Goal: Task Accomplishment & Management: Complete application form

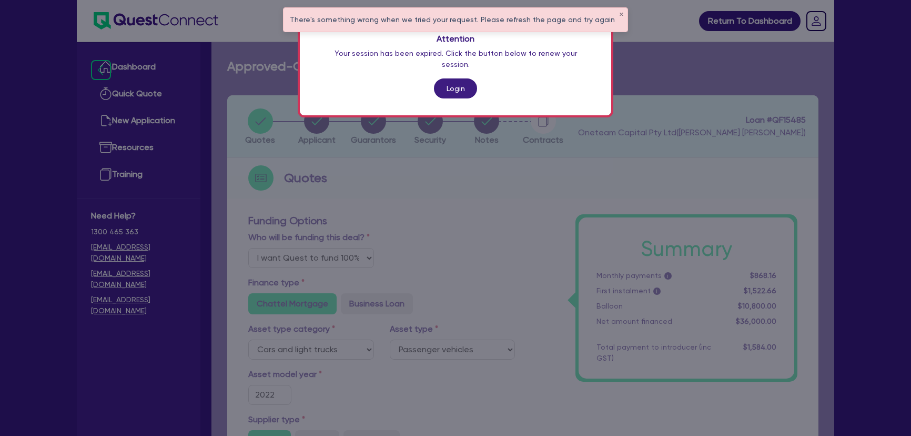
select select "Quest Finance - Own Book"
select select "CARS_AND_LIGHT_TRUCKS"
select select "PASSENGER_VEHICLES"
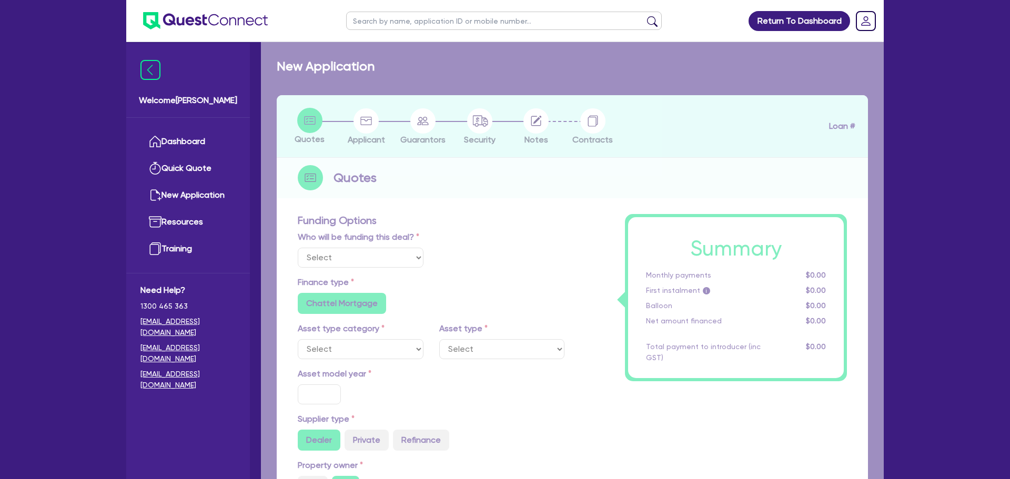
select select "Quest Finance - Own Book"
select select "CARS_AND_LIGHT_TRUCKS"
type input "2022"
type input "36,000"
type input "30"
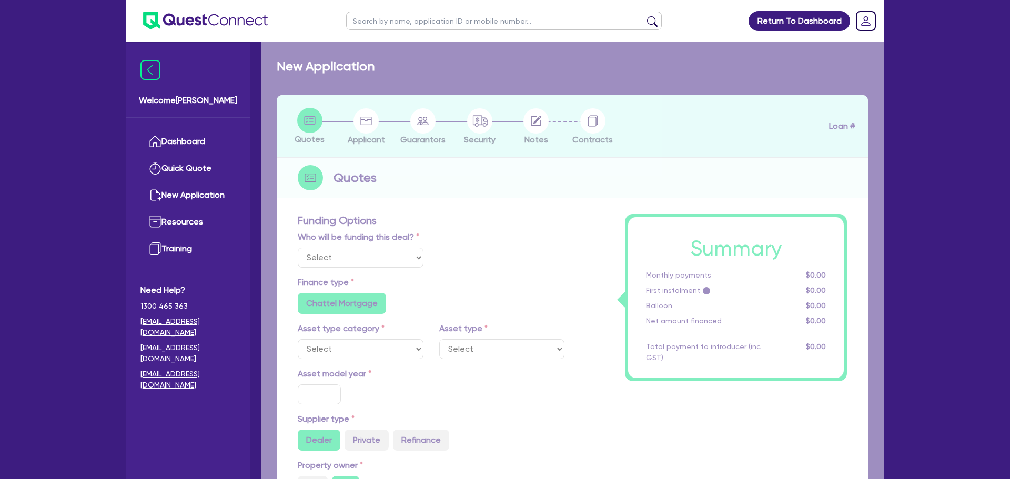
type input "10,800"
type input "4"
type input "1,440"
type input "17.95"
radio input "false"
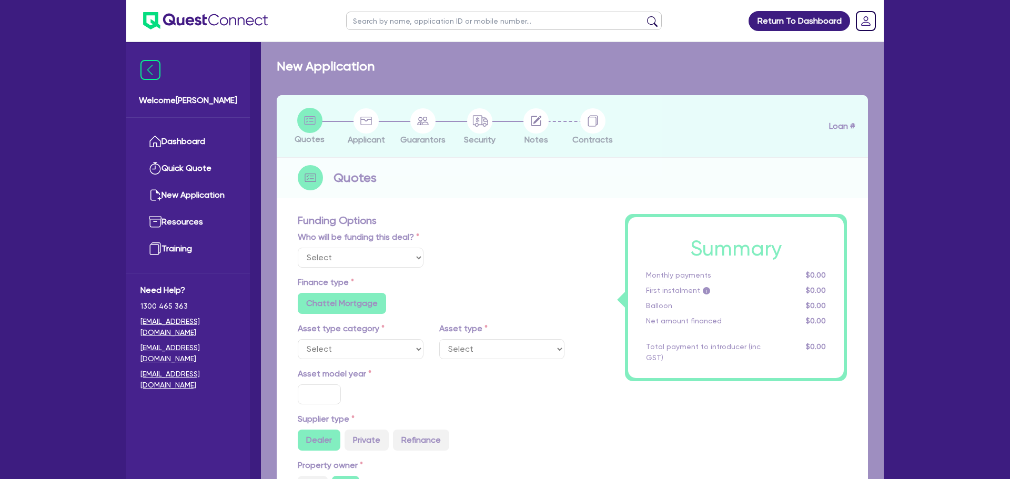
radio input "false"
select select "PASSENGER_VEHICLES"
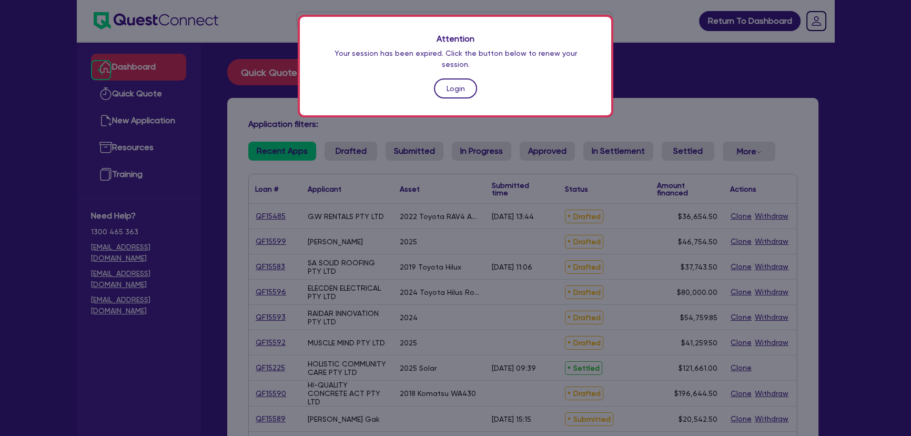
click at [464, 79] on link "Login" at bounding box center [455, 88] width 43 height 20
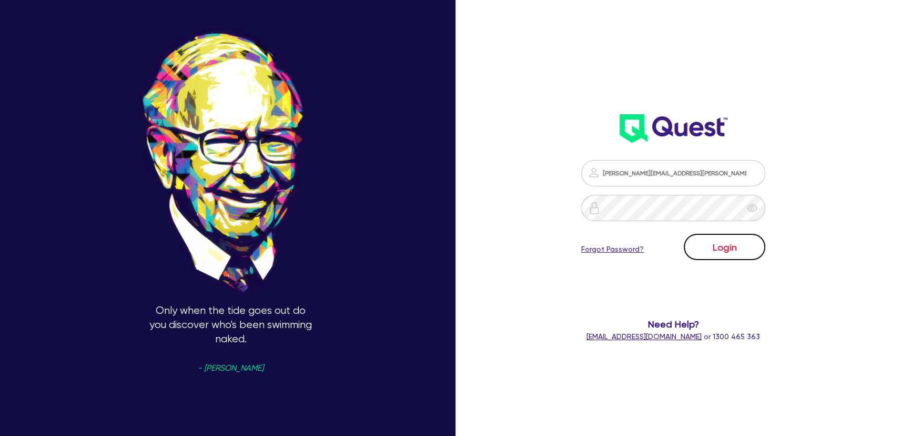
click at [743, 250] on button "Login" at bounding box center [725, 247] width 82 height 26
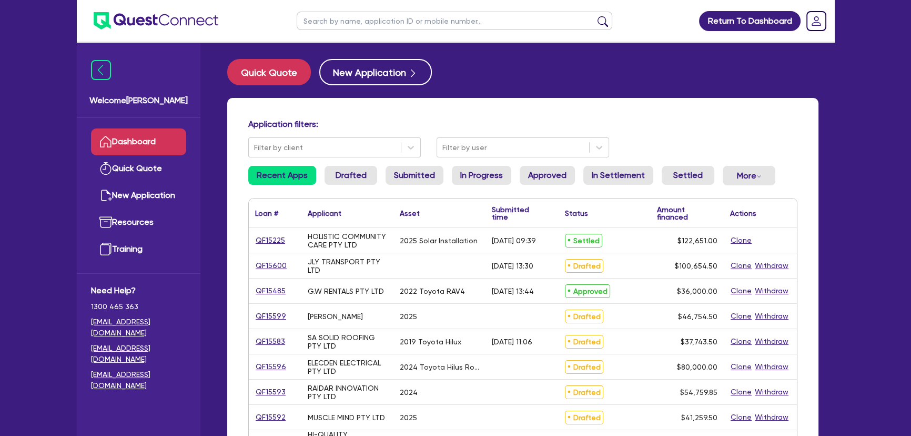
click at [179, 26] on img at bounding box center [156, 20] width 125 height 17
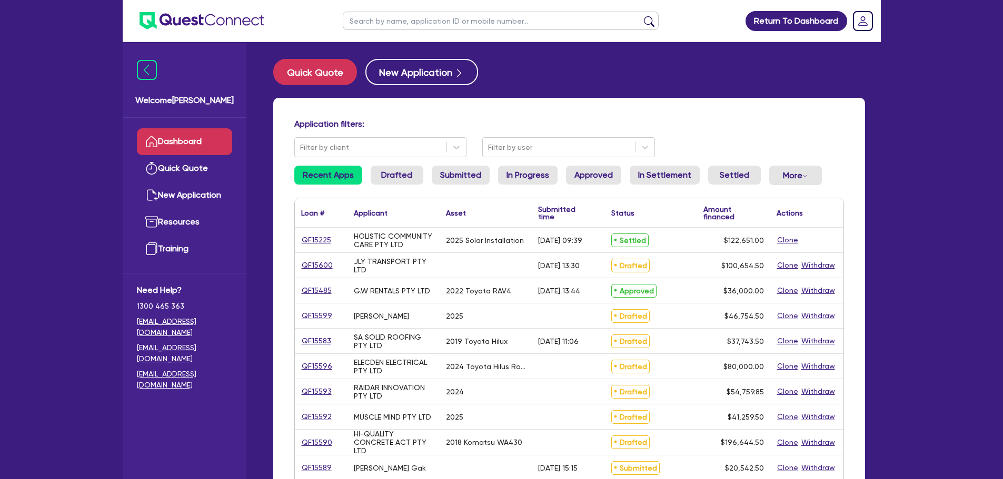
click at [877, 113] on div "Quick Quote New Application Application filters: Filter by client Filter by use…" at bounding box center [568, 432] width 623 height 747
click at [373, 17] on input "text" at bounding box center [501, 21] width 316 height 18
paste input "LOGAN, STEPHEN ANTHONY"
type input "LOGAN, STEPHEN ANTHONY"
click at [640, 16] on button "submit" at bounding box center [648, 23] width 17 height 15
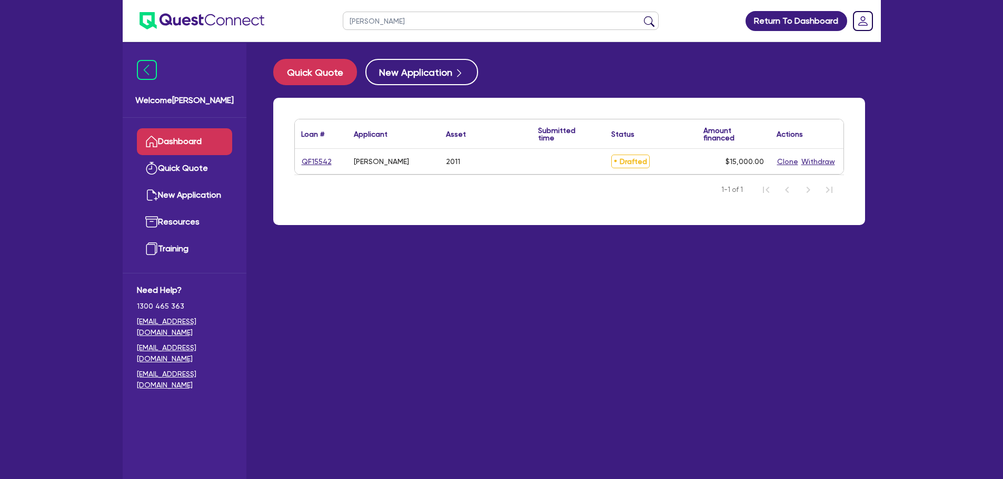
click at [319, 152] on div "QF15542" at bounding box center [321, 161] width 53 height 25
click at [320, 162] on link "QF15542" at bounding box center [316, 162] width 31 height 12
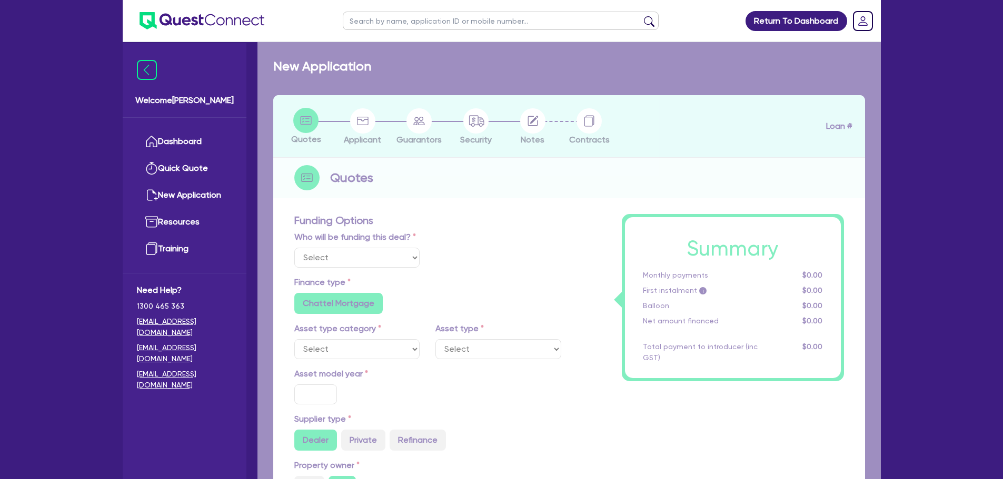
select select "Other"
select select "CARS_AND_LIGHT_TRUCKS"
type input "2011"
radio input "true"
type input "15,000"
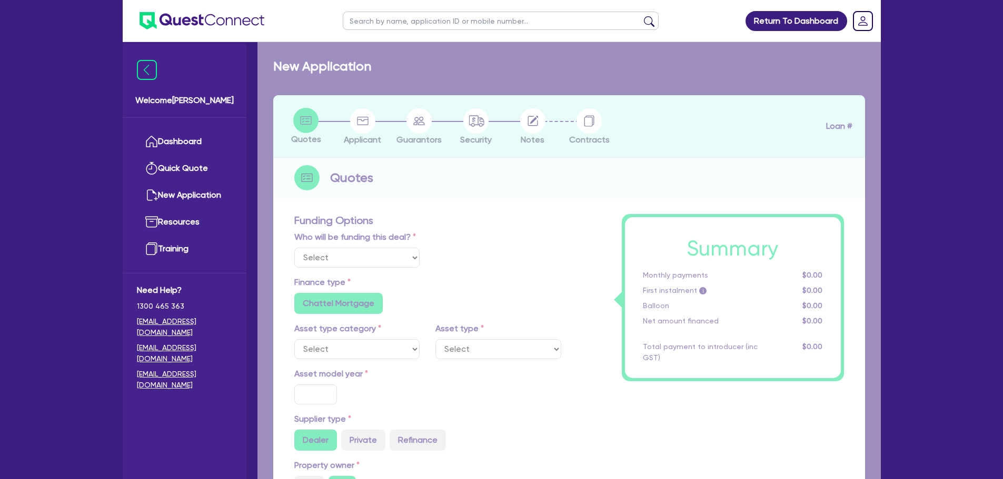
type input "10"
type input "1,500"
type input "17.95"
radio input "false"
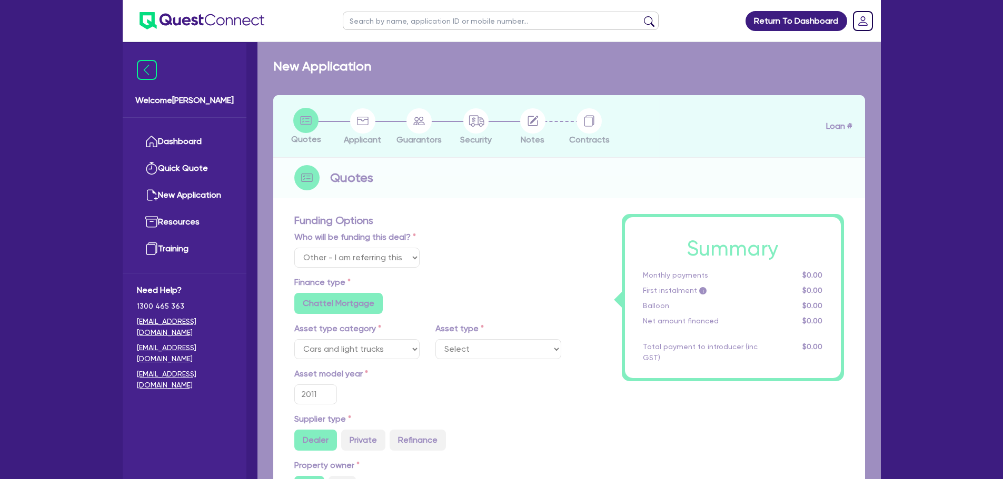
select select "PASSENGER_VEHICLES"
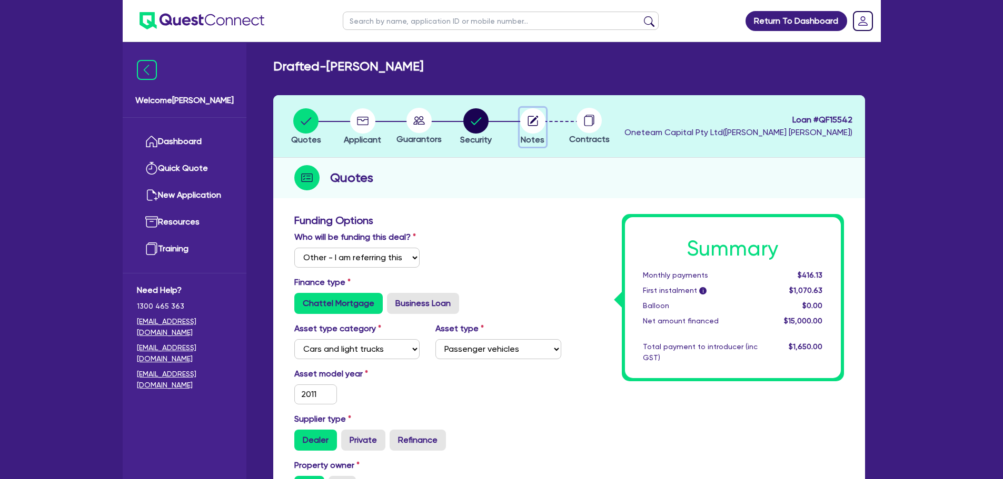
click at [524, 124] on circle "button" at bounding box center [532, 120] width 25 height 25
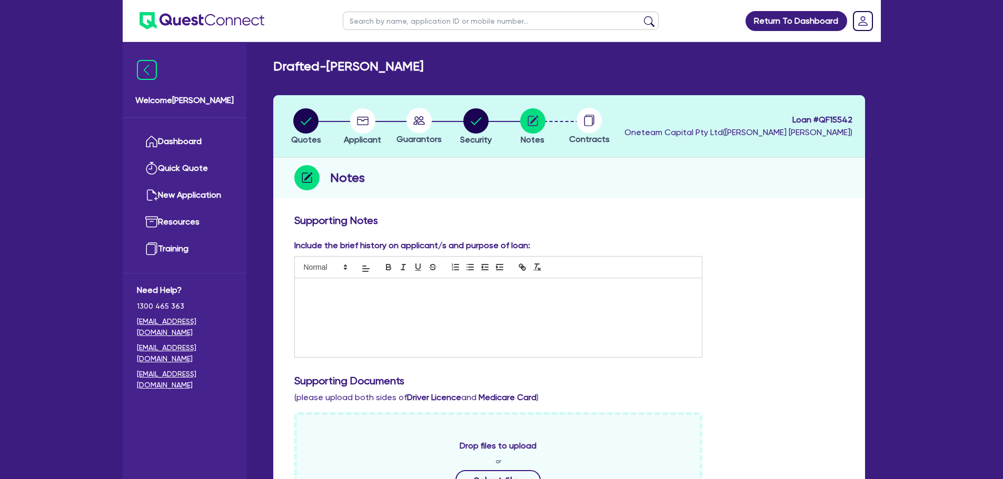
click at [218, 15] on img at bounding box center [201, 20] width 125 height 17
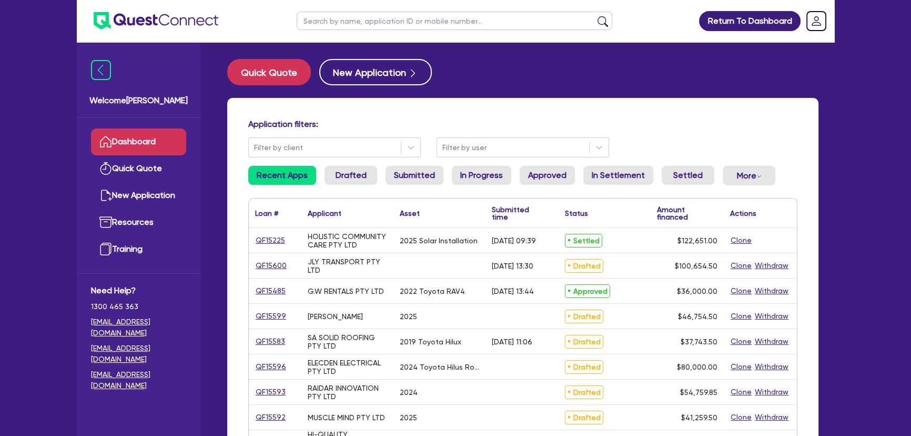
click at [320, 28] on input "text" at bounding box center [455, 21] width 316 height 18
drag, startPoint x: 544, startPoint y: 87, endPoint x: 490, endPoint y: 82, distance: 54.5
click at [543, 87] on div "Quick Quote New Application Application filters: Filter by client Filter by use…" at bounding box center [523, 432] width 623 height 747
click at [412, 71] on icon "button" at bounding box center [413, 73] width 11 height 11
select select "Other"
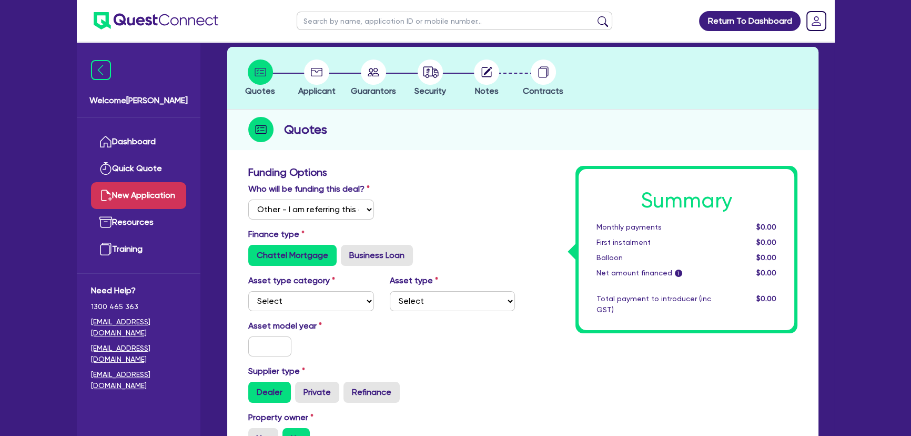
scroll to position [47, 0]
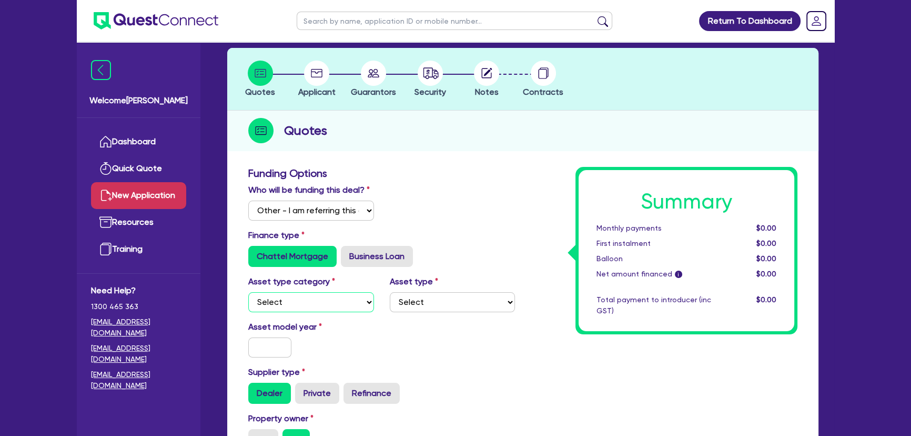
click at [284, 305] on select "Select Cars and light trucks Primary assets Secondary assets Tertiary assets" at bounding box center [311, 302] width 126 height 20
select select "CARS_AND_LIGHT_TRUCKS"
click at [248, 292] on select "Select Cars and light trucks Primary assets Secondary assets Tertiary assets" at bounding box center [311, 302] width 126 height 20
click at [390, 306] on div "Asset type Select Passenger vehicles Vans and utes Light trucks up to 4.5 tonne" at bounding box center [453, 293] width 142 height 37
click at [400, 302] on select "Select Passenger vehicles Vans and utes Light trucks up to 4.5 tonne" at bounding box center [453, 302] width 126 height 20
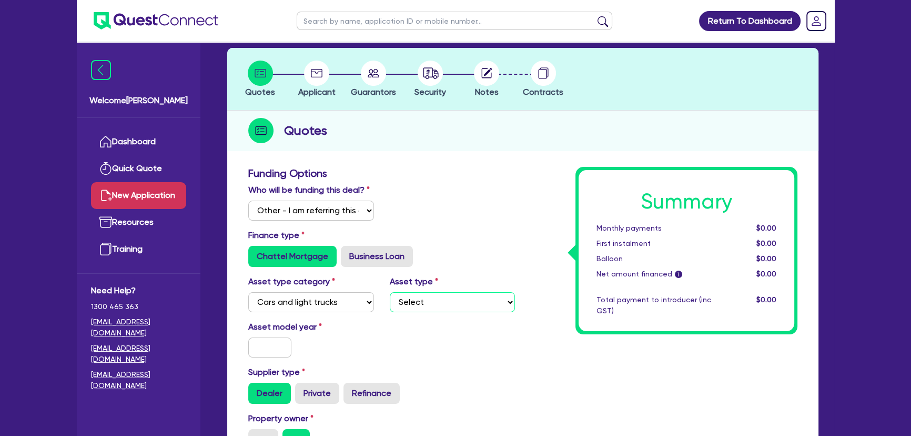
select select "VANS_AND_UTES"
click at [390, 292] on select "Select Passenger vehicles Vans and utes Light trucks up to 4.5 tonne" at bounding box center [453, 302] width 126 height 20
click at [260, 351] on input "text" at bounding box center [269, 347] width 43 height 20
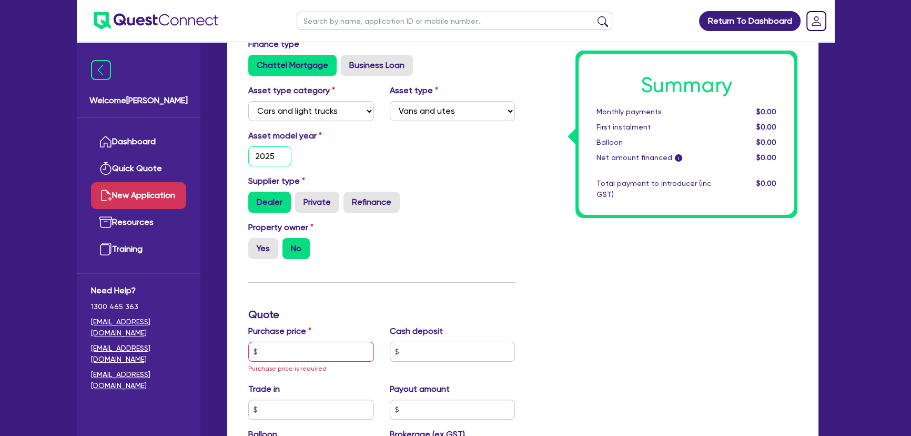
scroll to position [287, 0]
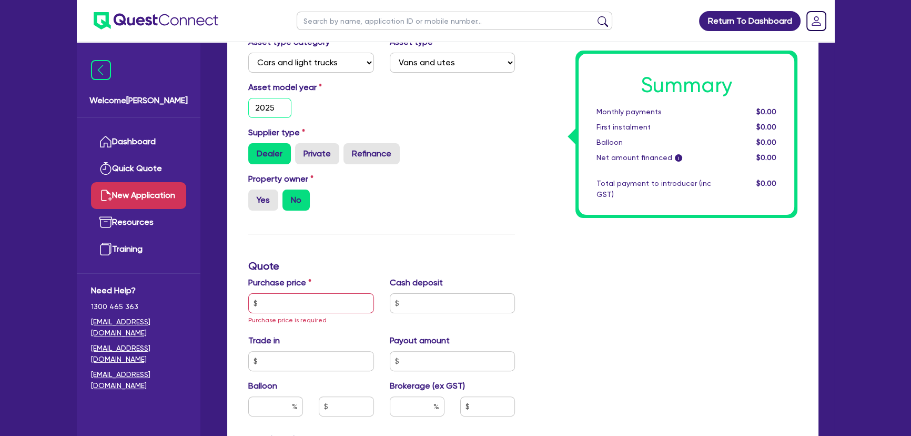
type input "2025"
click at [293, 305] on input "text" at bounding box center [311, 303] width 126 height 20
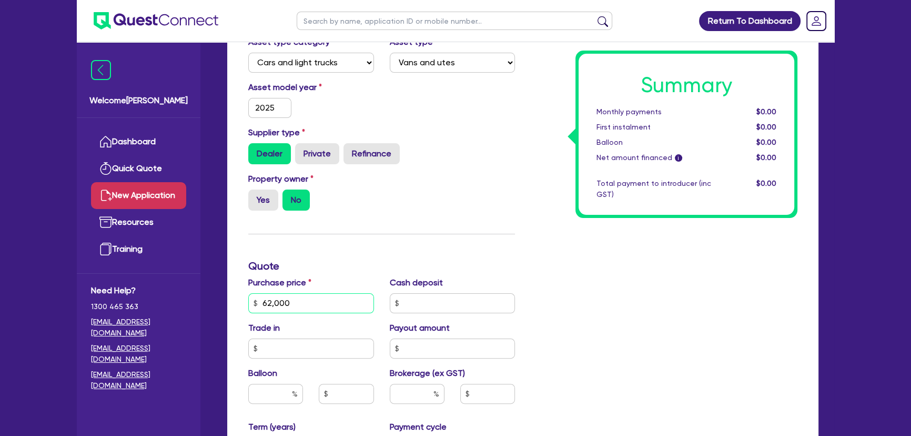
type input "62,000"
click at [430, 312] on input "text" at bounding box center [453, 303] width 126 height 20
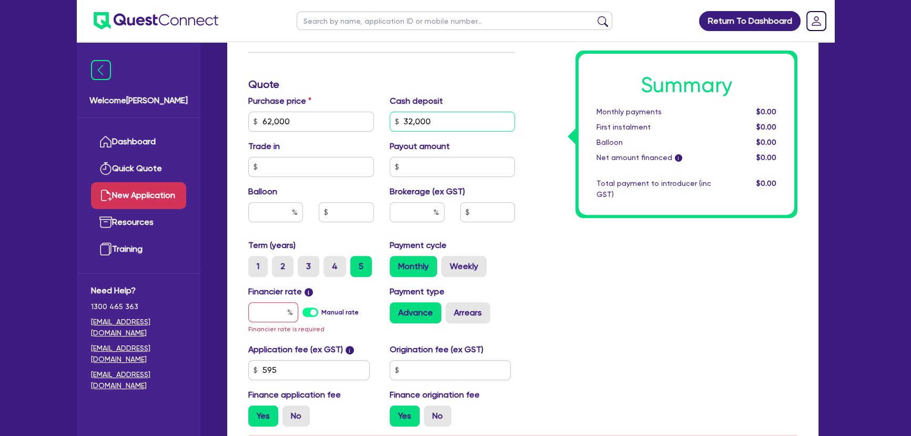
scroll to position [478, 0]
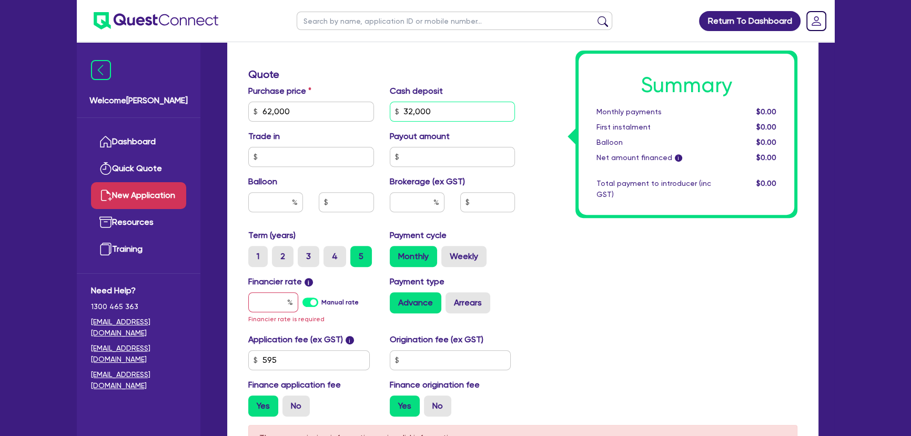
type input "32,000"
click at [286, 300] on input "text" at bounding box center [273, 302] width 50 height 20
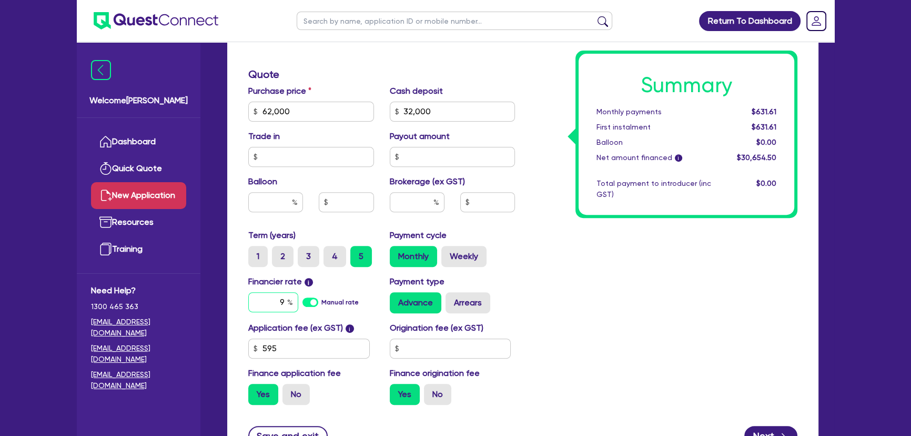
type input "9"
click at [400, 197] on input "text" at bounding box center [417, 202] width 55 height 20
type input "5"
type input "1,532.73"
type input "5"
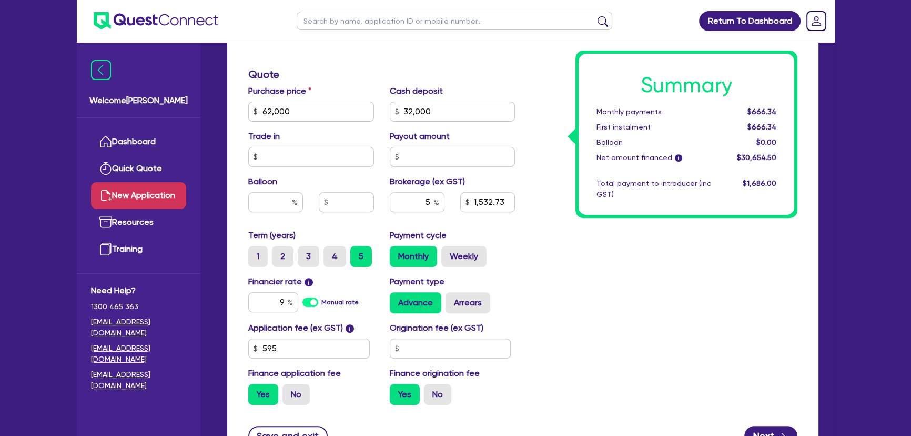
click at [630, 242] on div "Summary Monthly payments $666.34 First instalment $666.34 Balloon $0.00 Net amo…" at bounding box center [664, 74] width 283 height 677
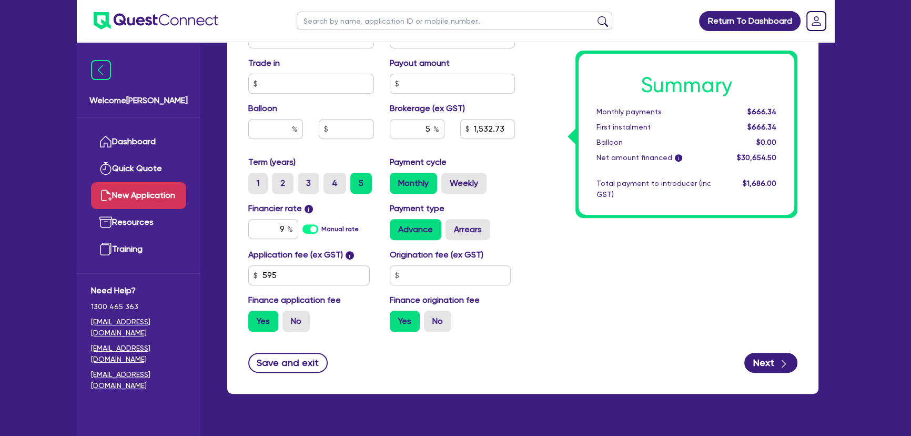
scroll to position [573, 0]
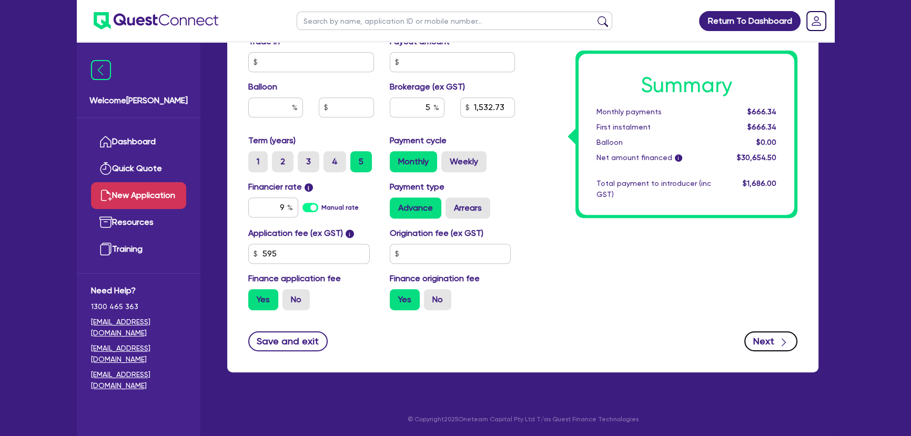
click at [768, 338] on button "Next" at bounding box center [771, 341] width 53 height 20
type input "1,532.73"
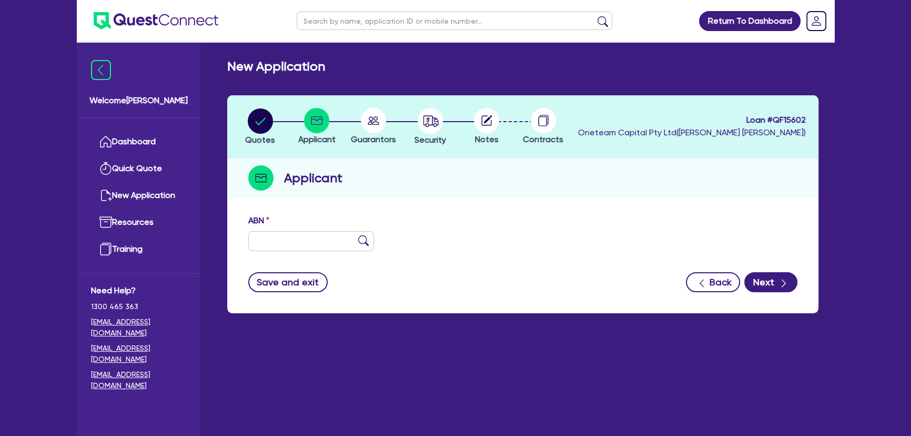
click at [363, 254] on div "ABN" at bounding box center [523, 236] width 565 height 45
click at [322, 242] on input "text" at bounding box center [311, 241] width 126 height 20
click at [294, 255] on div "ABN" at bounding box center [523, 236] width 565 height 45
click at [295, 247] on input "text" at bounding box center [311, 241] width 126 height 20
paste input "87 198 213 755"
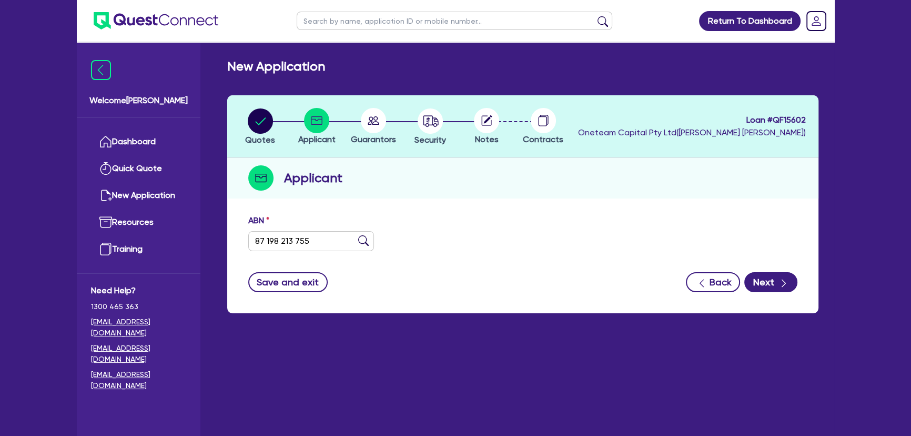
click at [366, 236] on img at bounding box center [363, 240] width 11 height 11
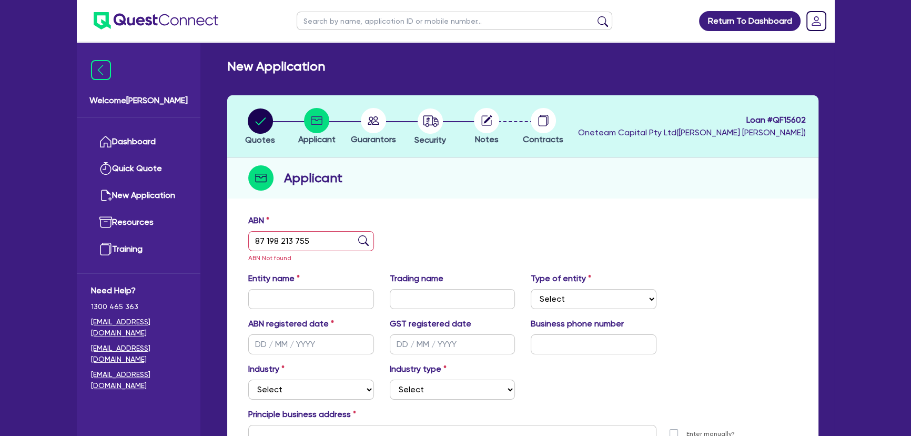
click at [361, 238] on img at bounding box center [363, 240] width 11 height 11
click at [493, 120] on circle at bounding box center [486, 120] width 25 height 25
drag, startPoint x: 400, startPoint y: 126, endPoint x: 383, endPoint y: 122, distance: 17.9
click at [400, 125] on div at bounding box center [373, 120] width 57 height 25
click at [335, 117] on div at bounding box center [317, 120] width 57 height 25
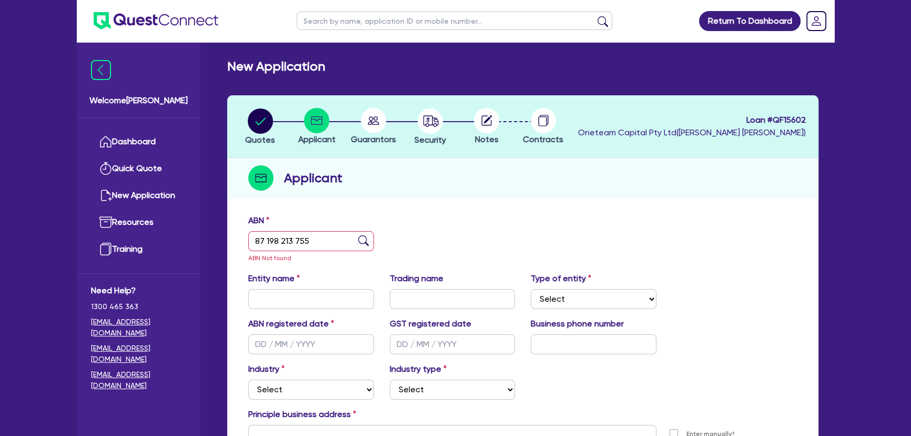
click at [379, 123] on icon at bounding box center [373, 120] width 25 height 25
click at [448, 123] on li "Security" at bounding box center [430, 126] width 57 height 37
click at [306, 246] on input "87 198 213 755" at bounding box center [311, 241] width 126 height 20
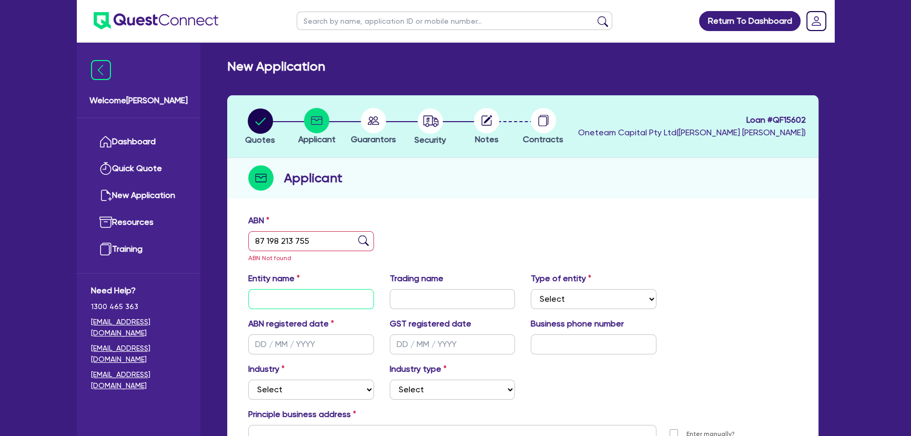
click at [291, 294] on input "text" at bounding box center [311, 299] width 126 height 20
drag, startPoint x: 314, startPoint y: 247, endPoint x: 246, endPoint y: 248, distance: 68.4
click at [246, 248] on div "ABN 87 198 213 755 ABN Not found" at bounding box center [312, 238] width 142 height 49
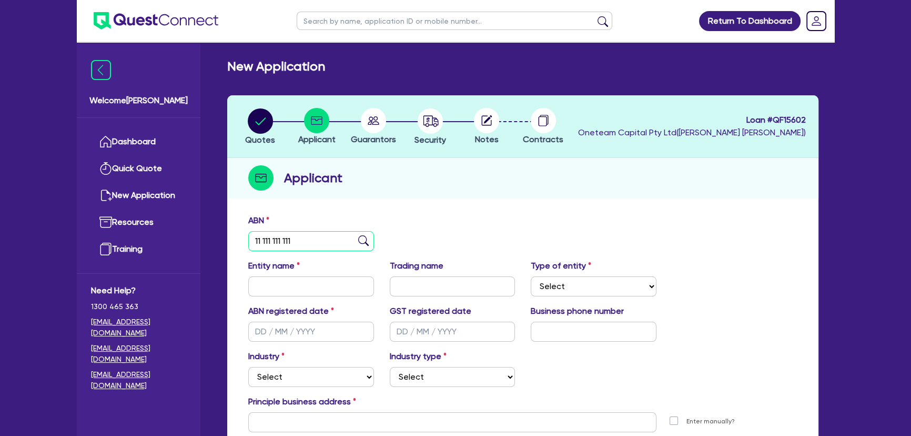
type input "11 111 111 111"
click at [316, 299] on div "Entity name Trading name Type of entity Select Sole Trader Company Partnership …" at bounding box center [523, 281] width 565 height 45
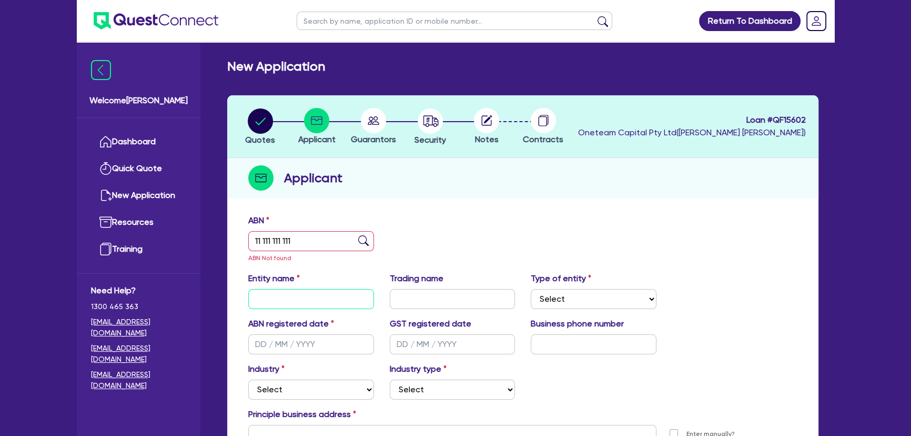
click at [315, 293] on input "text" at bounding box center [311, 299] width 126 height 20
click at [358, 244] on div "11 111 111 111" at bounding box center [311, 241] width 126 height 20
click at [362, 242] on img at bounding box center [363, 240] width 11 height 11
click at [439, 293] on input "text" at bounding box center [453, 299] width 126 height 20
click at [292, 295] on input "James" at bounding box center [311, 299] width 126 height 20
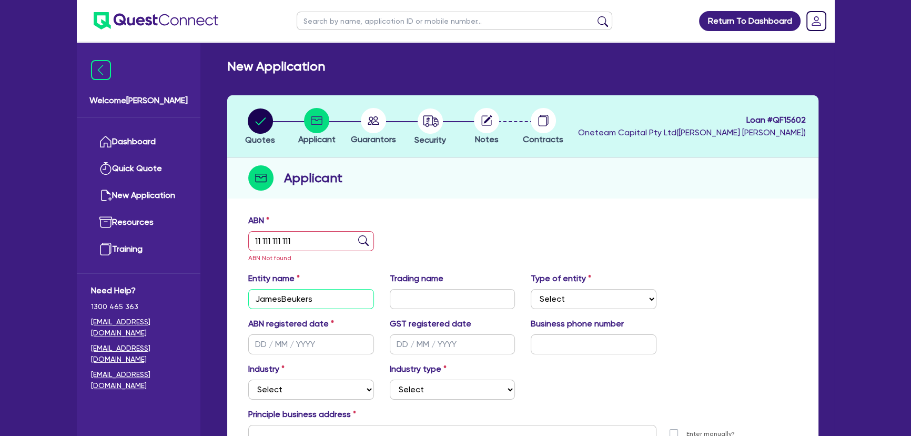
click at [281, 300] on input "JamesBeukers" at bounding box center [311, 299] width 126 height 20
drag, startPoint x: 317, startPoint y: 300, endPoint x: 231, endPoint y: 289, distance: 86.4
click at [231, 290] on div "ABN 11 111 111 111 ABN Not found Entity name James Beukers Trading name Type of…" at bounding box center [523, 371] width 592 height 324
type input "[PERSON_NAME]"
click at [488, 295] on input "text" at bounding box center [453, 299] width 126 height 20
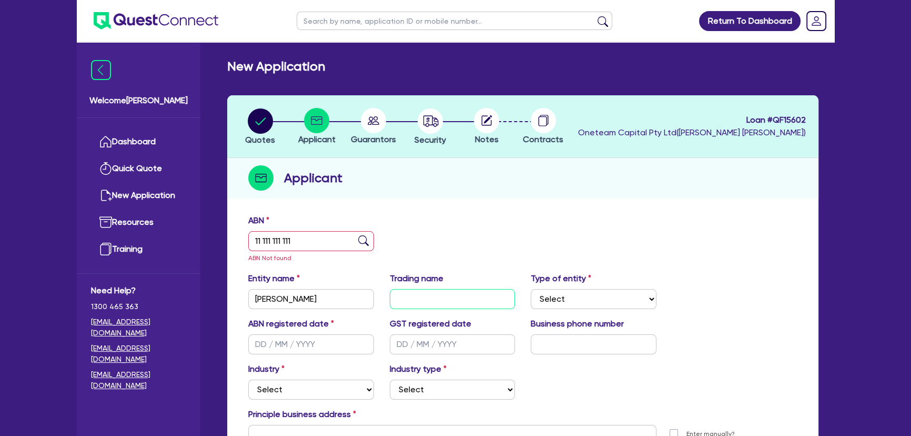
paste input "[PERSON_NAME]"
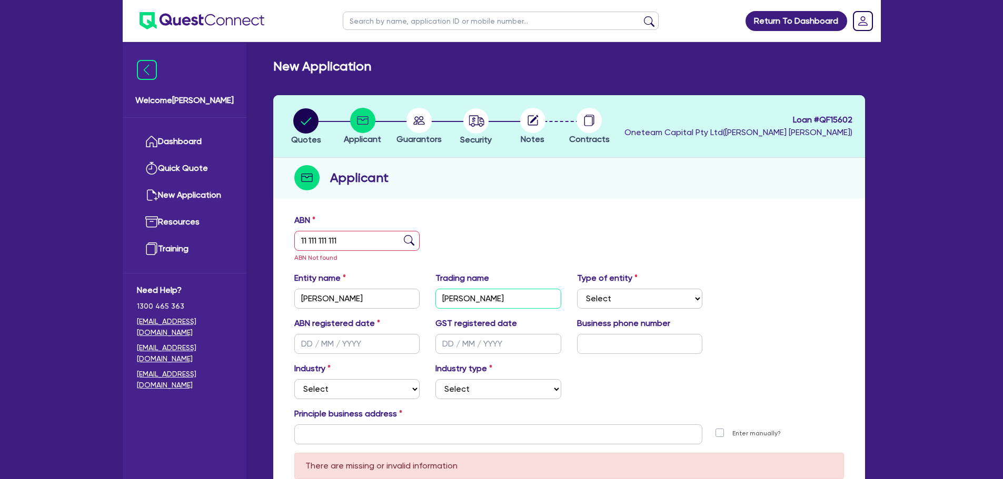
type input "[PERSON_NAME]"
click at [465, 116] on circle "button" at bounding box center [475, 120] width 25 height 25
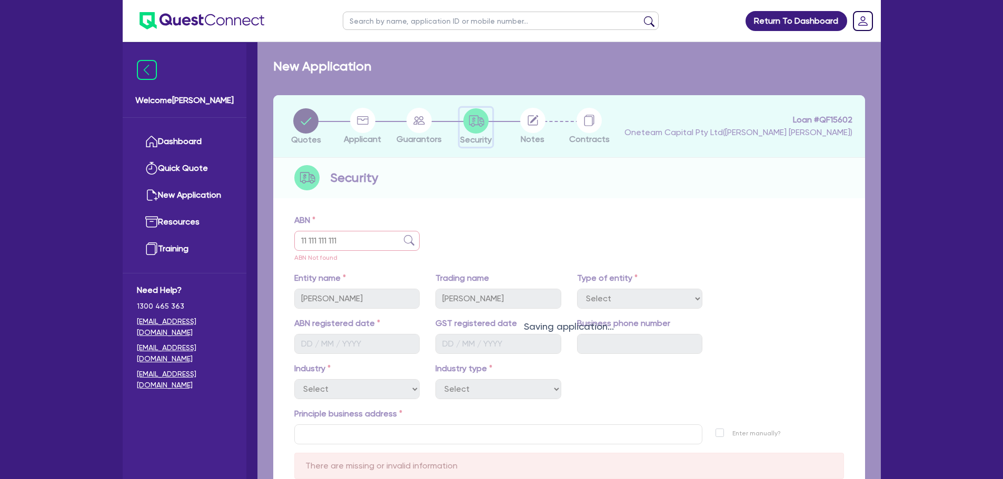
select select "CARS_AND_LIGHT_TRUCKS"
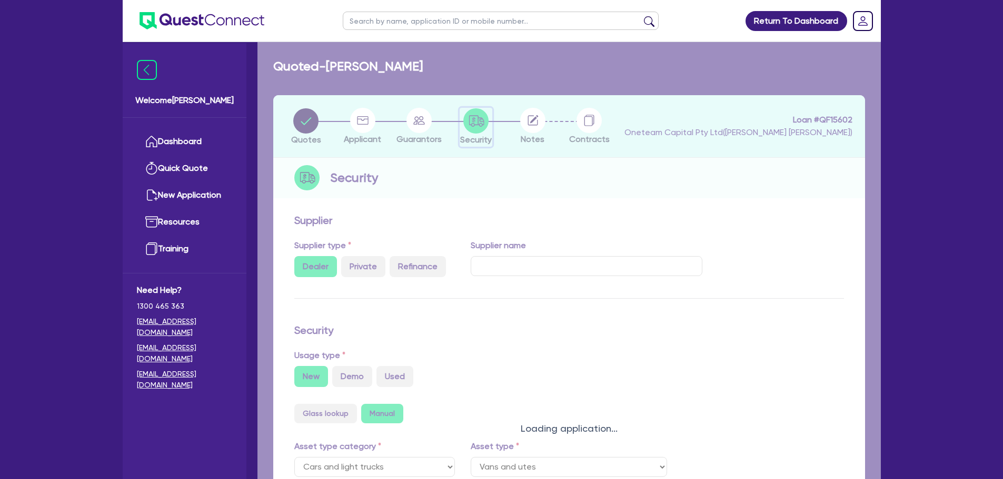
select select "VANS_AND_UTES"
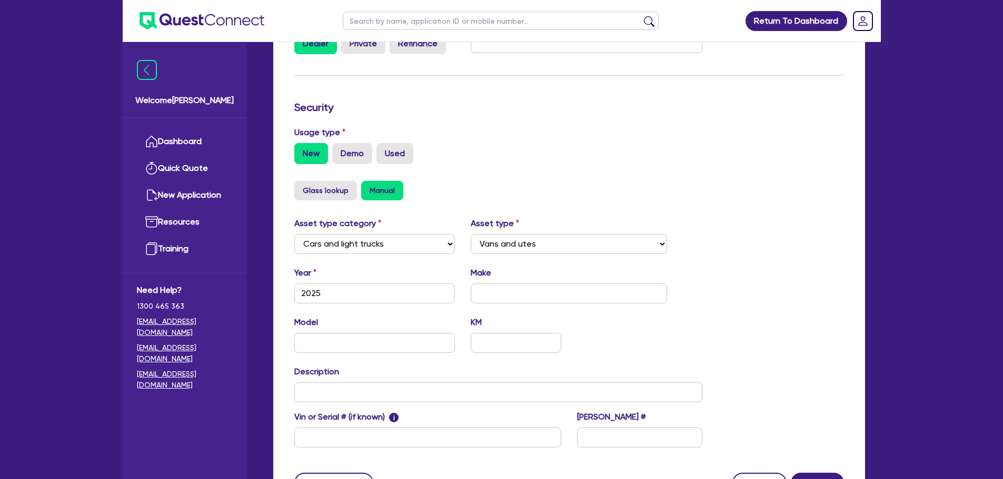
scroll to position [322, 0]
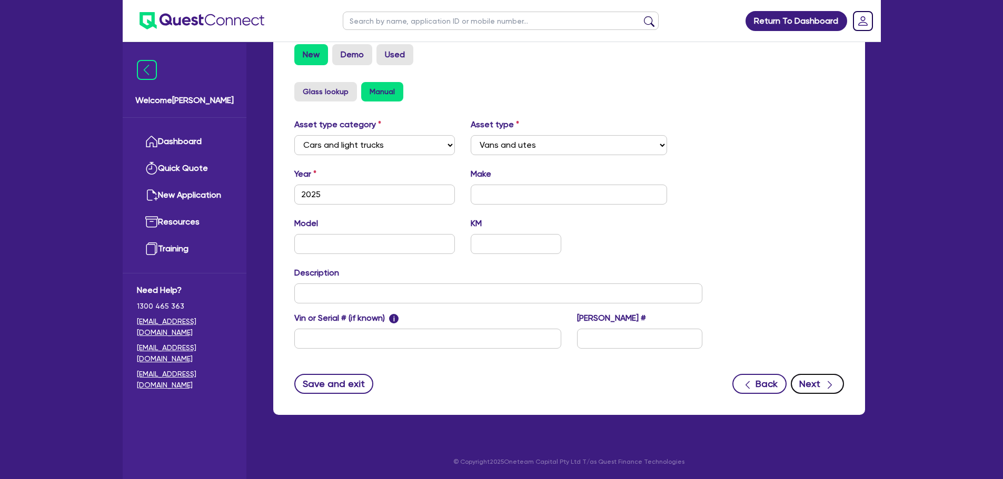
click at [822, 377] on button "Next" at bounding box center [816, 384] width 53 height 20
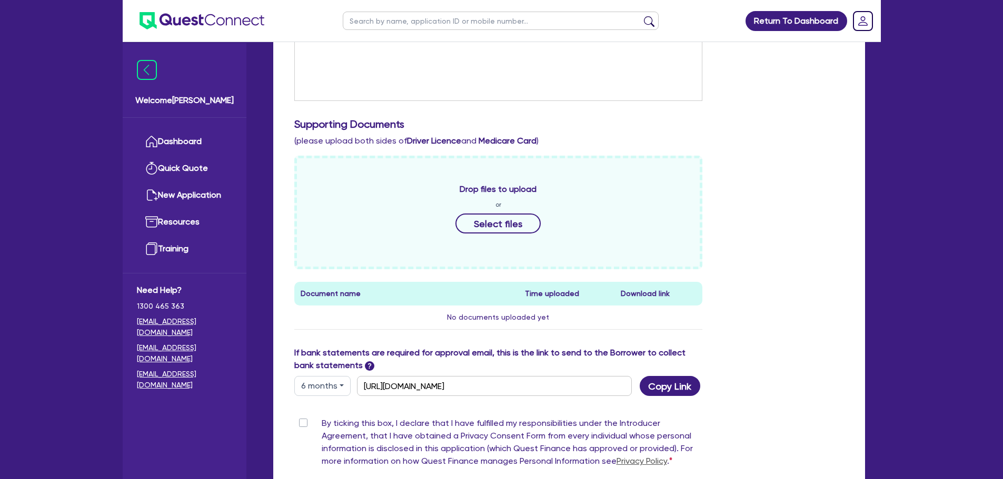
scroll to position [263, 0]
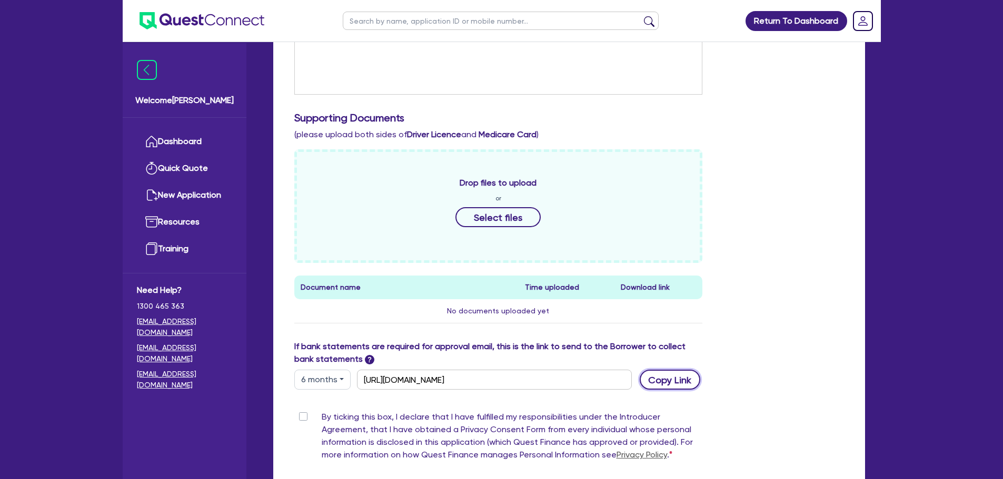
click at [665, 380] on button "Copy Link" at bounding box center [669, 380] width 61 height 20
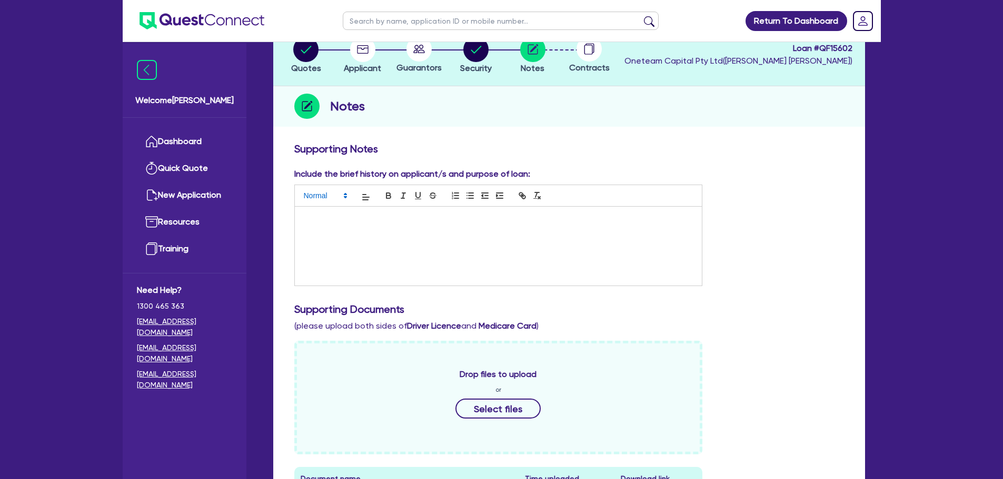
scroll to position [0, 0]
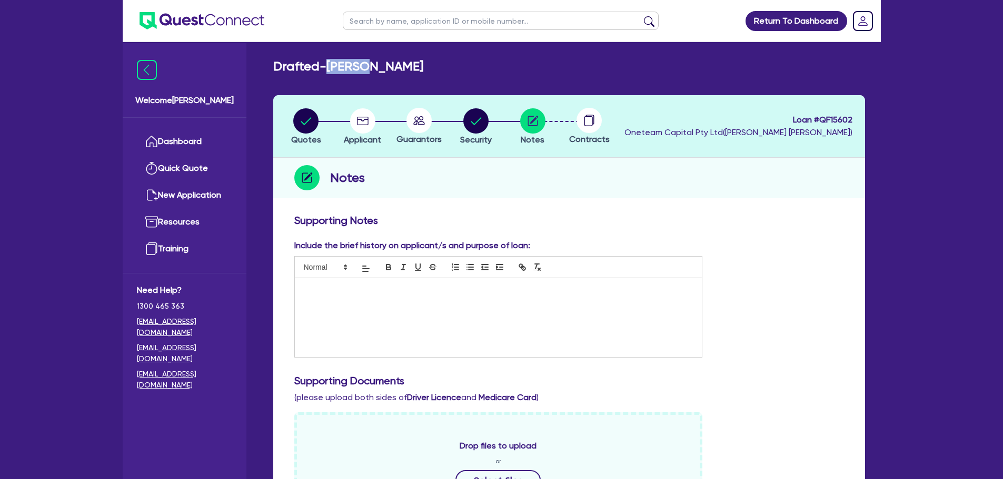
drag, startPoint x: 329, startPoint y: 68, endPoint x: 384, endPoint y: 72, distance: 54.9
click at [384, 72] on h2 "Drafted - James Beukers" at bounding box center [348, 66] width 150 height 15
click at [416, 69] on h2 "Drafted - James Beukers" at bounding box center [348, 66] width 150 height 15
drag, startPoint x: 418, startPoint y: 68, endPoint x: 333, endPoint y: 69, distance: 85.3
click at [333, 69] on div "Drafted - James Beukers" at bounding box center [568, 66] width 607 height 15
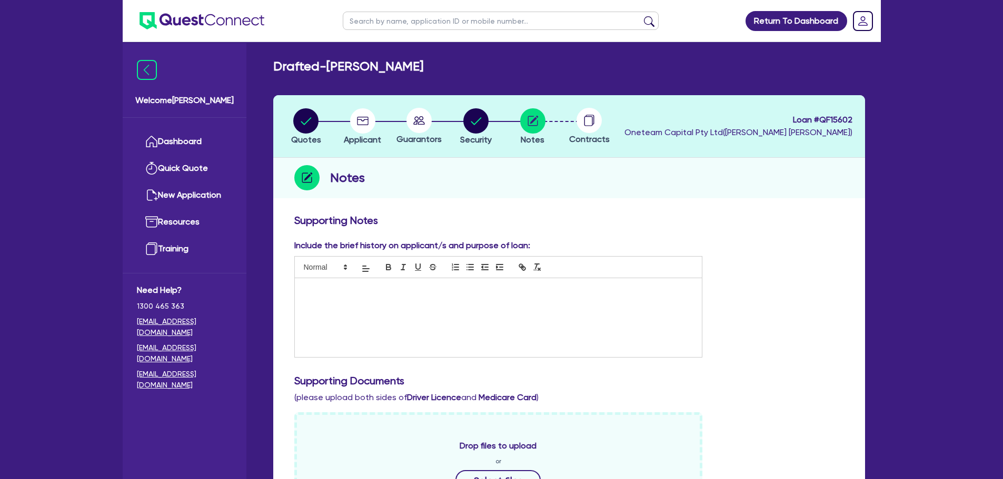
click at [428, 83] on div "Drafted - James Beukers Quotes Applicant Guarantors Security Notes Contracts Lo…" at bounding box center [568, 433] width 623 height 749
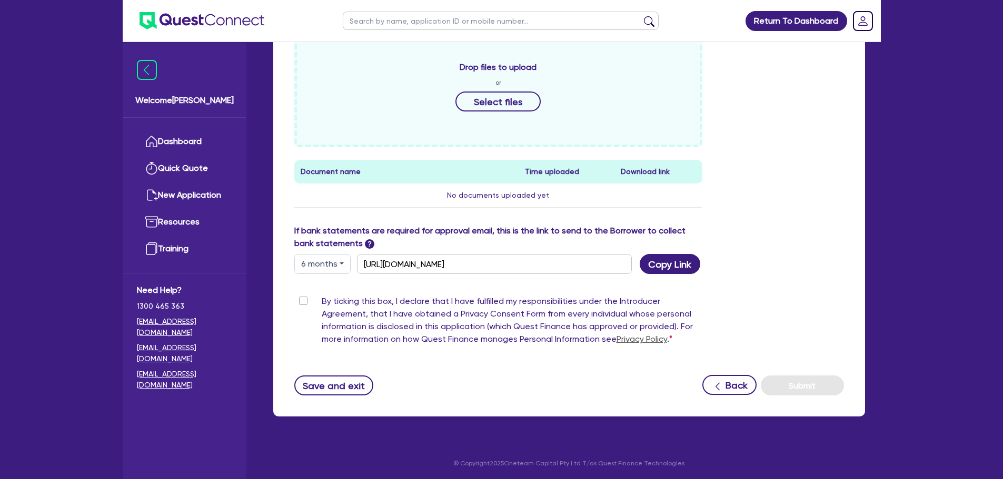
scroll to position [380, 0]
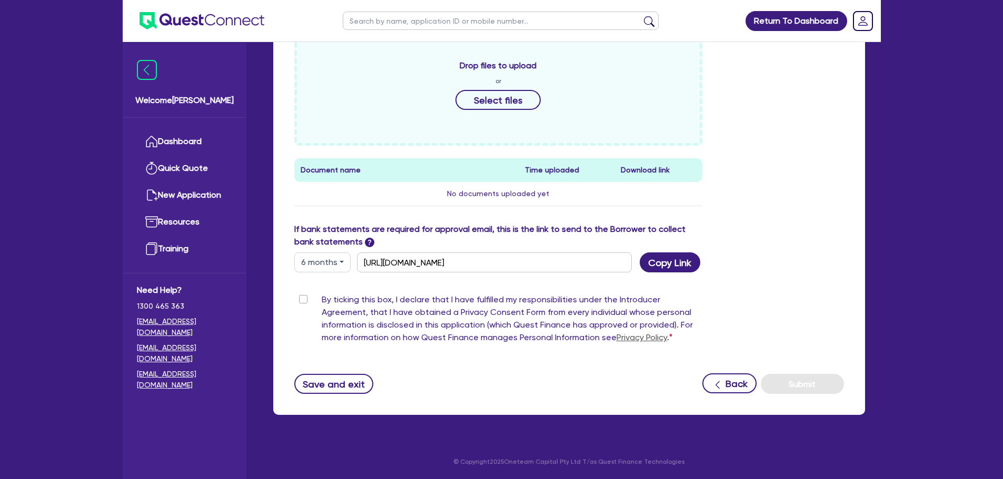
click at [213, 23] on img at bounding box center [201, 20] width 125 height 17
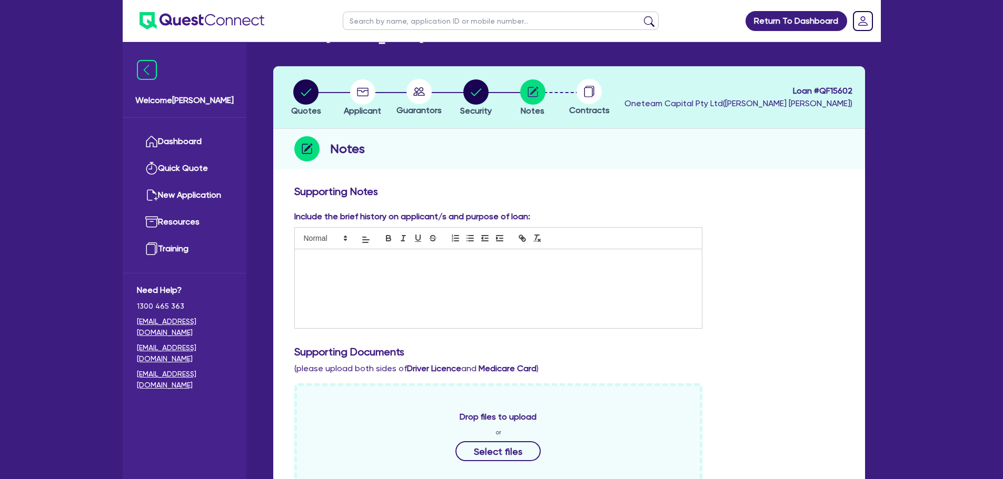
scroll to position [0, 0]
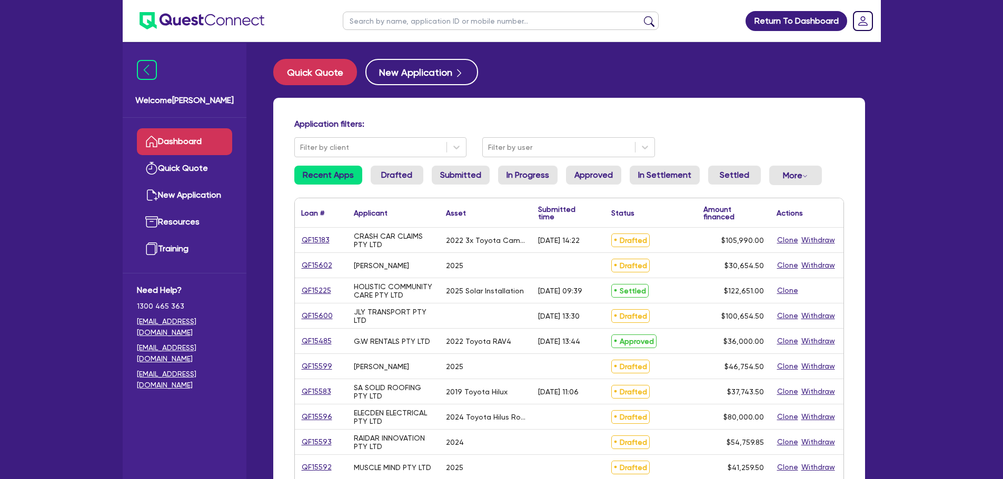
click at [388, 18] on input "text" at bounding box center [501, 21] width 316 height 18
paste input "29 642 820 335"
click at [640, 16] on button "submit" at bounding box center [648, 23] width 17 height 15
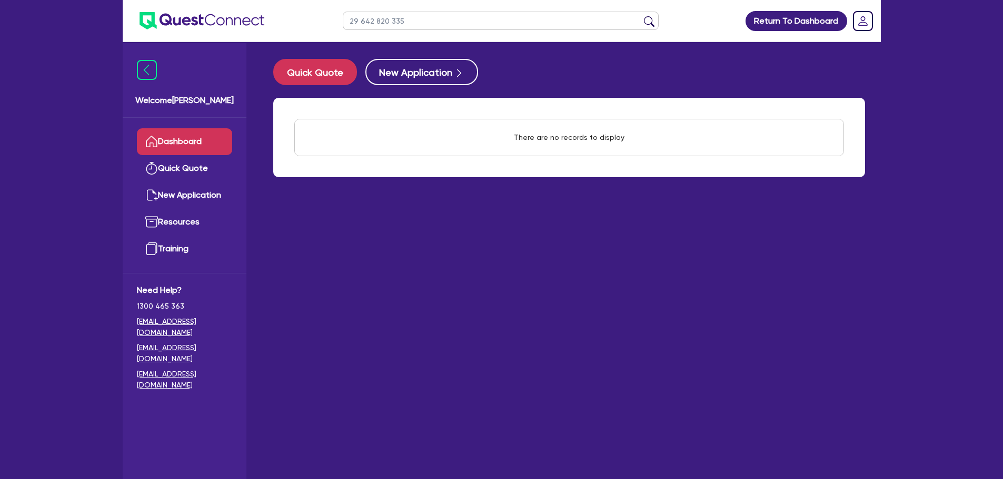
drag, startPoint x: 442, startPoint y: 27, endPoint x: 237, endPoint y: 35, distance: 204.9
click at [237, 35] on header "29 642 820 335 Return To Dashboard Edit Profile Logout" at bounding box center [502, 21] width 758 height 42
click at [428, 28] on ul "29 642 820 335" at bounding box center [500, 21] width 337 height 42
click at [428, 27] on input "29 642 820 335" at bounding box center [501, 21] width 316 height 18
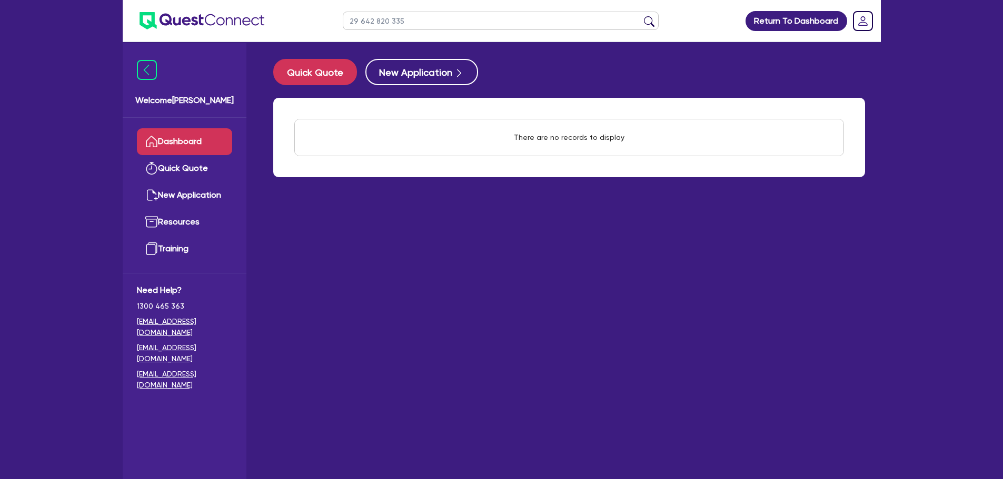
click at [428, 27] on input "29 642 820 335" at bounding box center [501, 21] width 316 height 18
paste input "AUSTRALIAN BOYS RENDERING AND PAINTING PTY LTD"
type input "AUSTRALIAN BOYS RENDERING AND PAINTING PTY LTD"
click at [640, 16] on button "submit" at bounding box center [648, 23] width 17 height 15
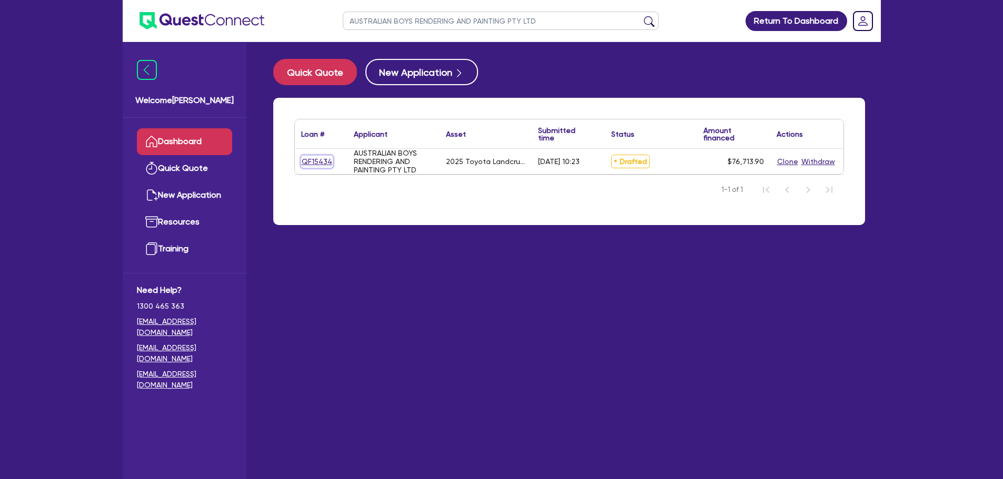
click at [302, 161] on link "QF15434" at bounding box center [317, 162] width 32 height 12
select select "Other"
select select "CARS_AND_LIGHT_TRUCKS"
select select "PASSENGER_VEHICLES"
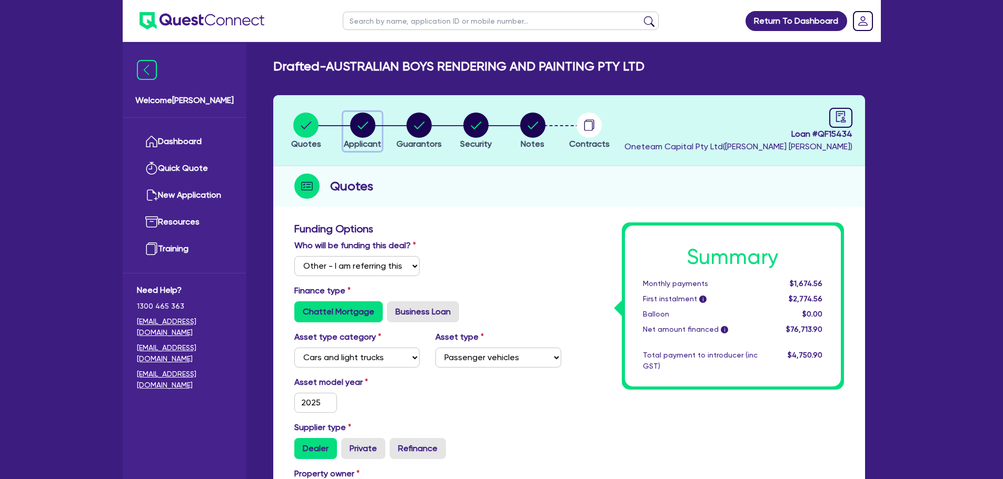
click at [381, 129] on div "button" at bounding box center [362, 125] width 37 height 25
select select "COMPANY"
select select "BUILDING_CONSTRUCTION"
select select "TRADES_SERVICES_CONSUMERS"
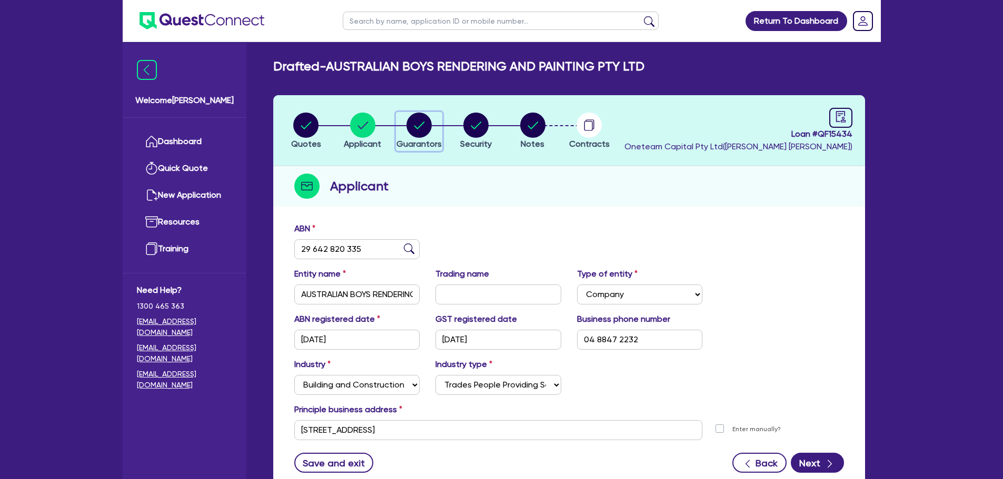
click at [408, 129] on circle "button" at bounding box center [418, 125] width 25 height 25
select select "MR"
select select "SA"
select select "SINGLE"
select select "CASH"
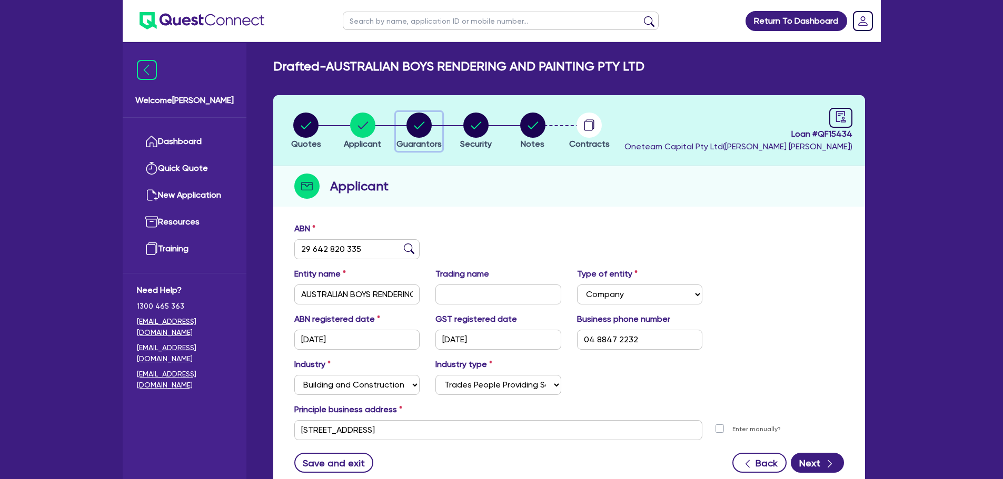
select select "VEHICLE"
select select "TRAILER"
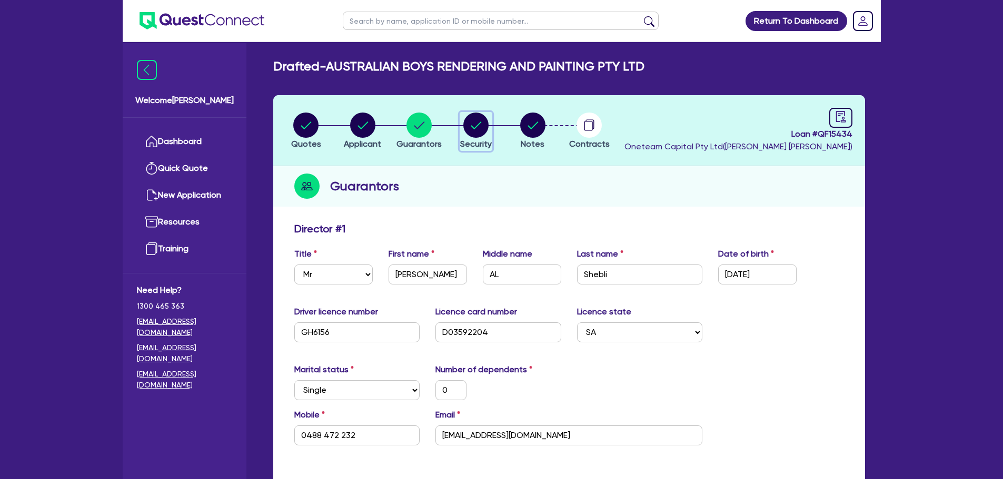
click at [479, 116] on circle "button" at bounding box center [475, 125] width 25 height 25
select select "CARS_AND_LIGHT_TRUCKS"
select select "PASSENGER_VEHICLES"
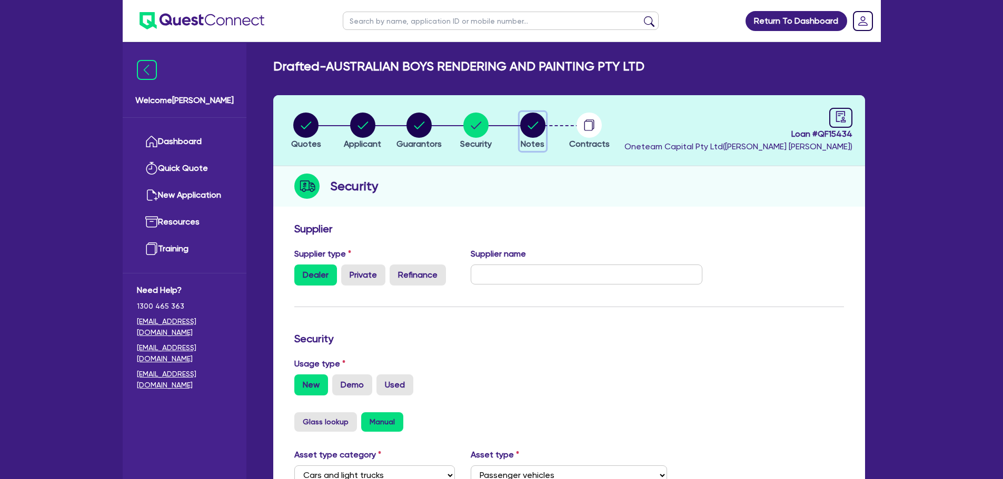
click at [530, 134] on circle "button" at bounding box center [532, 125] width 25 height 25
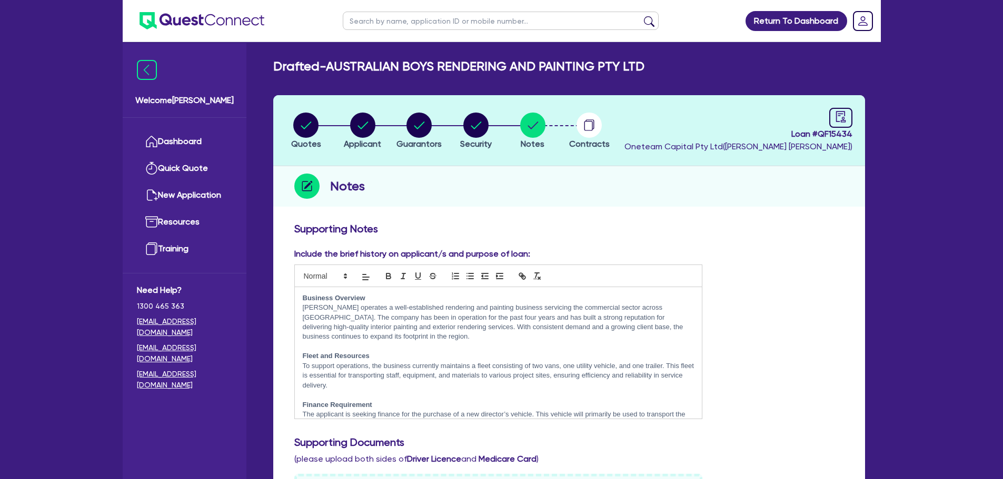
drag, startPoint x: 329, startPoint y: 68, endPoint x: 683, endPoint y: 74, distance: 353.2
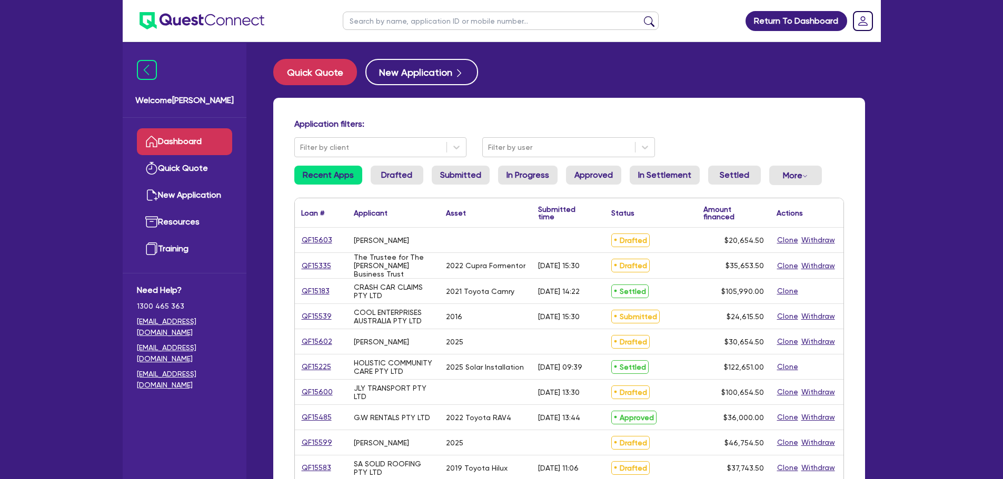
click at [407, 27] on input "text" at bounding box center [501, 21] width 316 height 18
click at [408, 20] on input "text" at bounding box center [501, 21] width 316 height 18
click at [413, 18] on input "text" at bounding box center [501, 21] width 316 height 18
paste input "Z-STAC TRANSPORT PTY LTD"
type input "Z-STAC TRANSPORT PTY LTD"
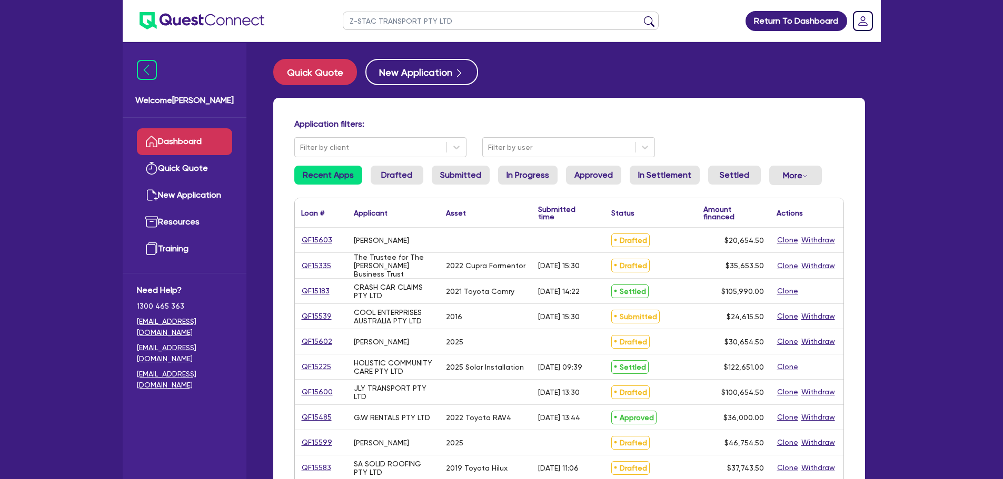
click at [640, 16] on button "submit" at bounding box center [648, 23] width 17 height 15
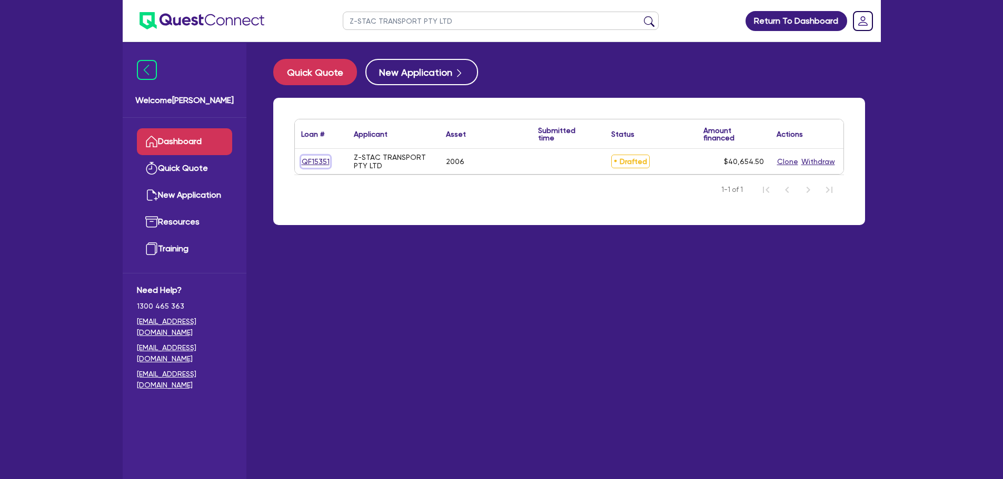
click at [315, 163] on link "QF15351" at bounding box center [315, 162] width 29 height 12
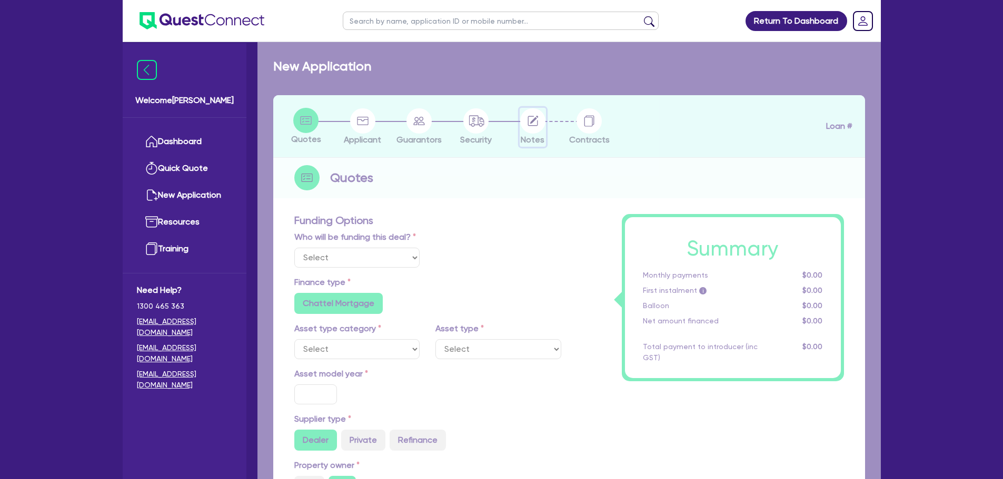
select select "PRIMARY_ASSETS"
type input "2006"
radio input "true"
type input "40,000"
type input "6"
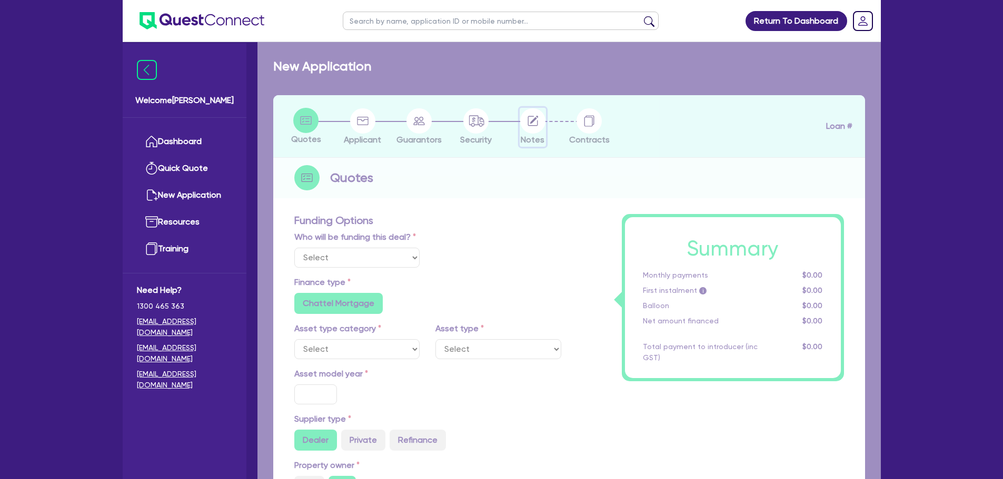
type input "2,439.27"
type input "10"
radio input "true"
radio input "false"
select select "HEAVY_TRUCKS"
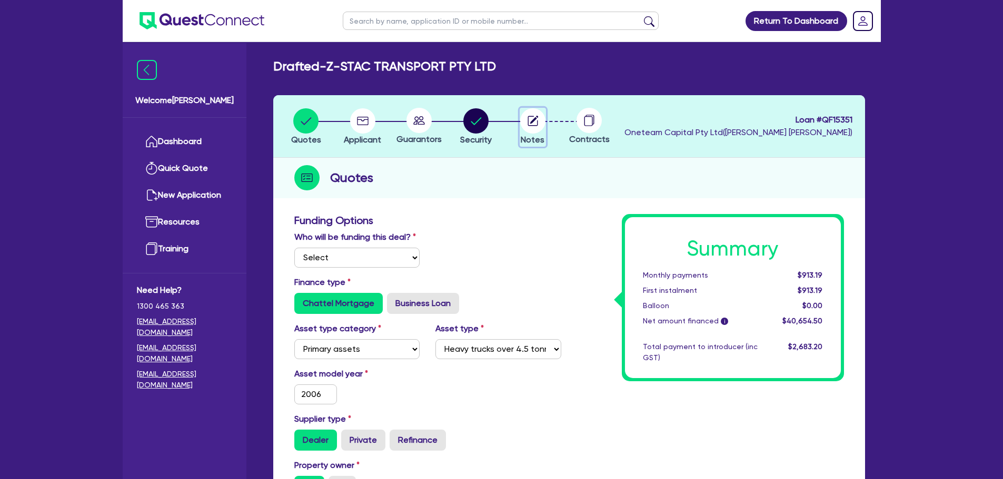
click at [533, 109] on circle "button" at bounding box center [532, 120] width 25 height 25
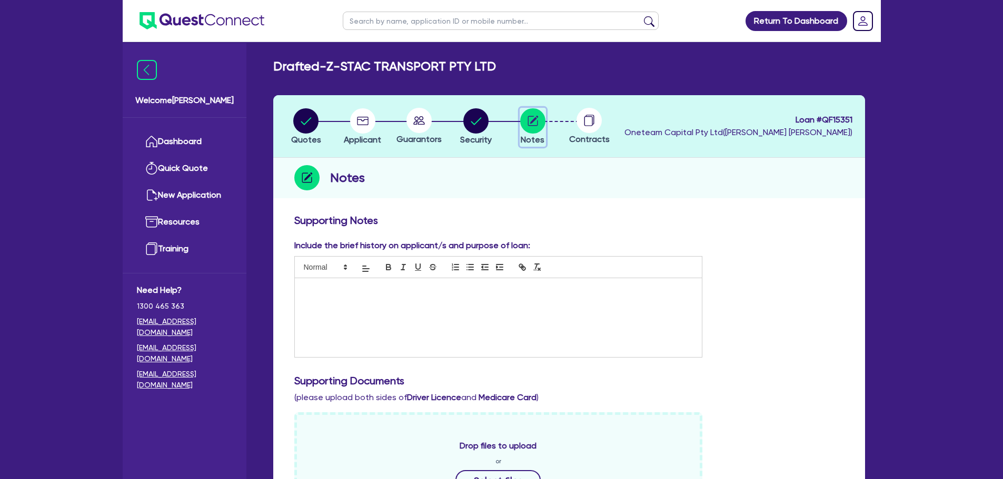
click at [532, 121] on icon "button" at bounding box center [533, 120] width 8 height 8
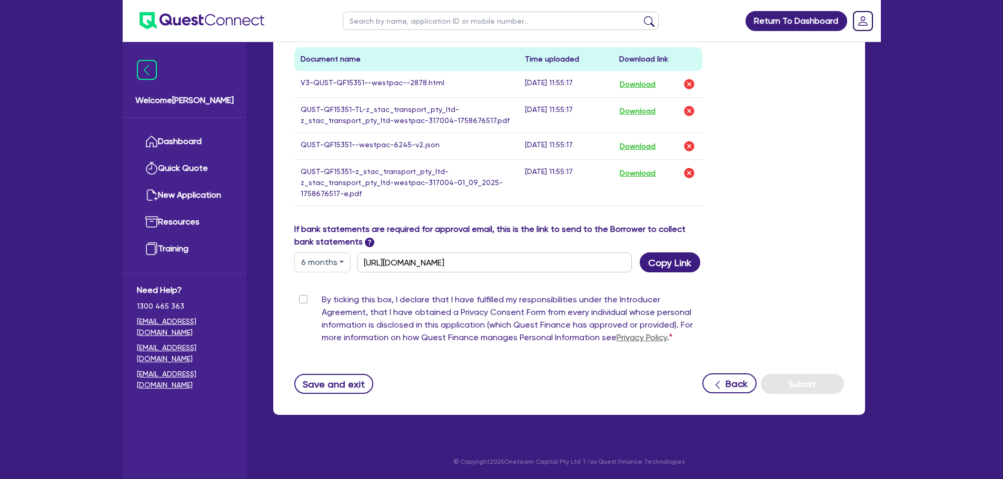
scroll to position [386, 0]
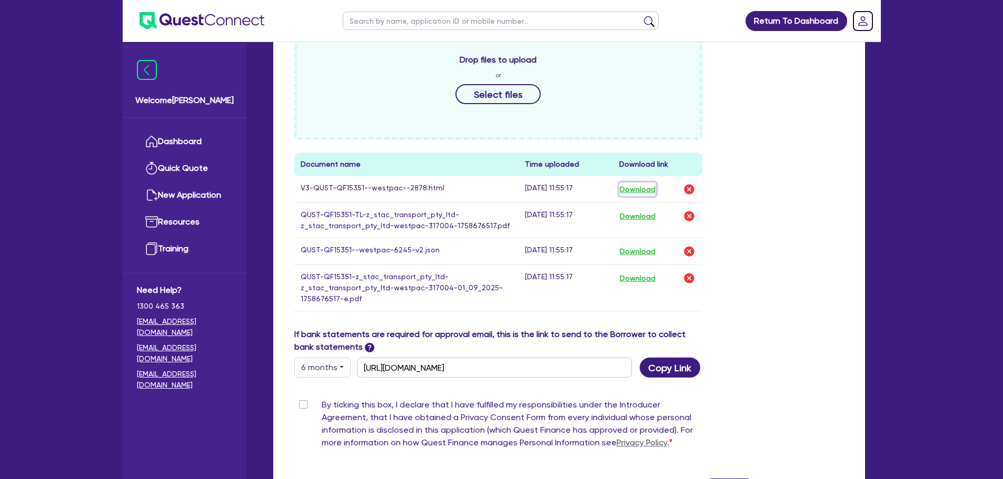
click at [653, 187] on button "Download" at bounding box center [637, 190] width 37 height 14
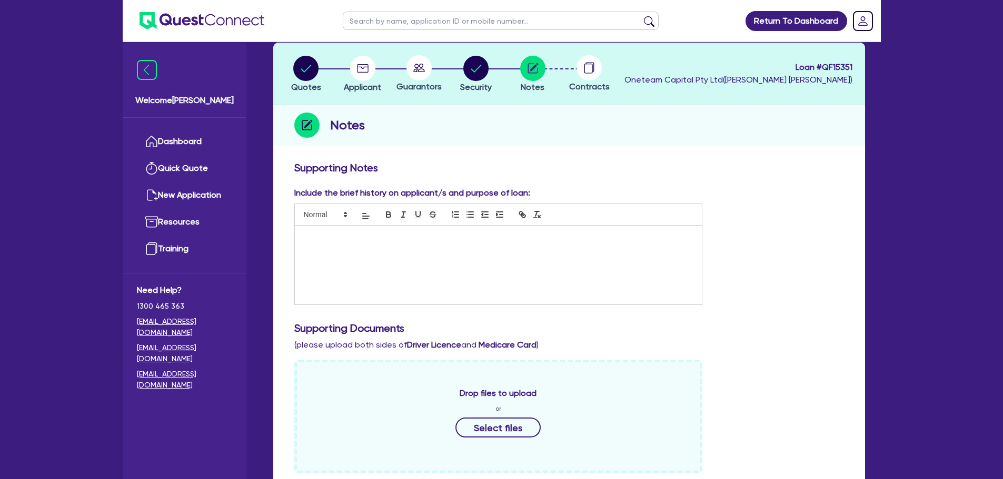
scroll to position [0, 0]
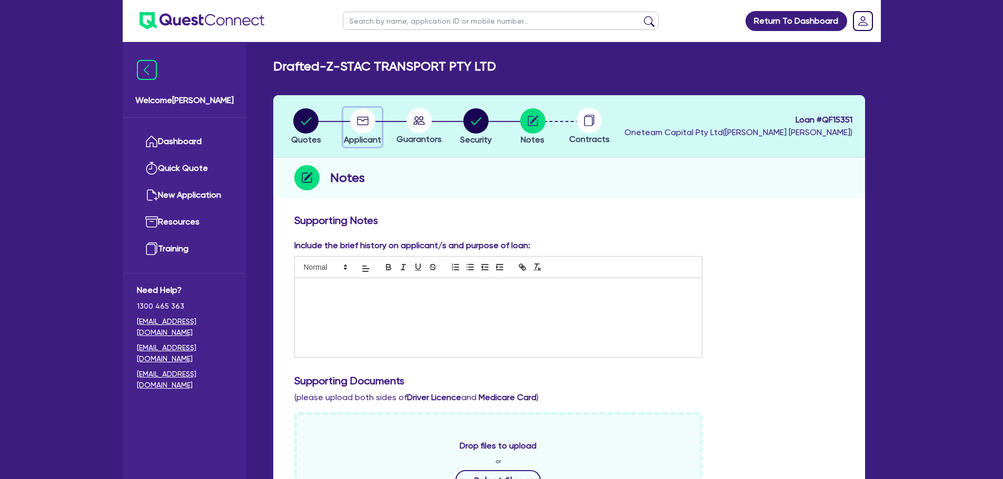
click at [365, 135] on span "Applicant" at bounding box center [362, 140] width 37 height 10
select select "COMPANY"
select select "TRANSPORT_WAREHOUSING"
select select "PASSENGERS_FREIGHT_TRANSPORT"
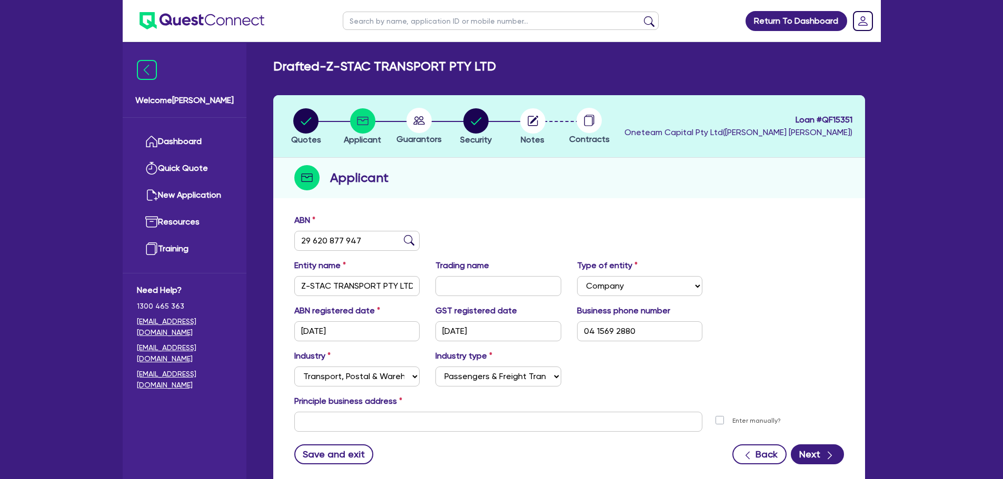
click at [422, 125] on circle at bounding box center [418, 120] width 25 height 25
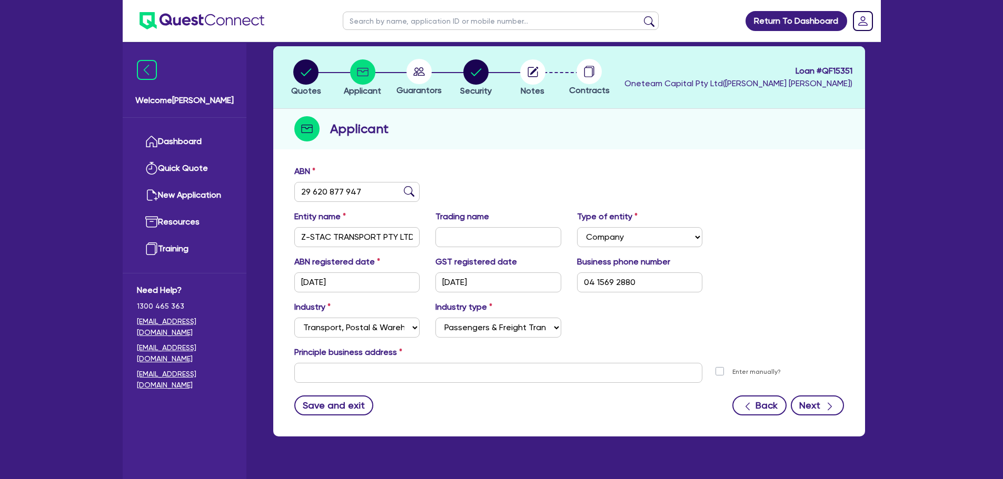
scroll to position [71, 0]
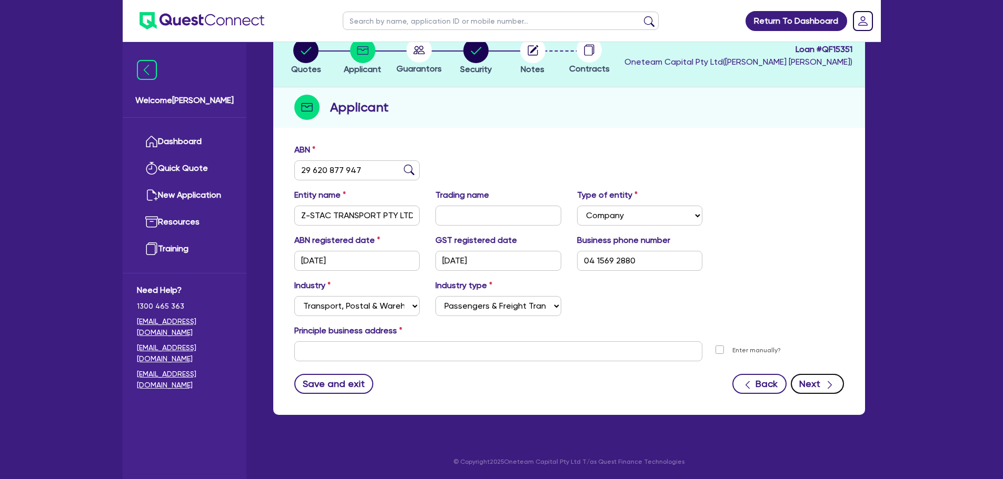
click at [836, 382] on button "Next" at bounding box center [816, 384] width 53 height 20
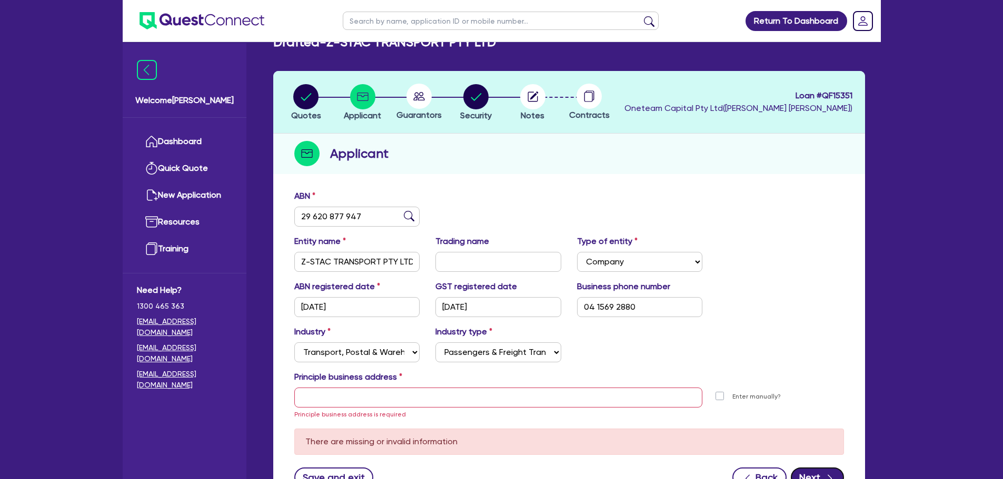
scroll to position [0, 0]
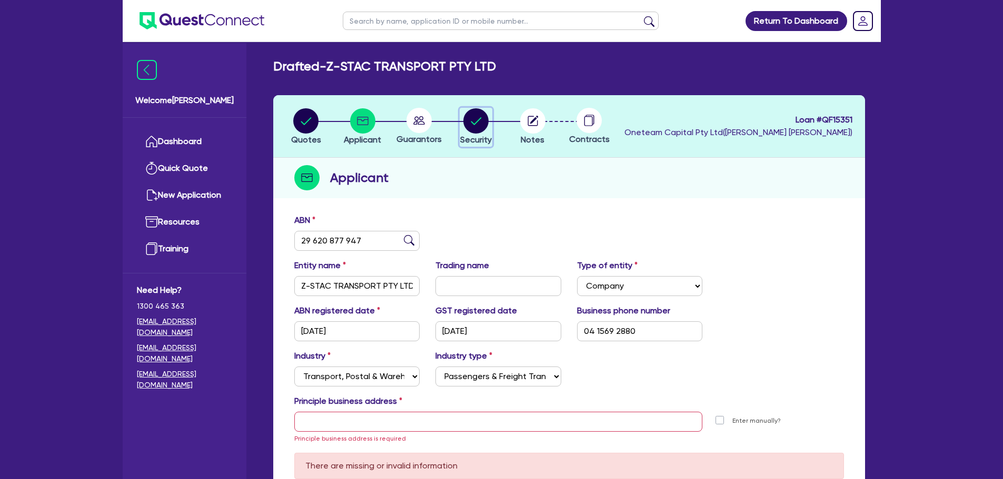
click at [462, 127] on div "button" at bounding box center [476, 120] width 32 height 25
select select "PRIMARY_ASSETS"
select select "HEAVY_TRUCKS"
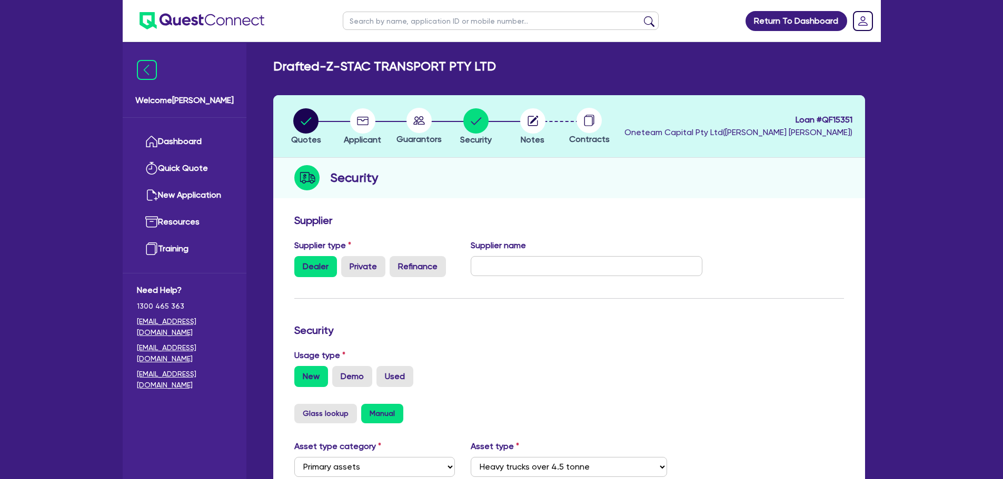
click at [421, 138] on span "Guarantors" at bounding box center [418, 139] width 45 height 10
click at [530, 129] on circle "button" at bounding box center [532, 120] width 25 height 25
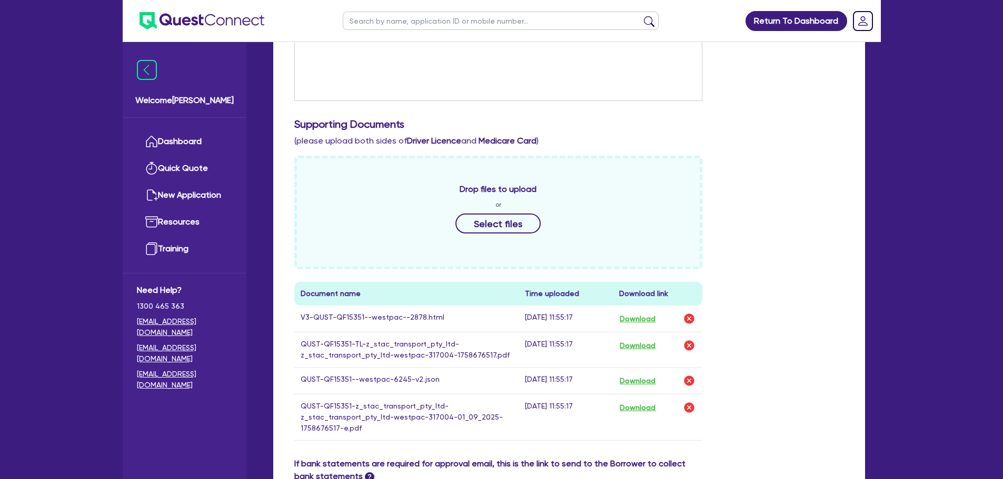
scroll to position [316, 0]
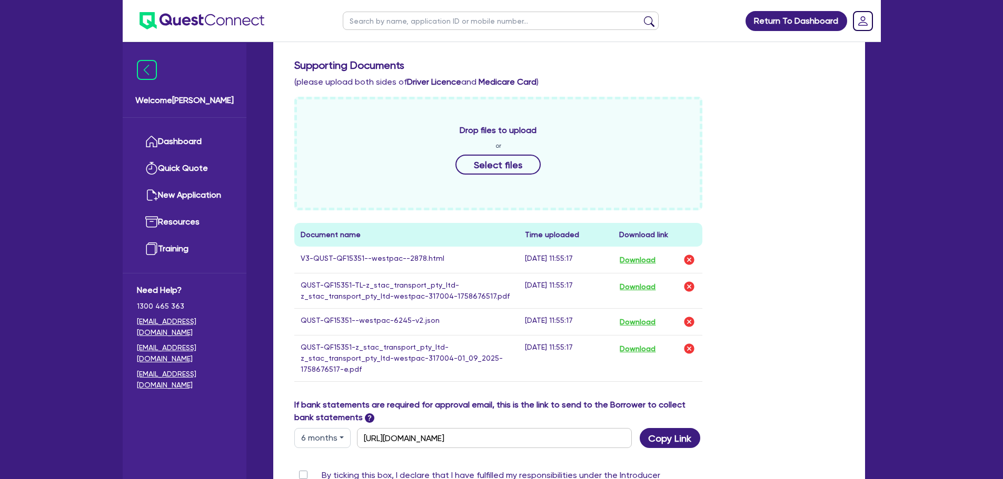
click at [509, 148] on div "Drop files to upload or Select files" at bounding box center [498, 154] width 408 height 114
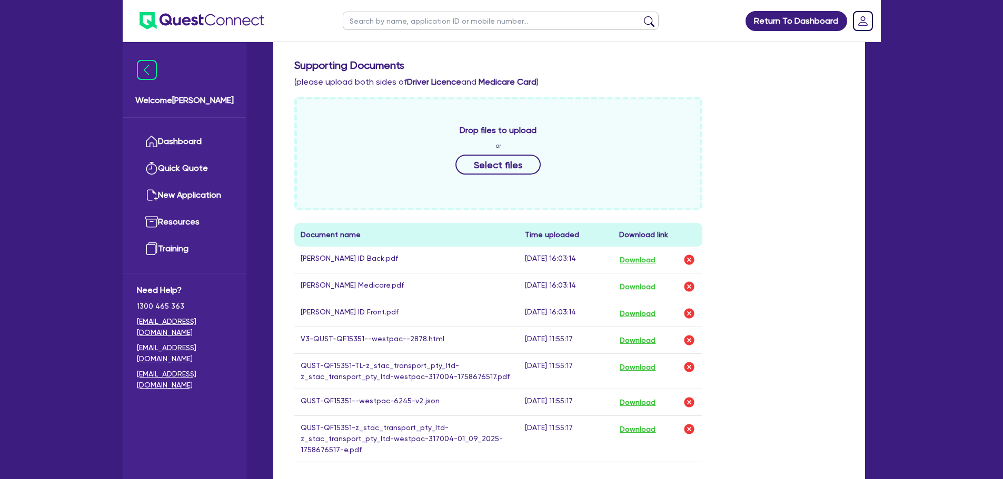
scroll to position [0, 0]
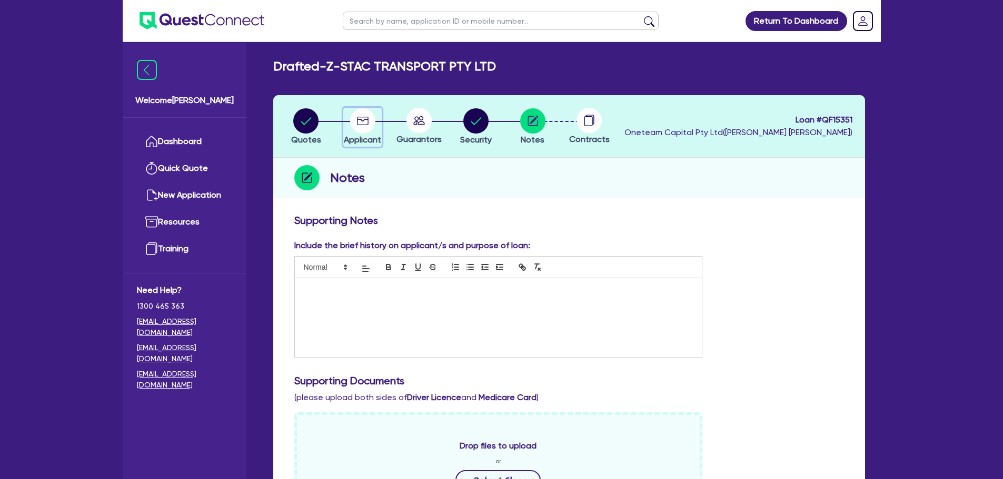
click at [367, 129] on circle "button" at bounding box center [362, 120] width 25 height 25
select select "COMPANY"
select select "TRANSPORT_WAREHOUSING"
select select "PASSENGERS_FREIGHT_TRANSPORT"
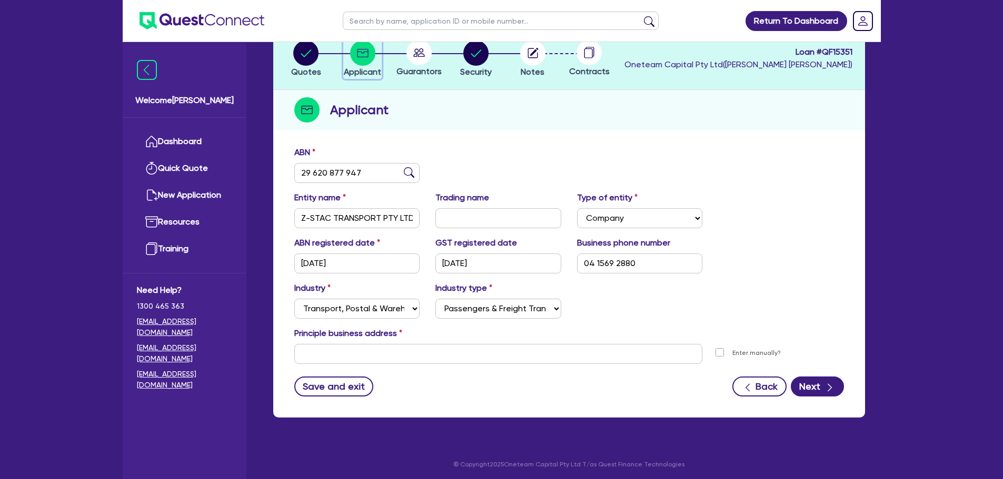
scroll to position [71, 0]
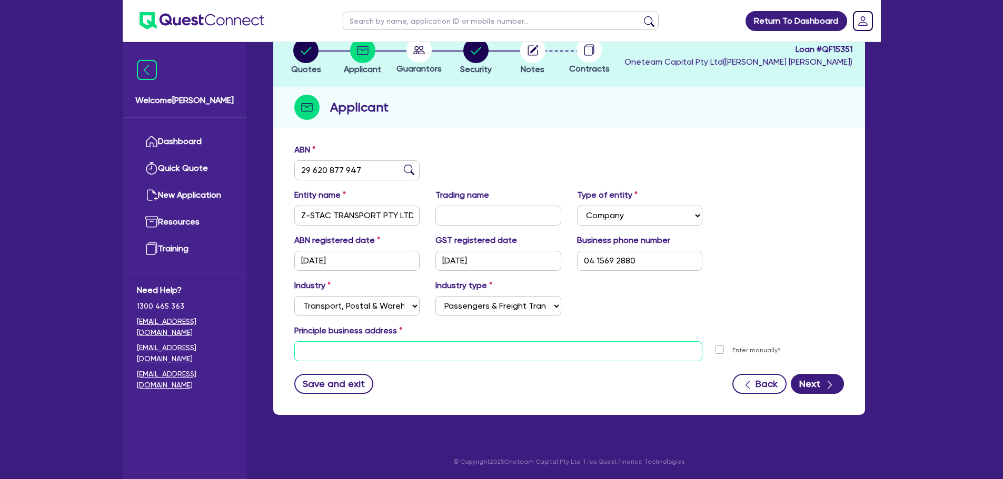
click at [434, 356] on input "text" at bounding box center [498, 352] width 408 height 20
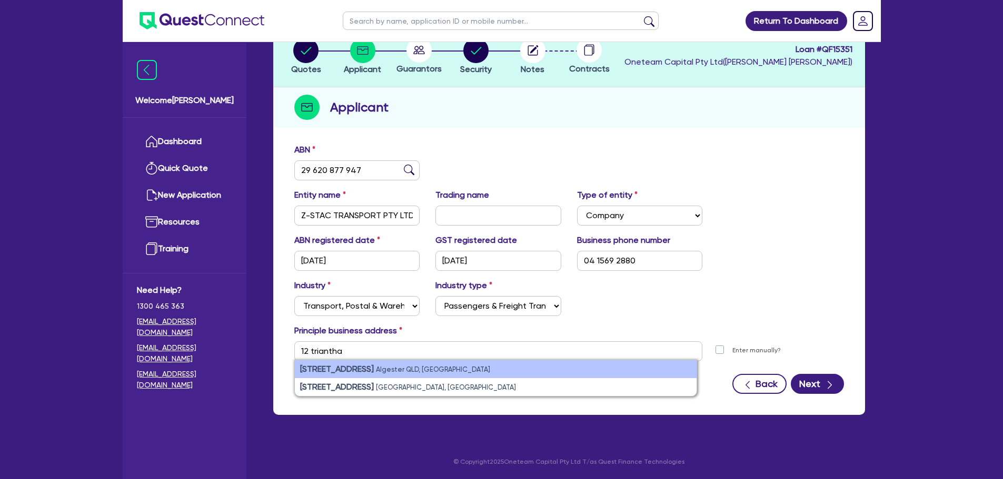
click at [511, 367] on li "12 Triantha St Algester QLD, Australia" at bounding box center [496, 369] width 402 height 18
type input "12 Triantha St Algester QLD 4115"
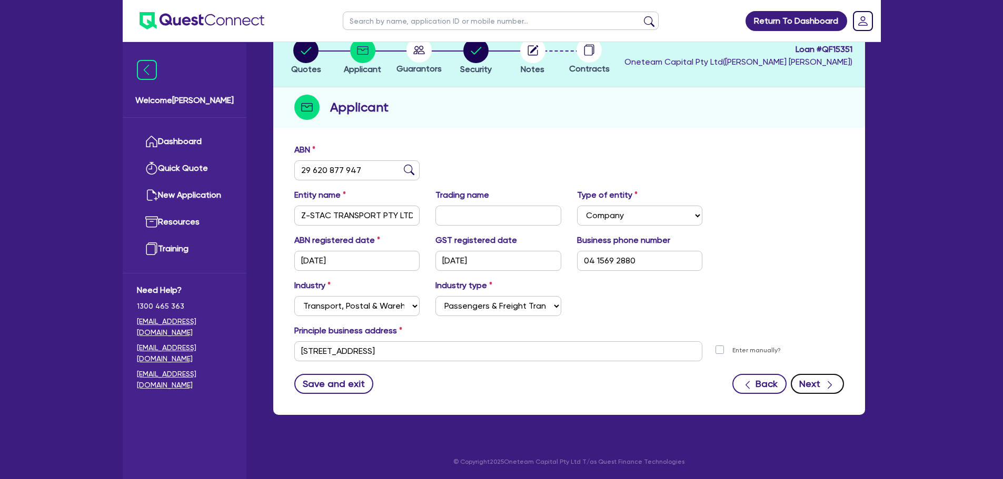
click at [809, 381] on button "Next" at bounding box center [816, 384] width 53 height 20
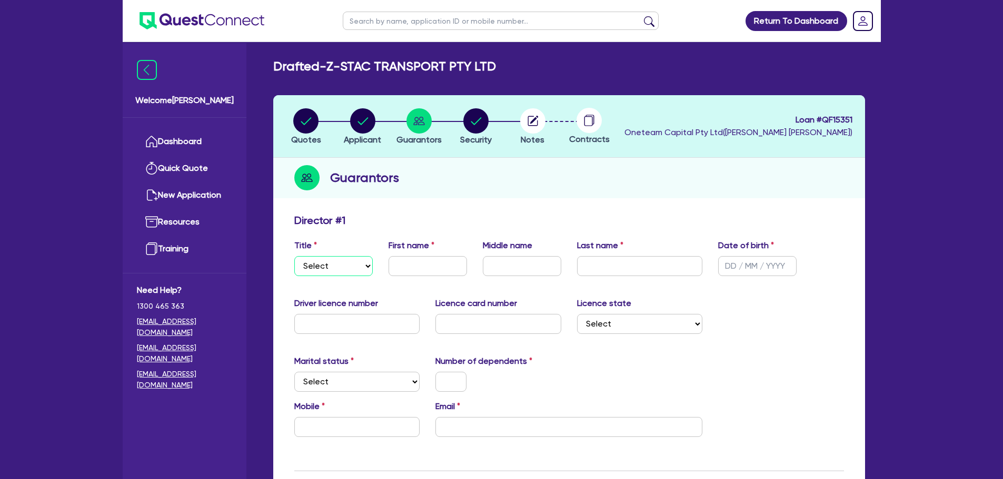
click at [349, 272] on select "Select Mr Mrs Ms Miss Dr" at bounding box center [333, 266] width 78 height 20
select select "MR"
click at [294, 256] on select "Select Mr Mrs Ms Miss Dr" at bounding box center [333, 266] width 78 height 20
click at [413, 275] on input "text" at bounding box center [427, 266] width 78 height 20
type input "Richard"
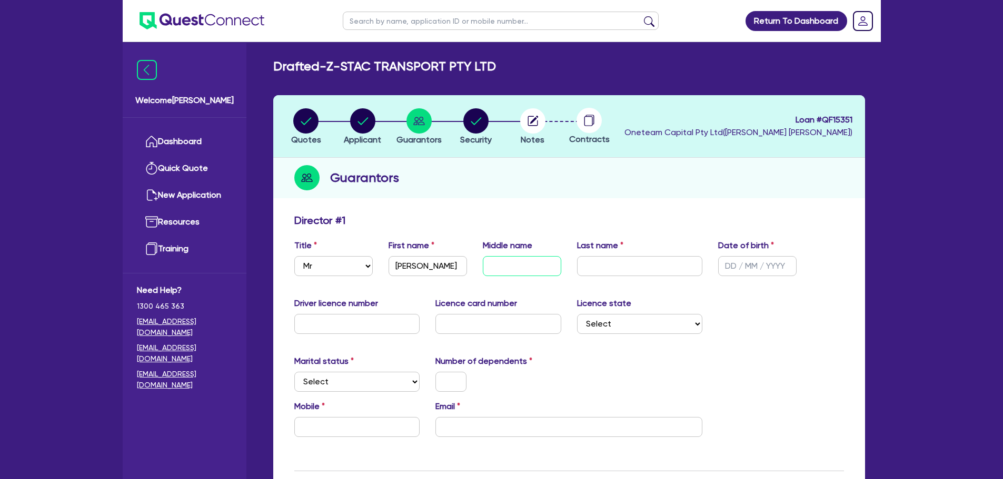
click at [538, 271] on input "text" at bounding box center [522, 266] width 78 height 20
click at [502, 262] on input "text" at bounding box center [522, 266] width 78 height 20
type input "Denis"
click at [627, 271] on input "text" at bounding box center [640, 266] width 126 height 20
type input "Techuia"
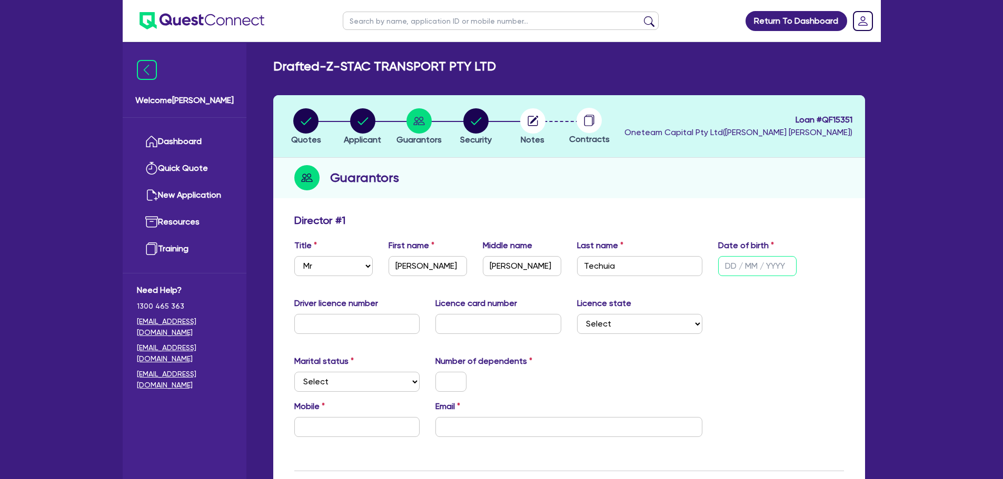
click at [724, 271] on input "text" at bounding box center [757, 266] width 78 height 20
type input "12/01/1957"
click at [374, 323] on input "text" at bounding box center [357, 324] width 126 height 20
click at [356, 332] on input "text" at bounding box center [357, 324] width 126 height 20
click at [385, 315] on input "text" at bounding box center [357, 324] width 126 height 20
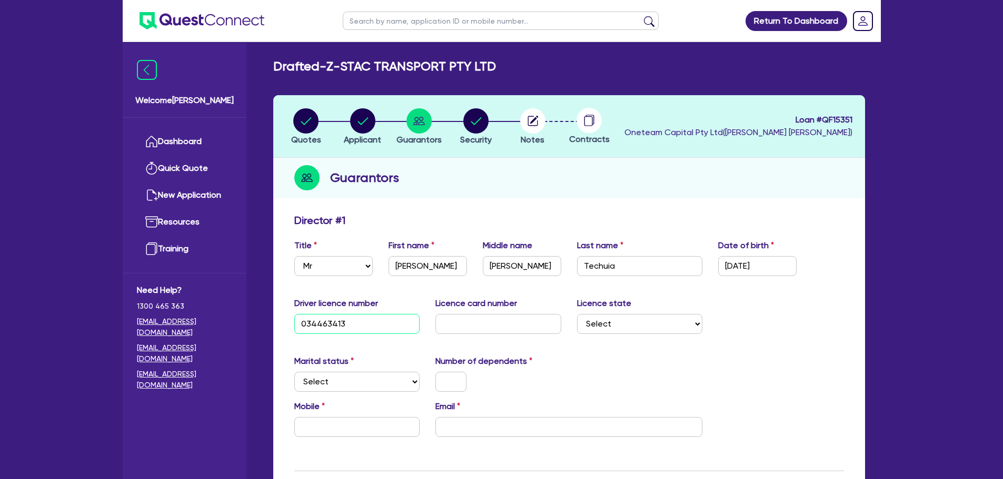
type input "034463413"
click at [520, 316] on input "text" at bounding box center [498, 324] width 126 height 20
click at [497, 328] on input "text" at bounding box center [498, 324] width 126 height 20
type input "BE09E31C6D"
click at [630, 322] on select "Select NSW VIC QLD TAS ACT SA NT WA" at bounding box center [640, 324] width 126 height 20
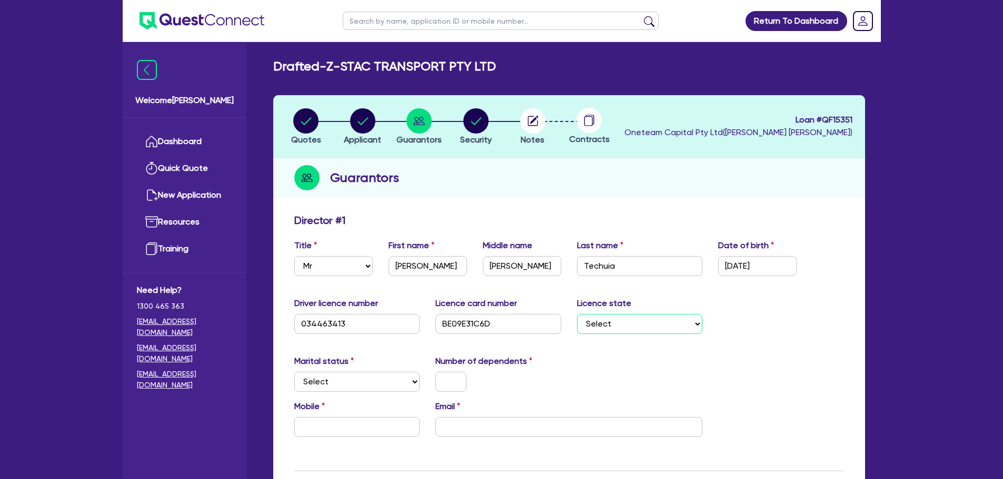
select select "QLD"
click at [577, 314] on select "Select NSW VIC QLD TAS ACT SA NT WA" at bounding box center [640, 324] width 126 height 20
click at [374, 383] on select "Select Single Married De Facto / Partner" at bounding box center [357, 382] width 126 height 20
click at [294, 372] on select "Select Single Married De Facto / Partner" at bounding box center [357, 382] width 126 height 20
click at [368, 380] on select "Select Single Married De Facto / Partner" at bounding box center [357, 382] width 126 height 20
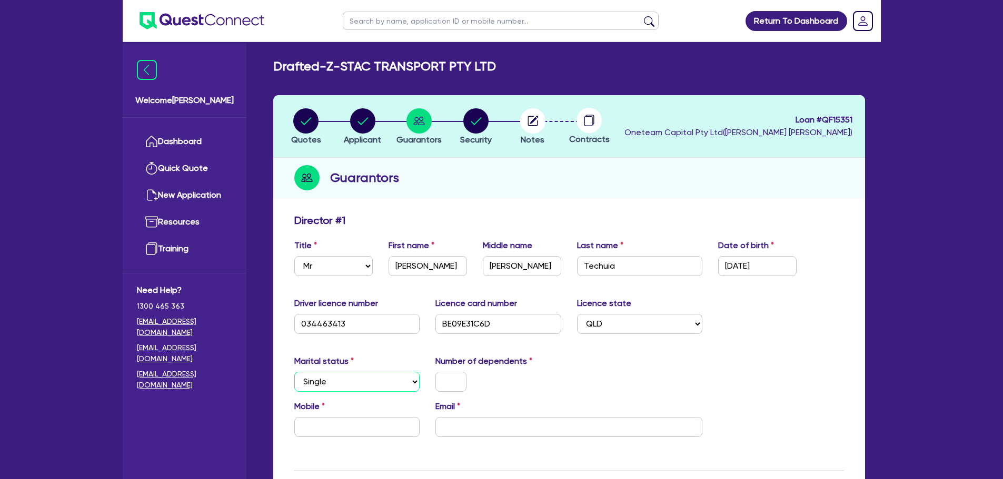
select select "MARRIED"
click at [294, 372] on select "Select Single Married De Facto / Partner" at bounding box center [357, 382] width 126 height 20
click at [448, 389] on input "text" at bounding box center [450, 382] width 31 height 20
click at [353, 424] on input "text" at bounding box center [357, 427] width 126 height 20
click at [375, 428] on input "text" at bounding box center [357, 427] width 126 height 20
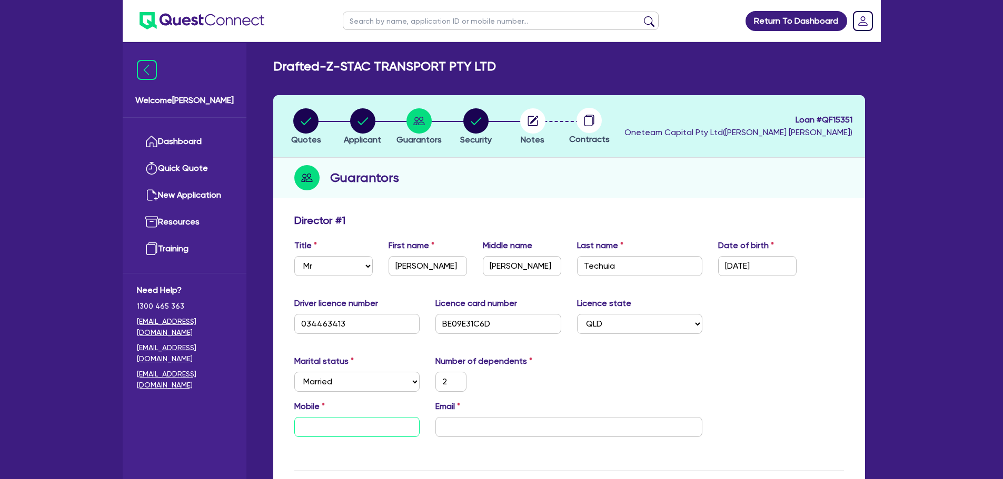
type input "2"
type input "0"
paste input "415 692 880"
type input "2"
type input "0415 692 880"
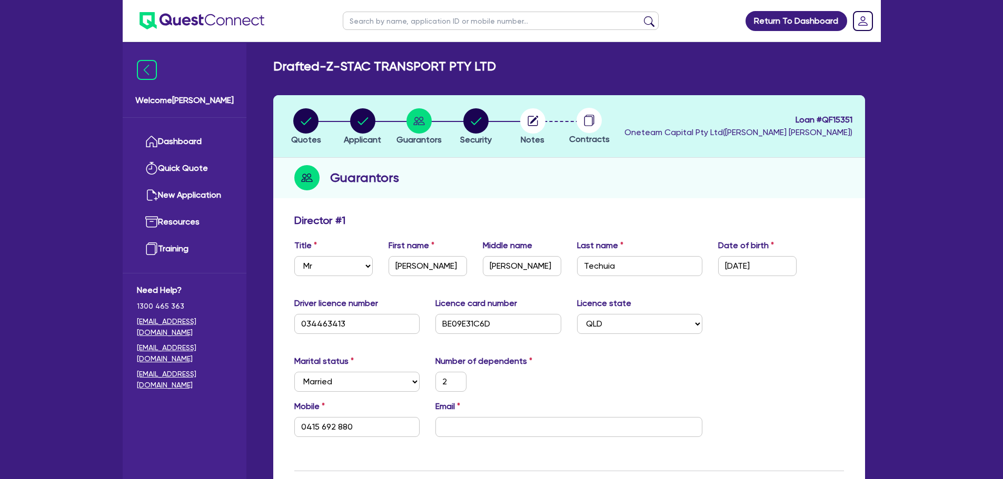
click at [458, 416] on div "Email" at bounding box center [568, 418] width 283 height 37
click at [465, 430] on input "email" at bounding box center [568, 427] width 267 height 20
click at [605, 420] on input "email" at bounding box center [568, 427] width 267 height 20
paste input "richardngaha@gmail.com"
type input "2"
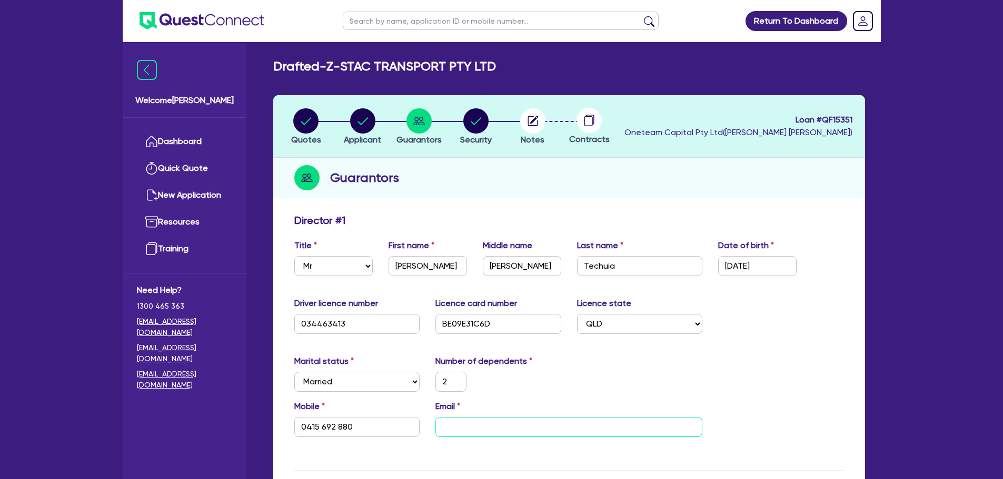
type input "0415 692 880"
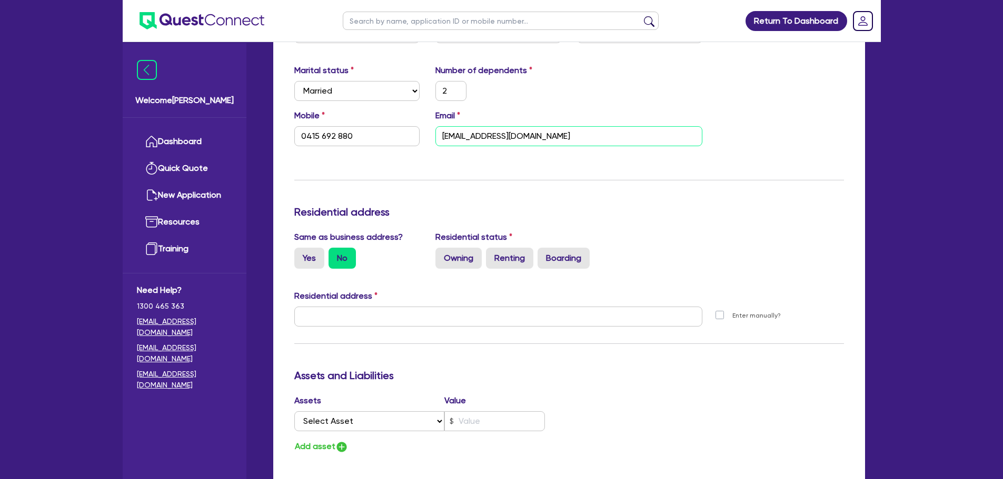
scroll to position [316, 0]
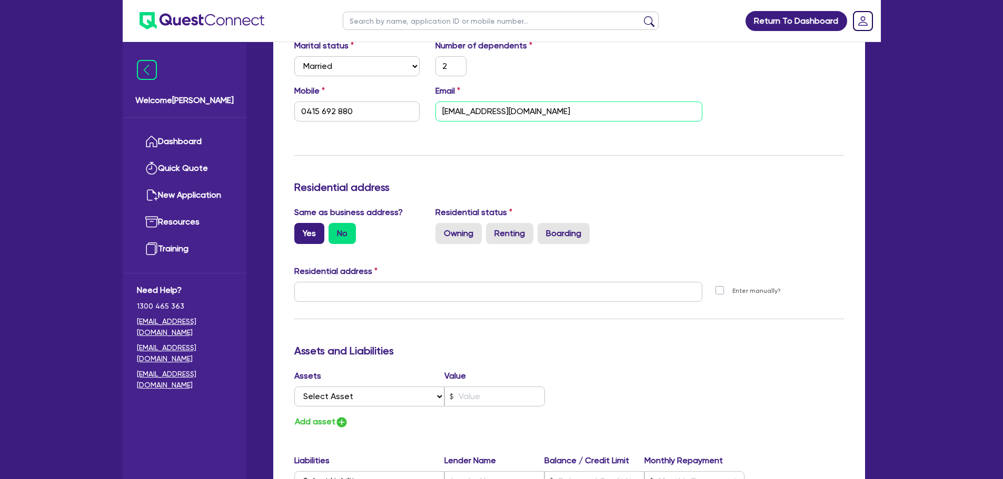
type input "richardngaha@gmail.com"
click at [306, 227] on label "Yes" at bounding box center [309, 233] width 30 height 21
click at [301, 227] on input "Yes" at bounding box center [297, 226] width 7 height 7
radio input "true"
type input "2"
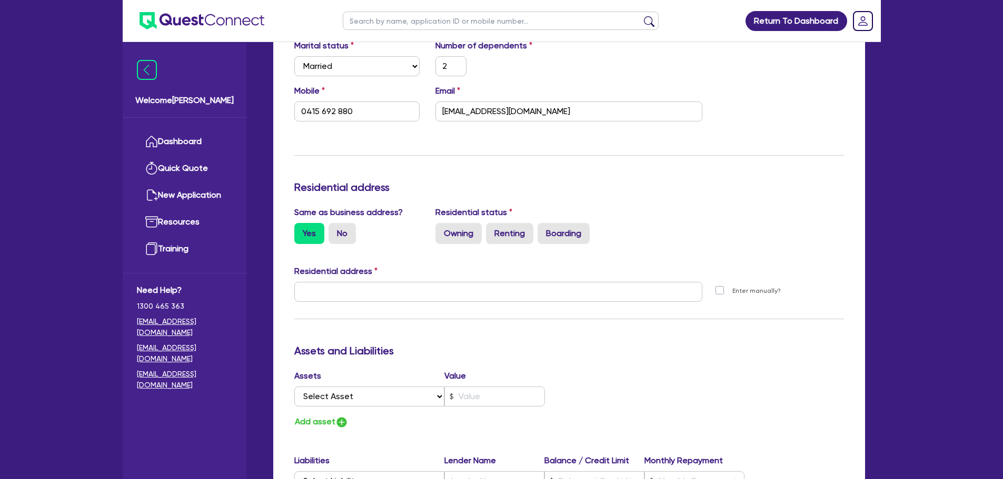
type input "0415 692 880"
type input "12 Triantha St Algester QLD 4115"
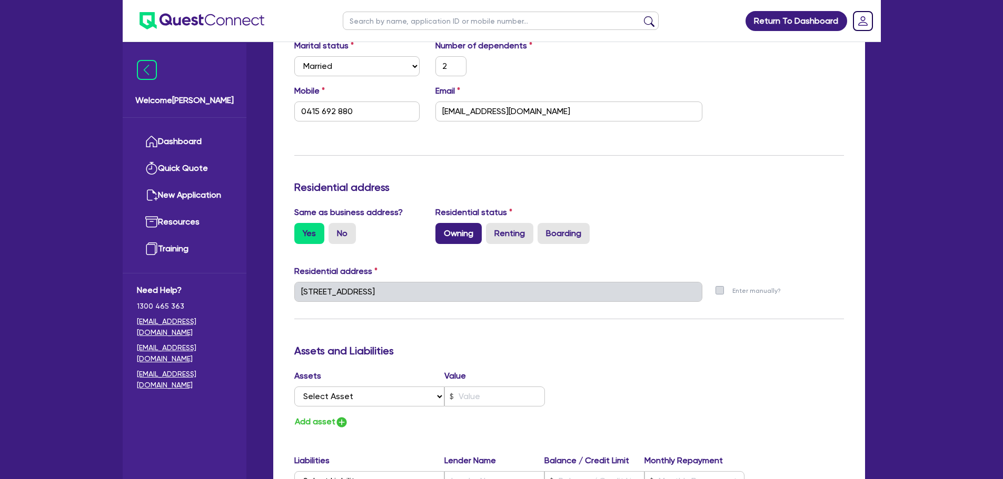
click at [465, 234] on label "Owning" at bounding box center [458, 233] width 46 height 21
click at [442, 230] on input "Owning" at bounding box center [438, 226] width 7 height 7
radio input "true"
type input "2"
type input "0415 692 880"
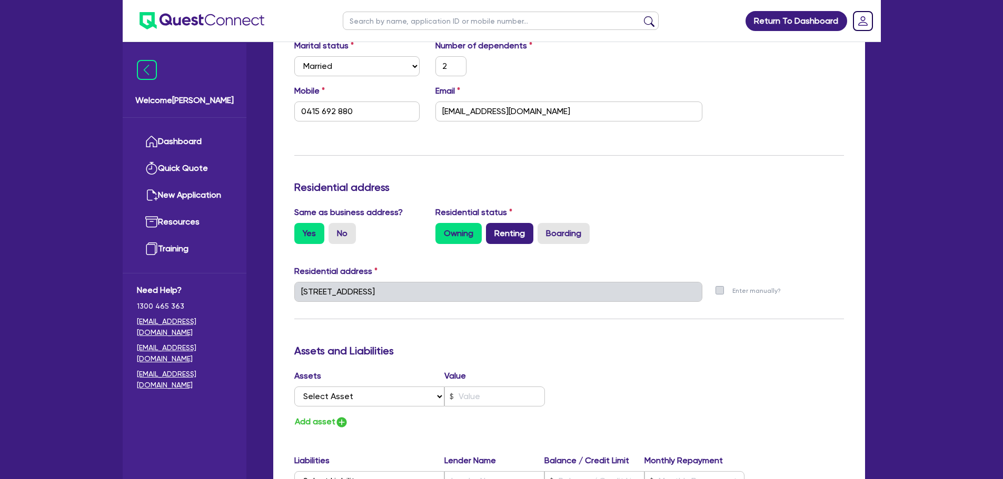
click at [508, 237] on label "Renting" at bounding box center [509, 233] width 47 height 21
click at [493, 230] on input "Renting" at bounding box center [489, 226] width 7 height 7
radio input "true"
type input "2"
type input "0415 692 880"
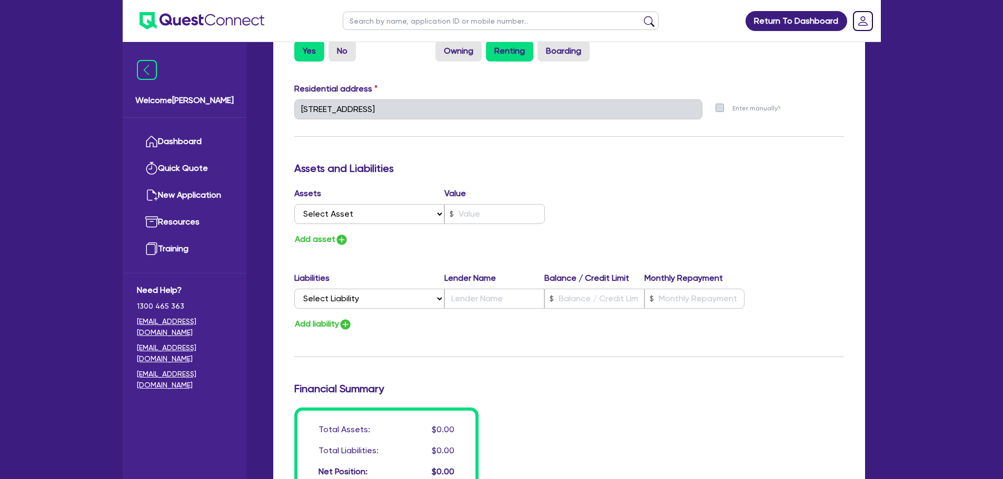
scroll to position [579, 0]
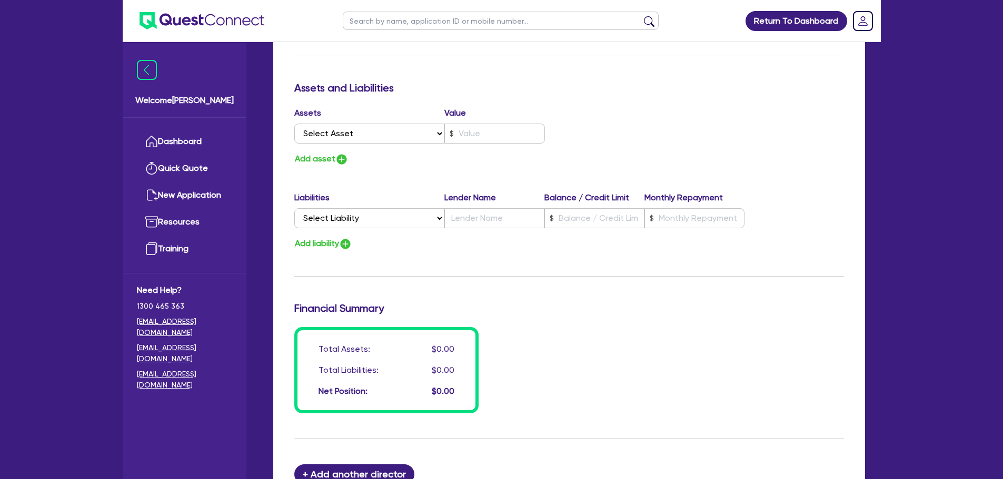
click at [372, 145] on div "Assets Value Select Asset Cash Property Investment property Vehicle Truck Trail…" at bounding box center [427, 127] width 283 height 41
click at [370, 139] on select "Select Asset Cash Property Investment property Vehicle Truck Trailer Equipment …" at bounding box center [369, 134] width 151 height 20
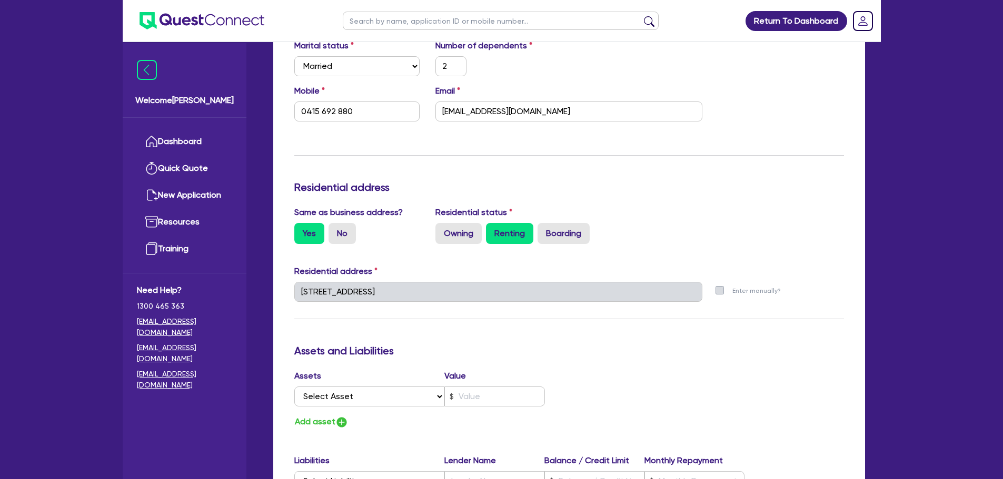
scroll to position [526, 0]
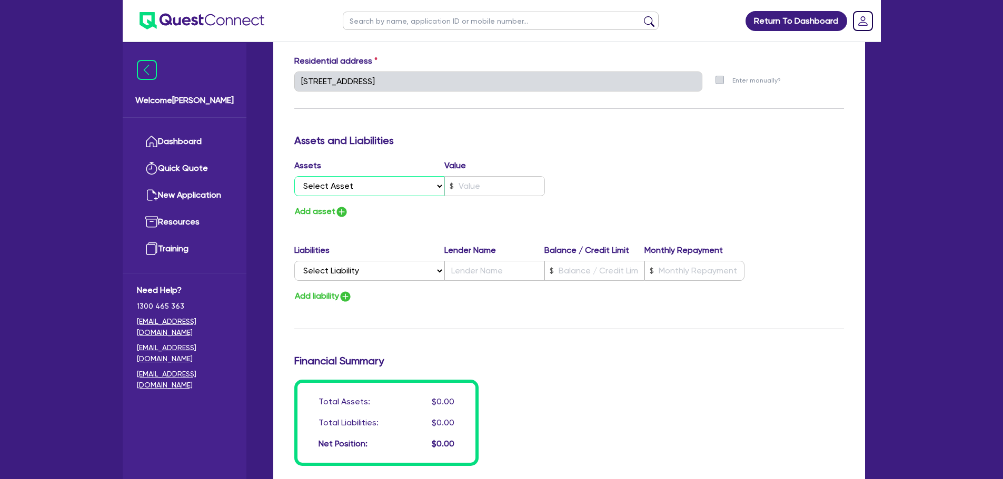
click at [364, 194] on select "Select Asset Cash Property Investment property Vehicle Truck Trailer Equipment …" at bounding box center [369, 186] width 151 height 20
select select "INVESTMENT_PROPERTY"
click at [294, 176] on select "Select Asset Cash Property Investment property Vehicle Truck Trailer Equipment …" at bounding box center [369, 186] width 151 height 20
type input "2"
type input "0415 692 880"
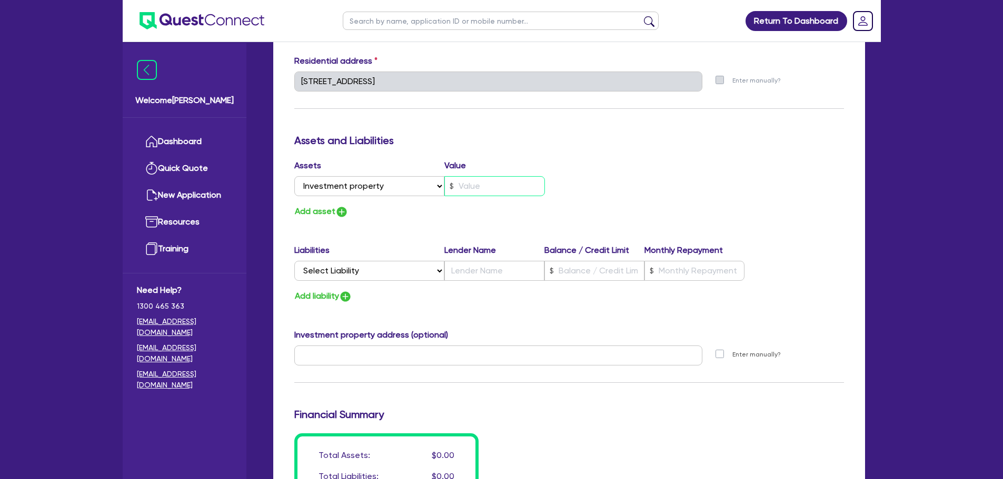
click at [463, 196] on input "text" at bounding box center [494, 186] width 101 height 20
type input "2"
type input "0415 692 880"
type input "5"
type input "2"
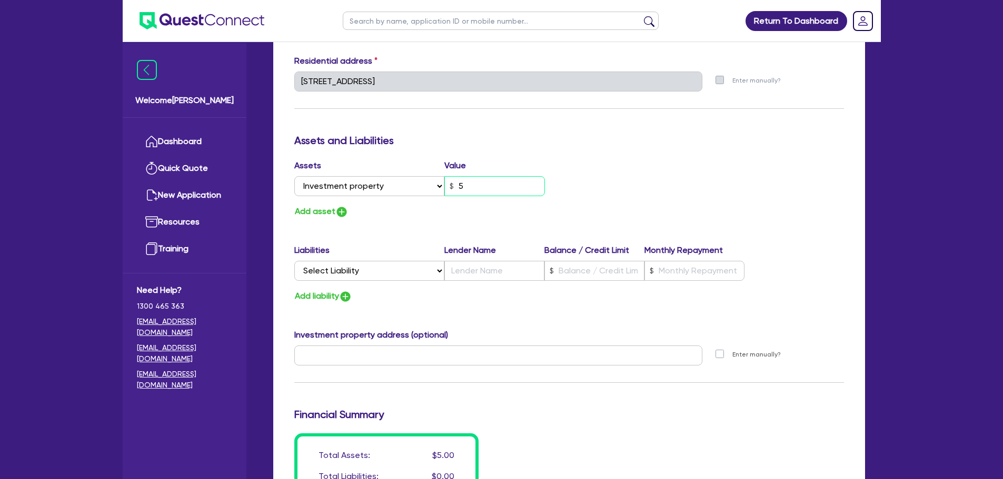
type input "0415 692 880"
type input "50"
type input "2"
type input "0415 692 880"
type input "500"
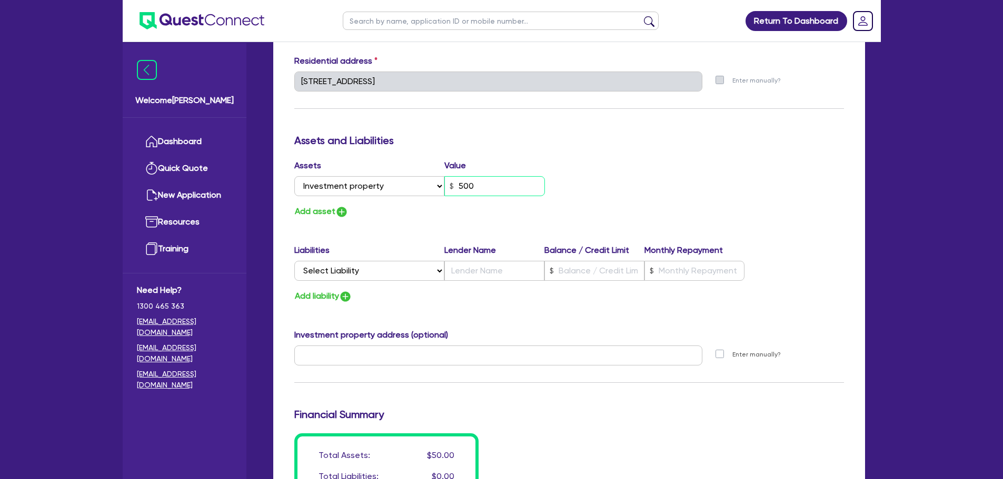
type input "2"
type input "0415 692 880"
type input "5,000"
type input "2"
type input "0415 692 880"
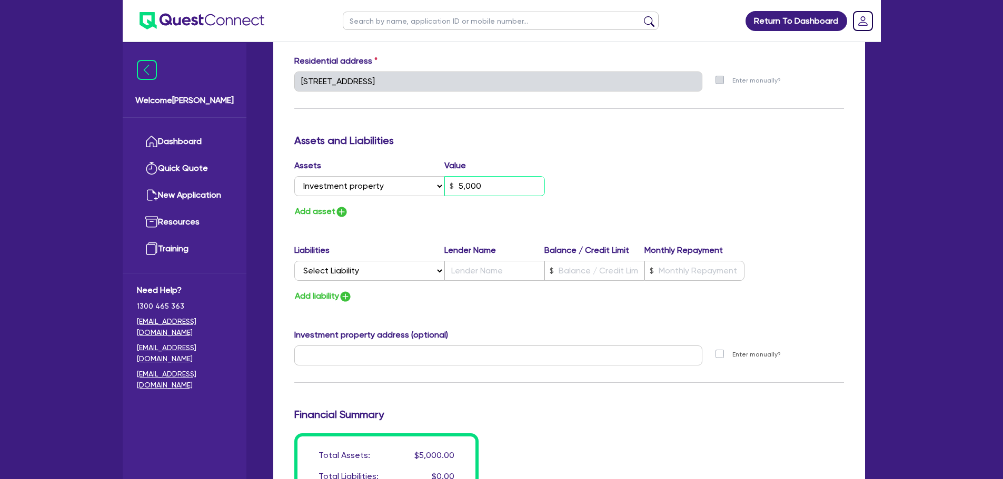
type input "50,000"
type input "2"
type input "0415 692 880"
type input "500,000"
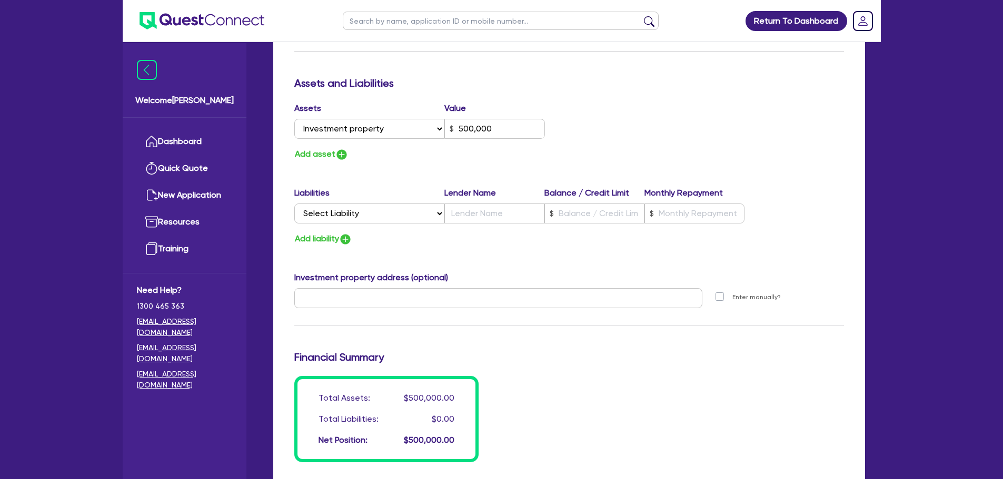
scroll to position [636, 0]
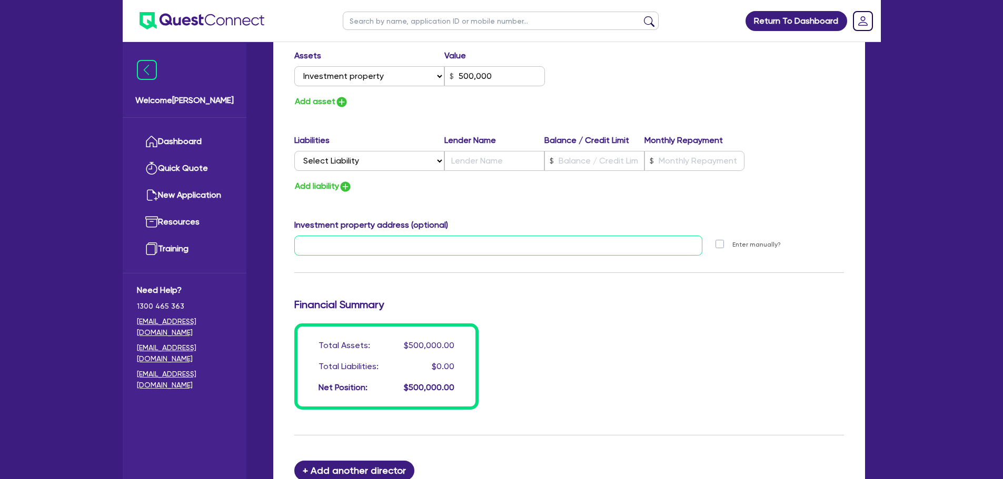
click at [334, 255] on input "text" at bounding box center [498, 246] width 408 height 20
click at [406, 253] on input "text" at bounding box center [498, 246] width 408 height 20
paste input "Unit 8 159-161 Napier Street birkdale"
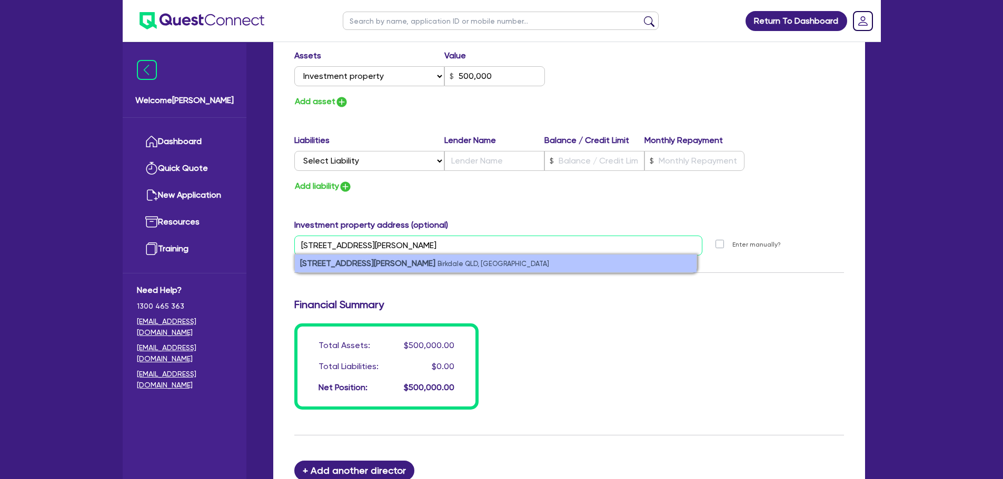
type input "Unit 8 159-161 Napier Street birkdale"
click at [442, 262] on small "Birkdale QLD, Australia" at bounding box center [493, 264] width 112 height 8
type input "2"
type input "0415 692 880"
type input "500,000"
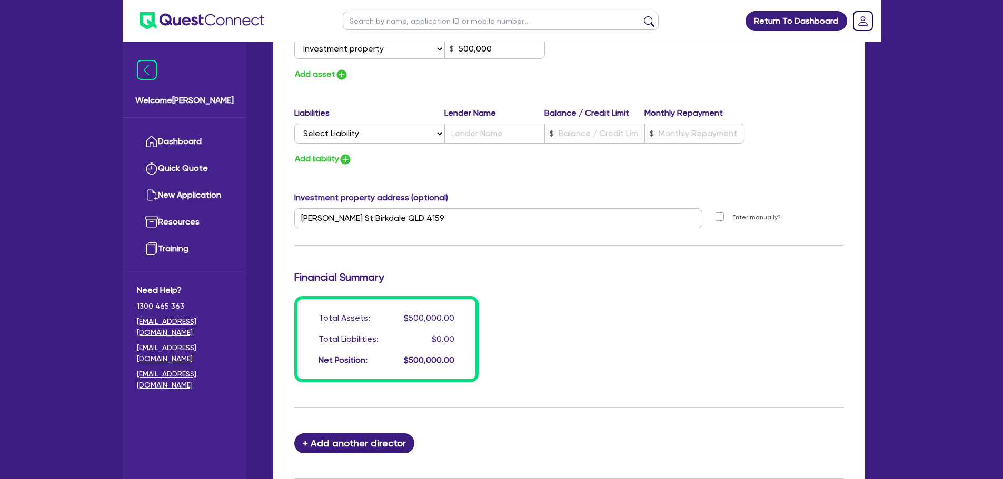
scroll to position [531, 0]
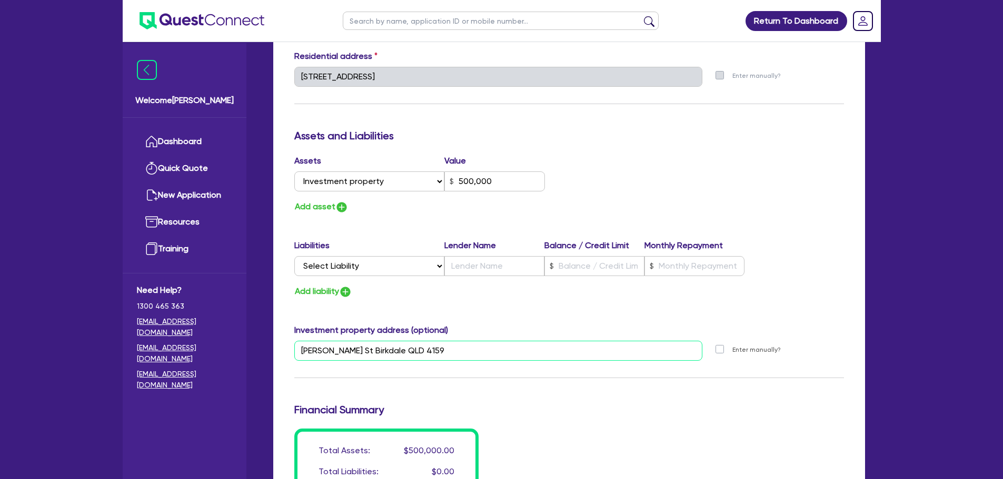
click at [345, 348] on input "Napier St Birkdale QLD 4159" at bounding box center [498, 351] width 408 height 20
paste input "Unit 8 159-161 Napier Street birkdale"
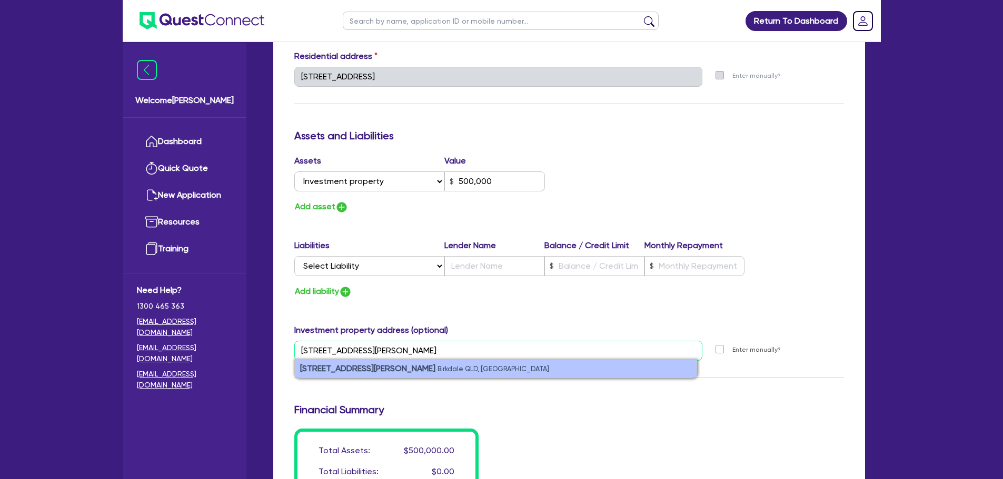
type input "Unit 8 159-161 Napier Street birkdale"
click at [317, 367] on strong "unit 8/159-161 Napier Street" at bounding box center [367, 369] width 135 height 10
type input "2"
type input "0415 692 880"
type input "500,000"
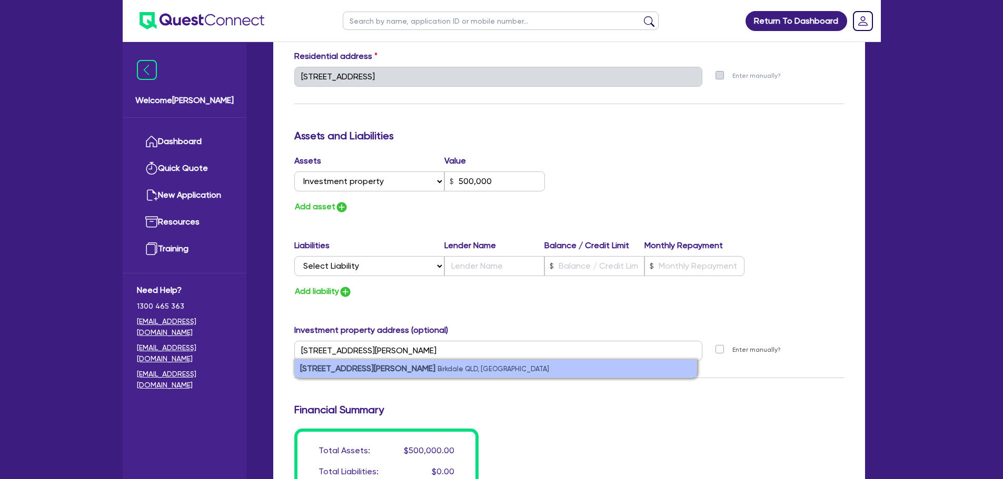
type input "Napier St Birkdale QLD 4159"
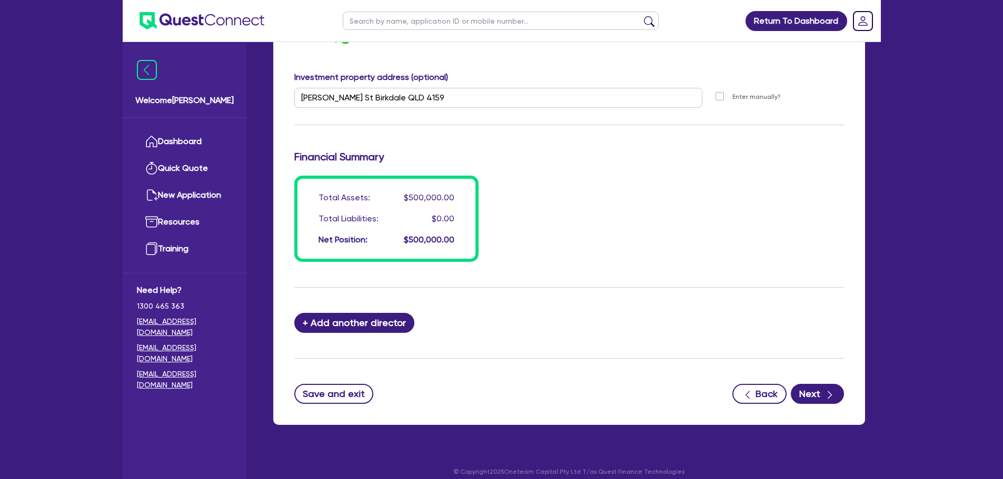
scroll to position [794, 0]
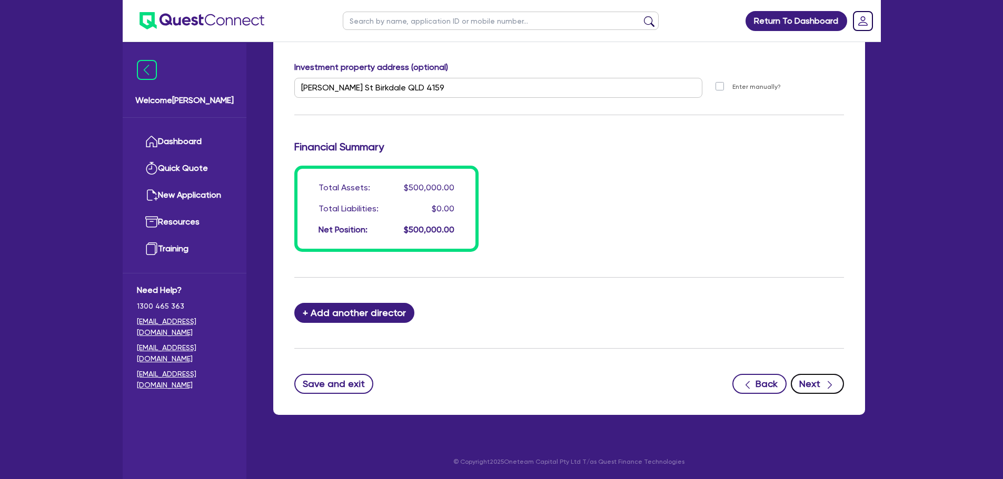
click at [833, 387] on icon "button" at bounding box center [829, 385] width 11 height 11
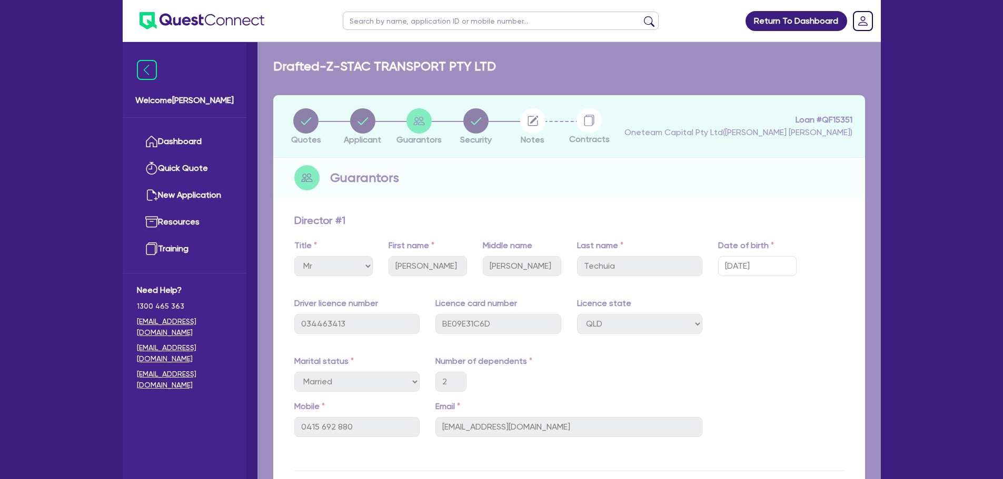
select select "PRIMARY_ASSETS"
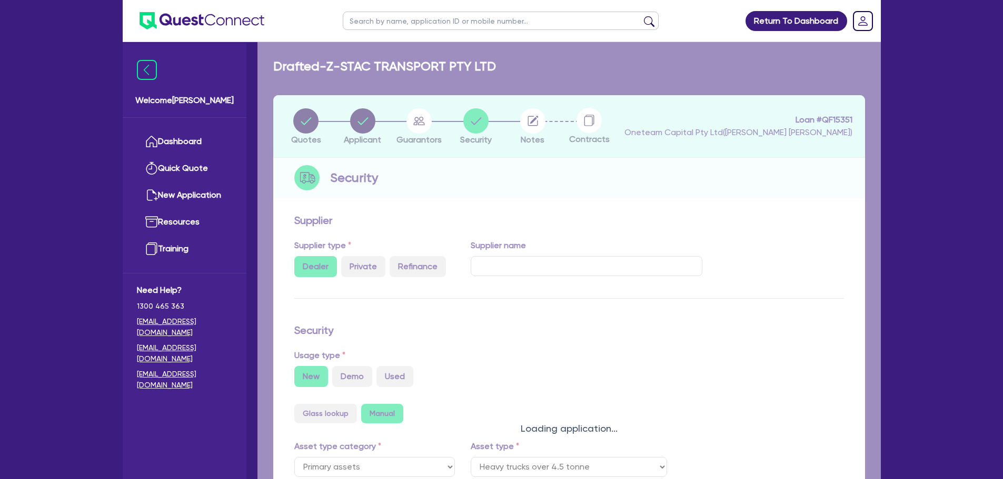
select select "HEAVY_TRUCKS"
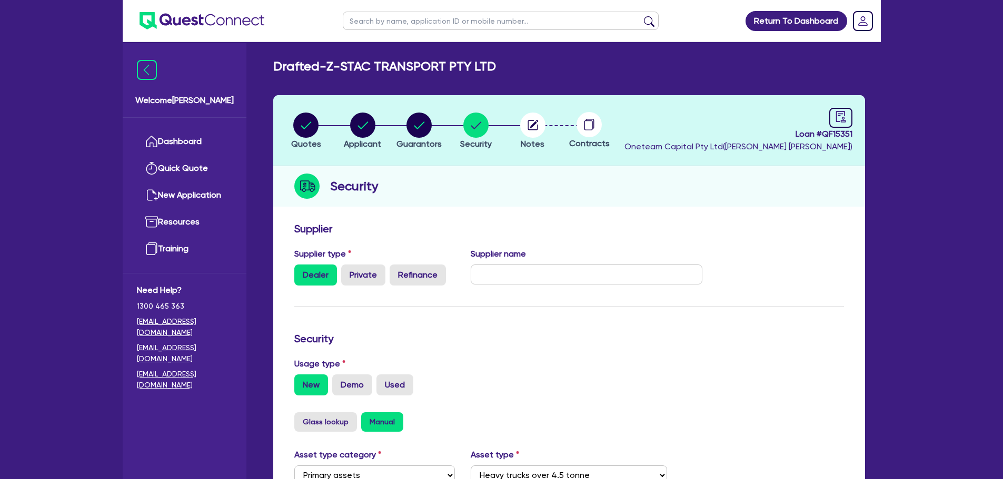
click at [854, 119] on header "Quotes Applicant Guarantors Security Notes Contracts Loan # QF15351 Oneteam Cap…" at bounding box center [569, 130] width 592 height 71
click at [840, 116] on icon "audit" at bounding box center [841, 117] width 12 height 12
select select "DRAFTED_NEW"
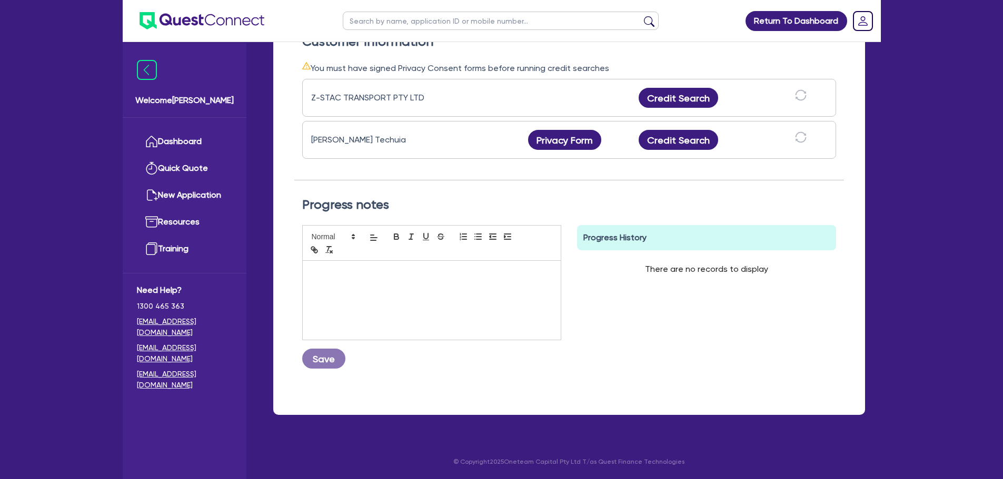
scroll to position [114, 0]
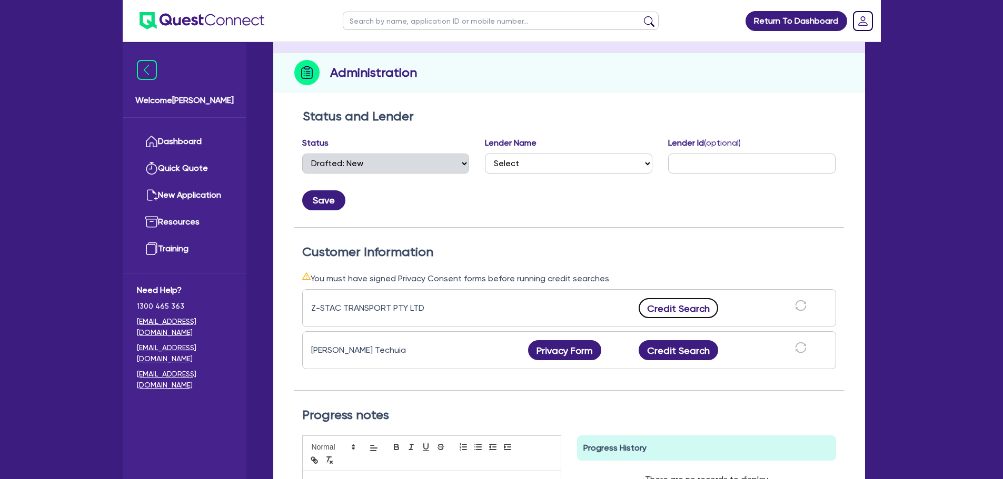
click at [679, 306] on button "Credit Search" at bounding box center [678, 308] width 80 height 20
click at [670, 350] on button "Credit Search" at bounding box center [678, 350] width 80 height 20
click at [712, 352] on icon "download" at bounding box center [711, 350] width 13 height 13
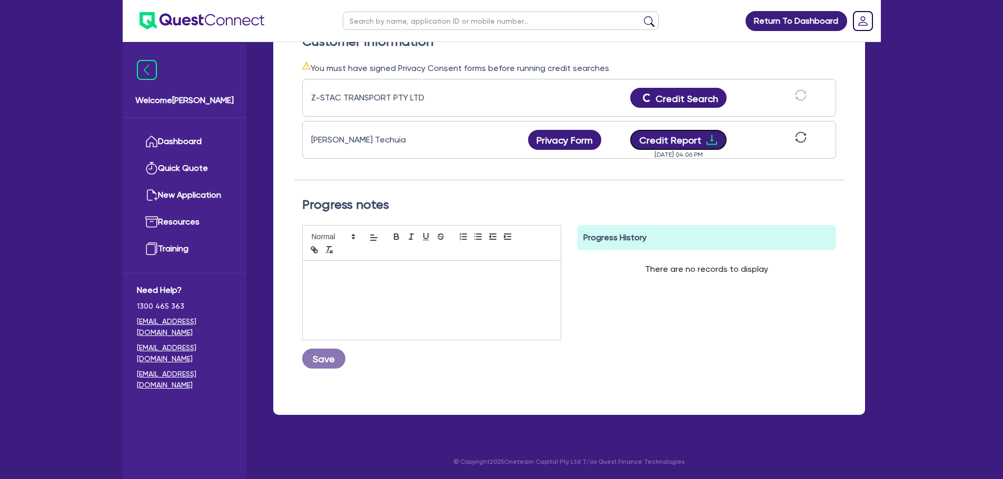
scroll to position [0, 0]
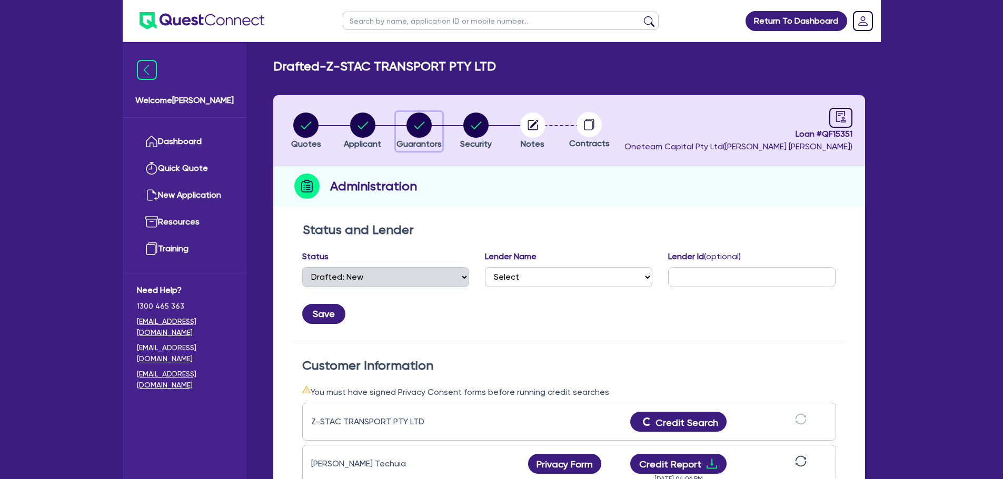
click at [433, 126] on div "button" at bounding box center [418, 125] width 45 height 25
select select "MR"
select select "QLD"
select select "MARRIED"
select select "INVESTMENT_PROPERTY"
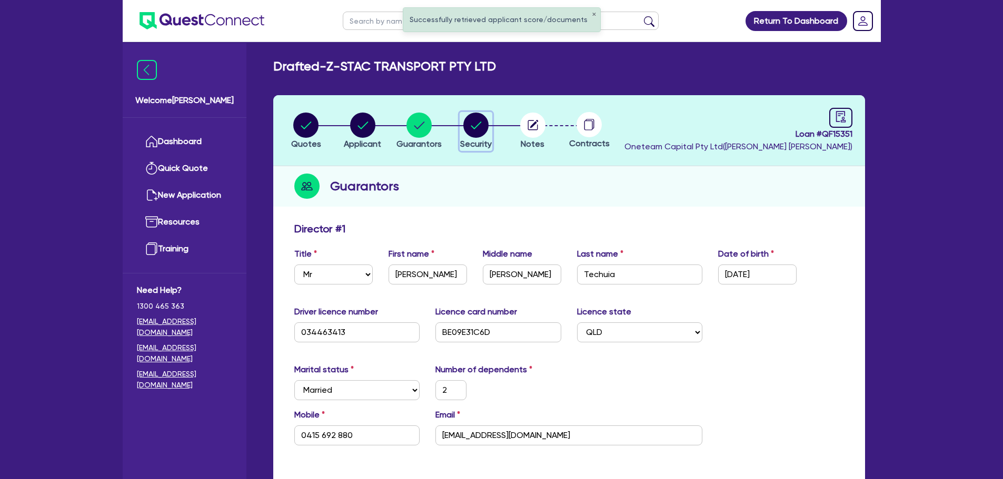
click at [474, 127] on circle "button" at bounding box center [475, 125] width 25 height 25
select select "PRIMARY_ASSETS"
select select "HEAVY_TRUCKS"
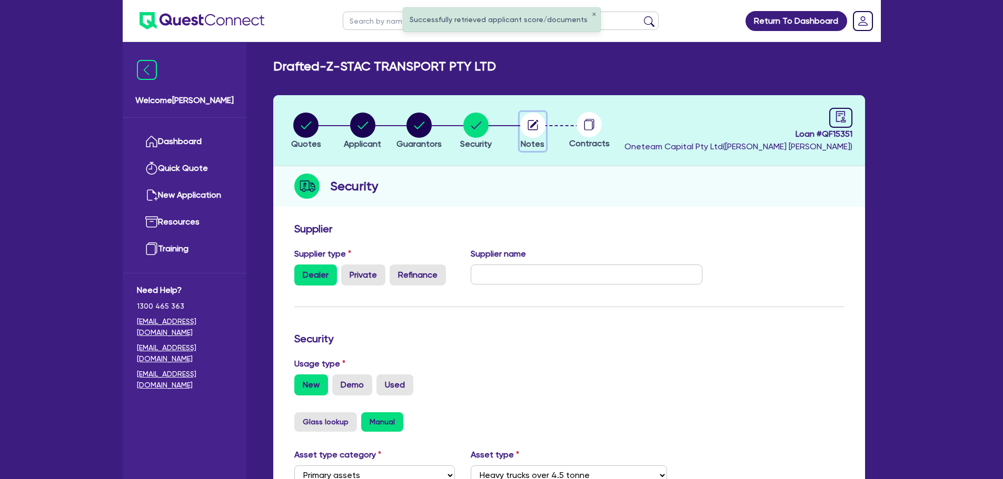
click at [528, 120] on circle "button" at bounding box center [532, 125] width 25 height 25
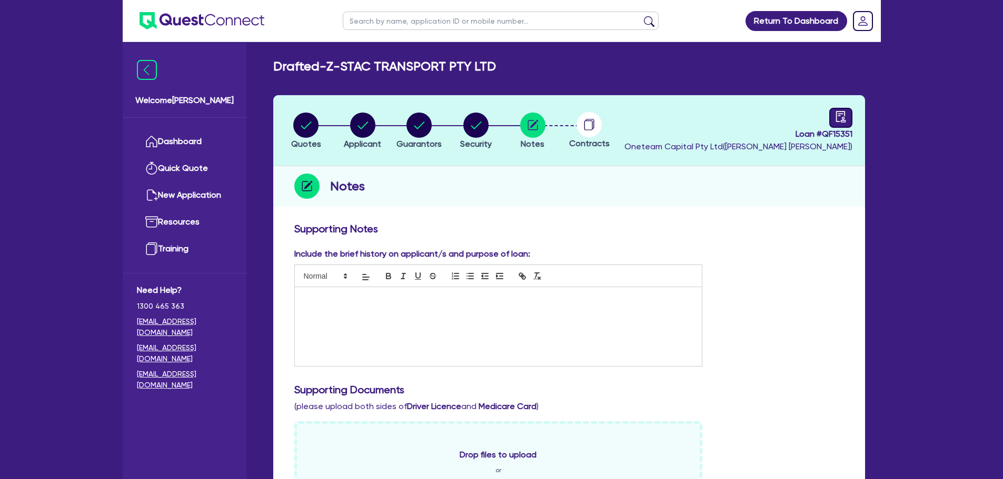
click at [852, 117] on header "Quotes Applicant Guarantors Security Notes Contracts Loan # QF15351 Oneteam Cap…" at bounding box center [569, 130] width 592 height 71
click at [847, 117] on div at bounding box center [840, 118] width 23 height 20
select select "DRAFTED_NEW"
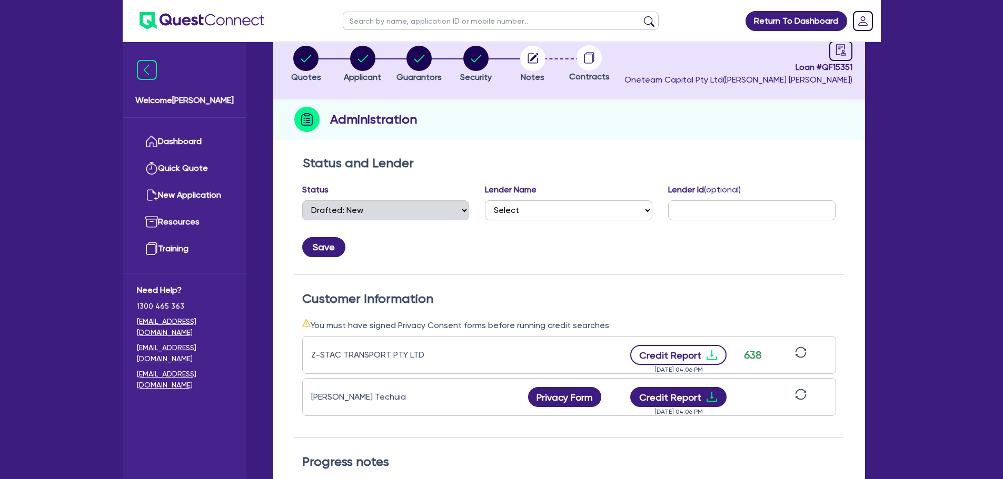
scroll to position [105, 0]
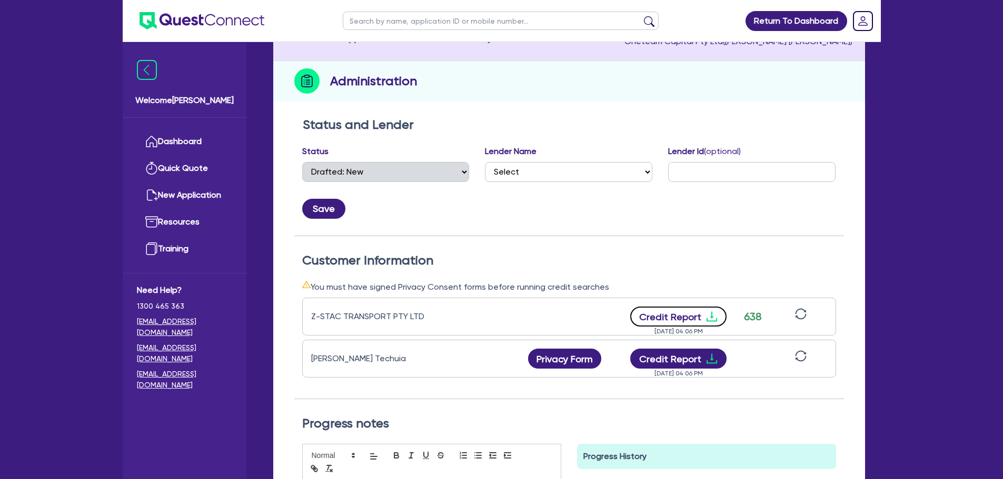
click at [708, 318] on icon "download" at bounding box center [711, 316] width 13 height 13
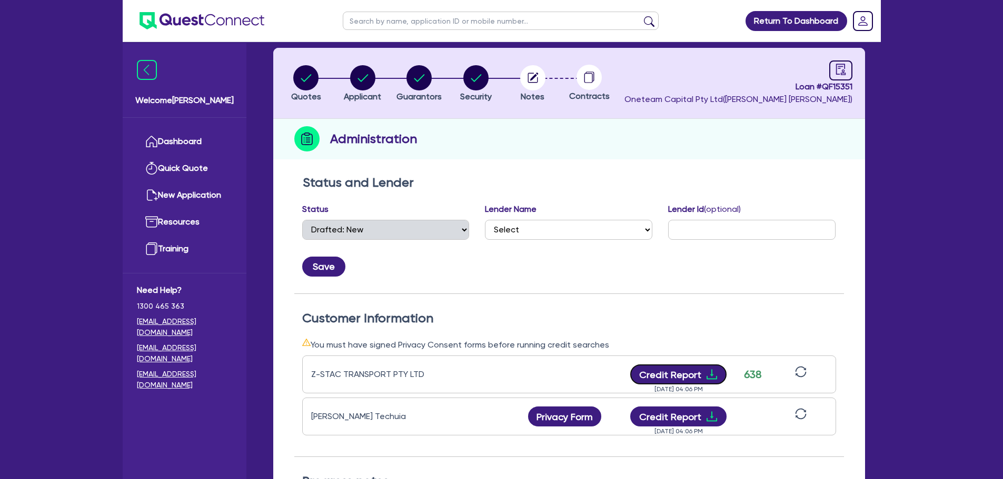
scroll to position [0, 0]
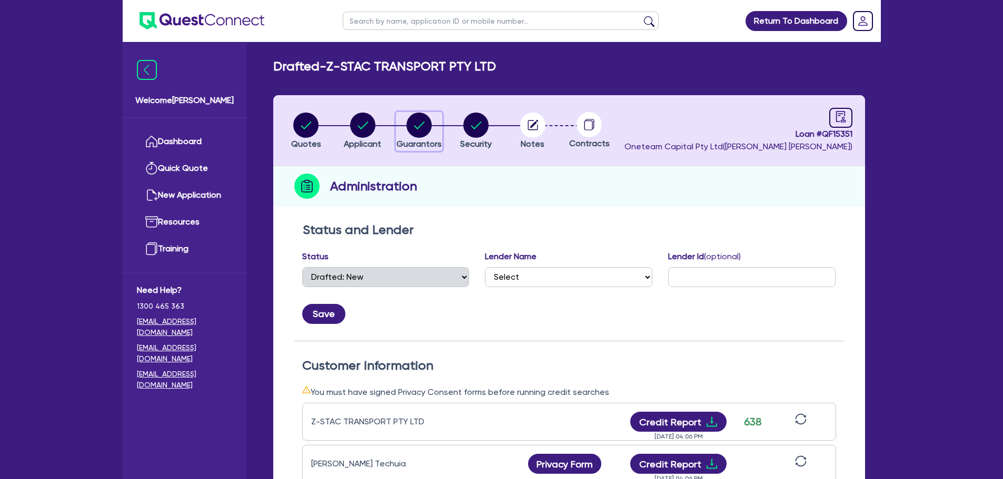
click at [400, 121] on div "button" at bounding box center [418, 125] width 45 height 25
select select "MR"
select select "QLD"
select select "MARRIED"
select select "INVESTMENT_PROPERTY"
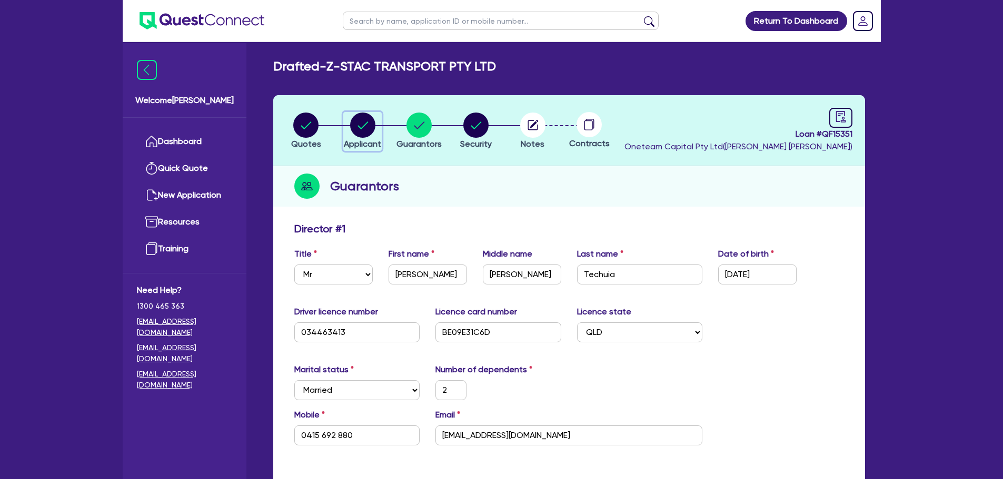
click at [370, 119] on circle "button" at bounding box center [362, 125] width 25 height 25
select select "COMPANY"
select select "TRANSPORT_WAREHOUSING"
select select "PASSENGERS_FREIGHT_TRANSPORT"
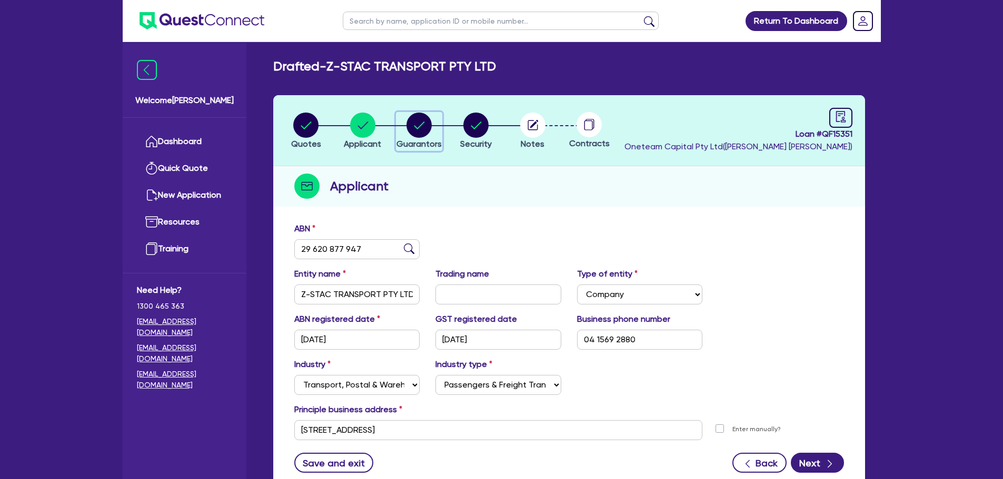
click at [425, 139] on span "Guarantors" at bounding box center [418, 144] width 45 height 10
select select "MR"
select select "QLD"
select select "MARRIED"
select select "INVESTMENT_PROPERTY"
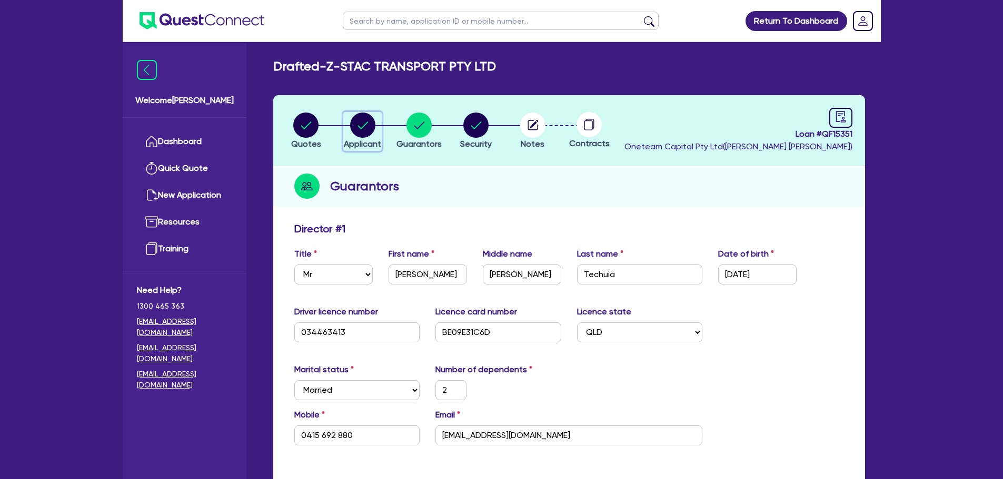
click at [360, 122] on circle "button" at bounding box center [362, 125] width 25 height 25
select select "COMPANY"
select select "TRANSPORT_WAREHOUSING"
select select "PASSENGERS_FREIGHT_TRANSPORT"
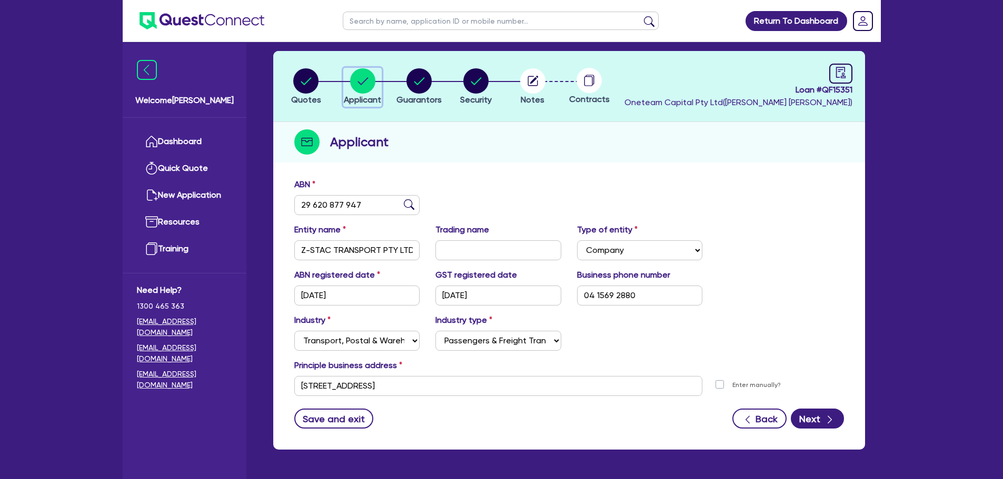
scroll to position [79, 0]
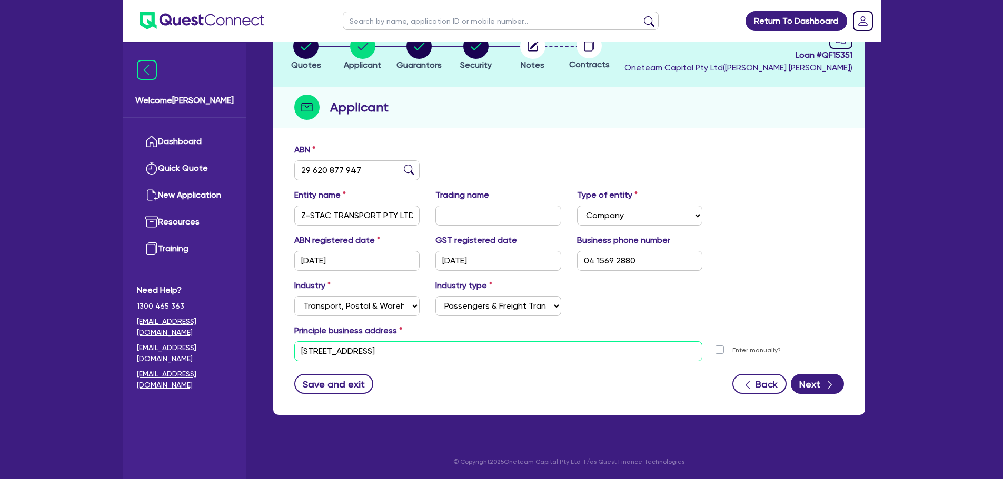
click at [417, 348] on input "12 Triantha St Algester QLD 4115" at bounding box center [498, 352] width 408 height 20
paste input "37 AJI ST, ALGESTER"
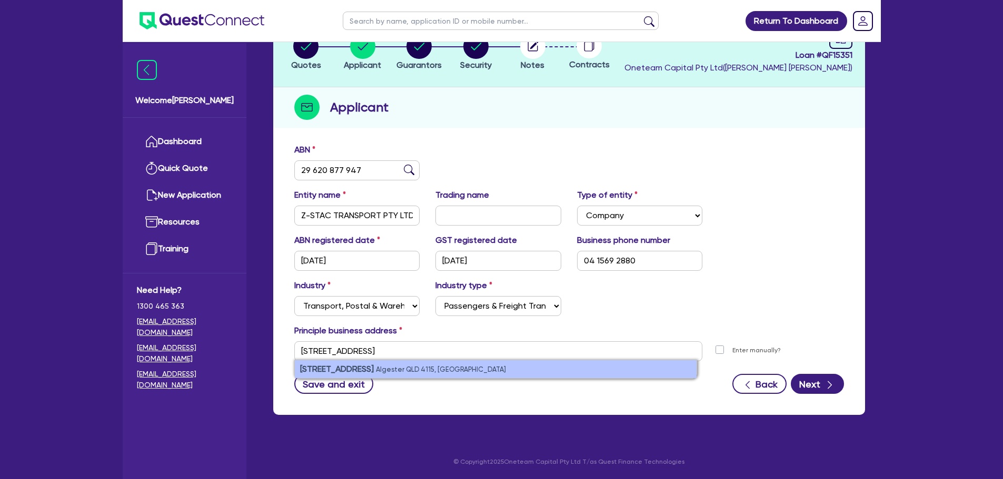
click at [464, 370] on li "37 Aji St Algester QLD 4115, Australia" at bounding box center [496, 369] width 402 height 18
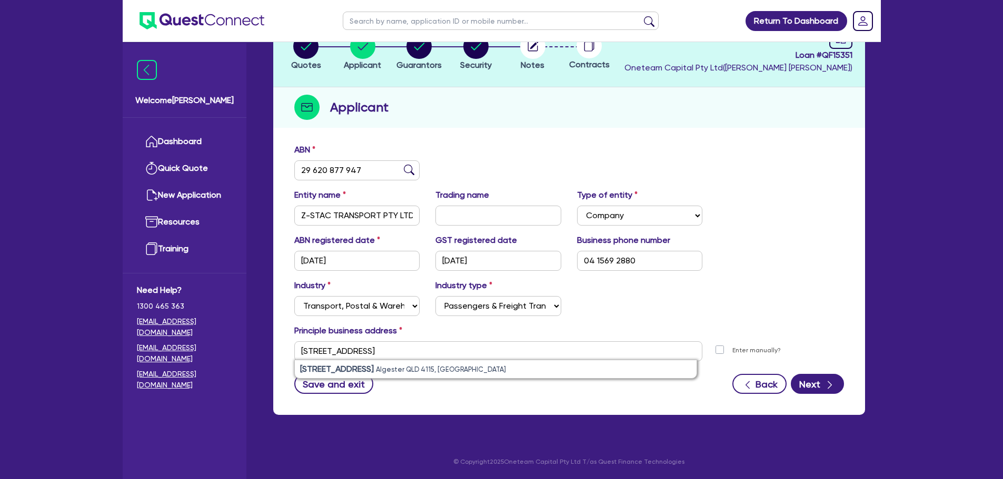
type input "37 Aji St Algester QLD 4115"
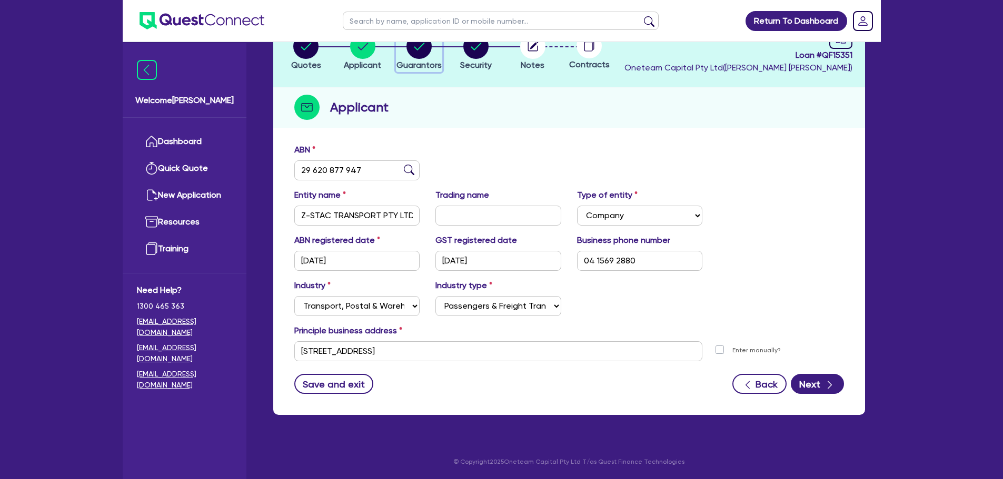
click at [418, 47] on circle "button" at bounding box center [418, 46] width 25 height 25
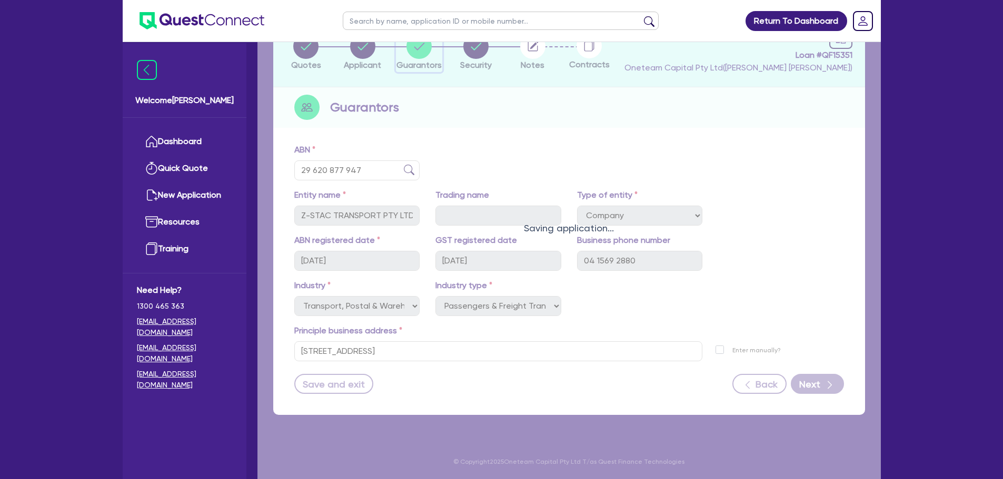
select select "MR"
select select "QLD"
select select "MARRIED"
select select "INVESTMENT_PROPERTY"
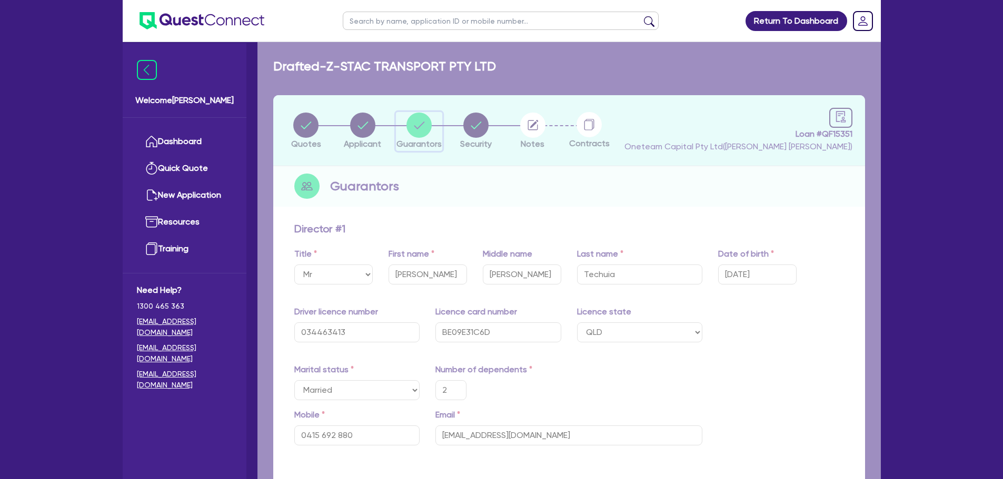
type input "2"
type input "0415 692 880"
type input "37 Aji St Algester QLD 4115"
type input "500,000"
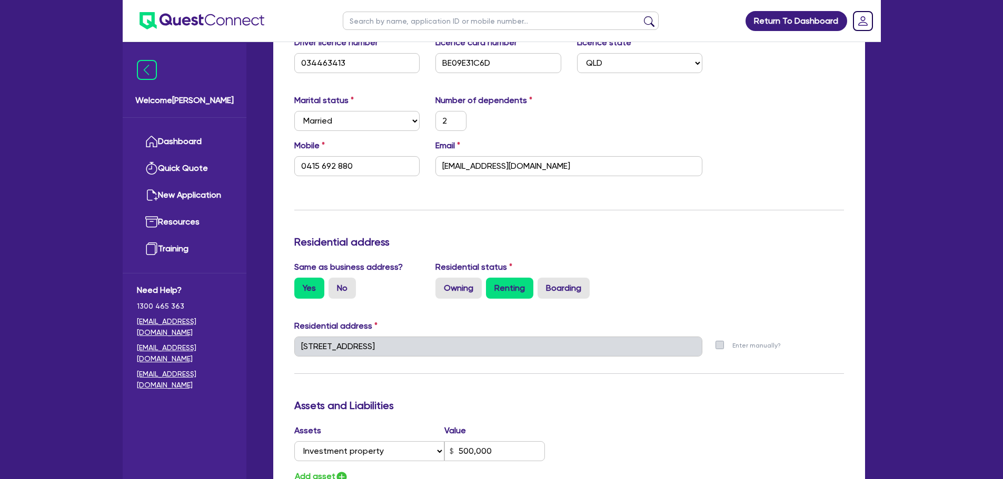
scroll to position [66, 0]
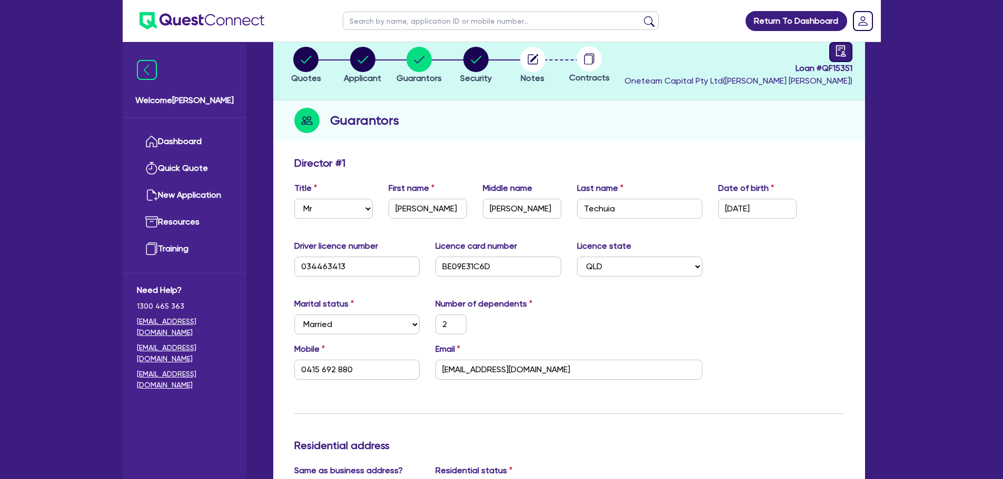
click at [835, 52] on icon "audit" at bounding box center [841, 51] width 12 height 12
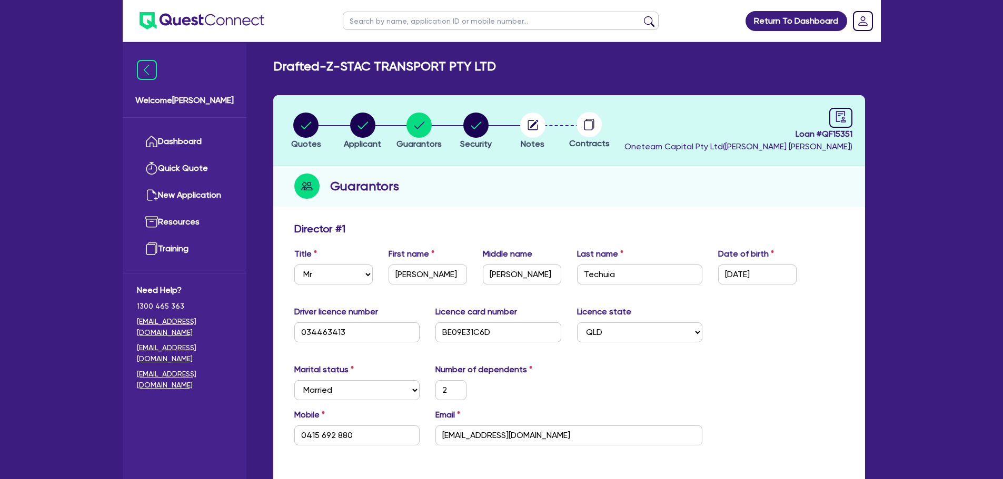
select select "DRAFTED_NEW"
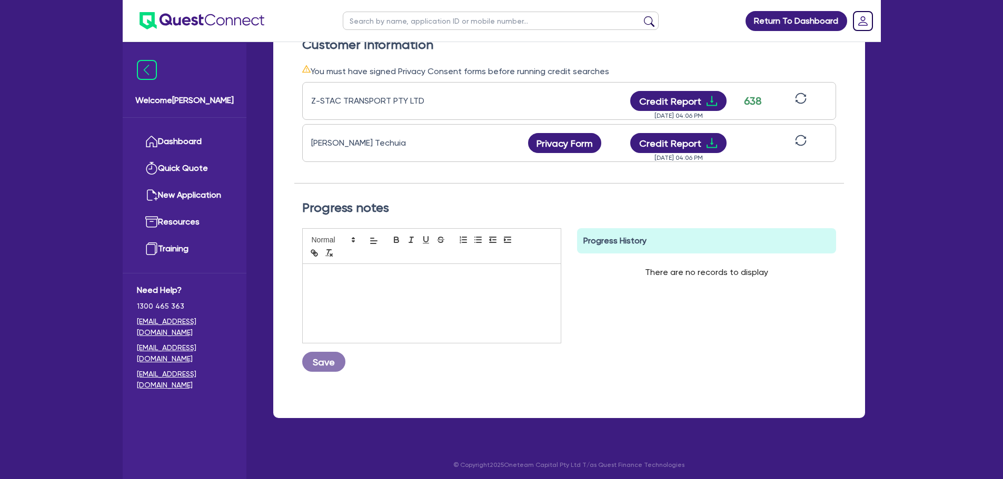
scroll to position [324, 0]
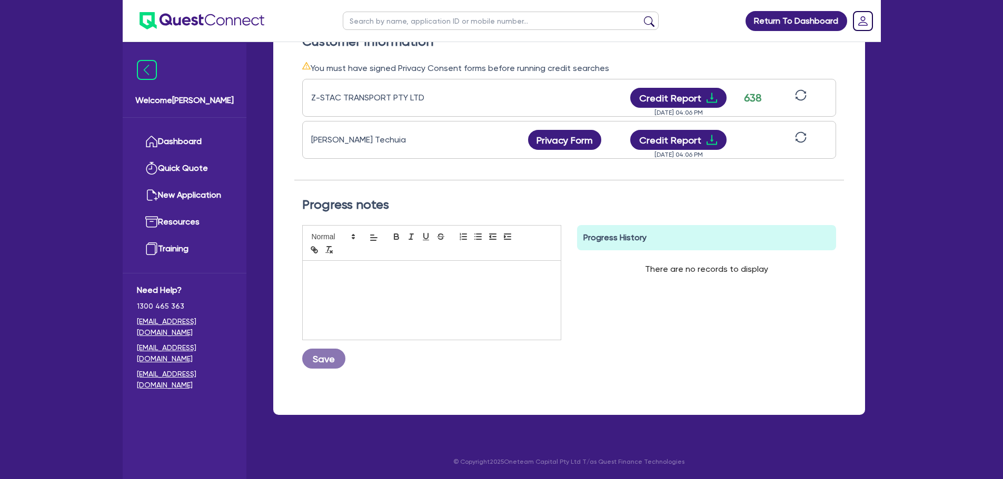
click at [803, 133] on icon "sync" at bounding box center [801, 138] width 12 height 12
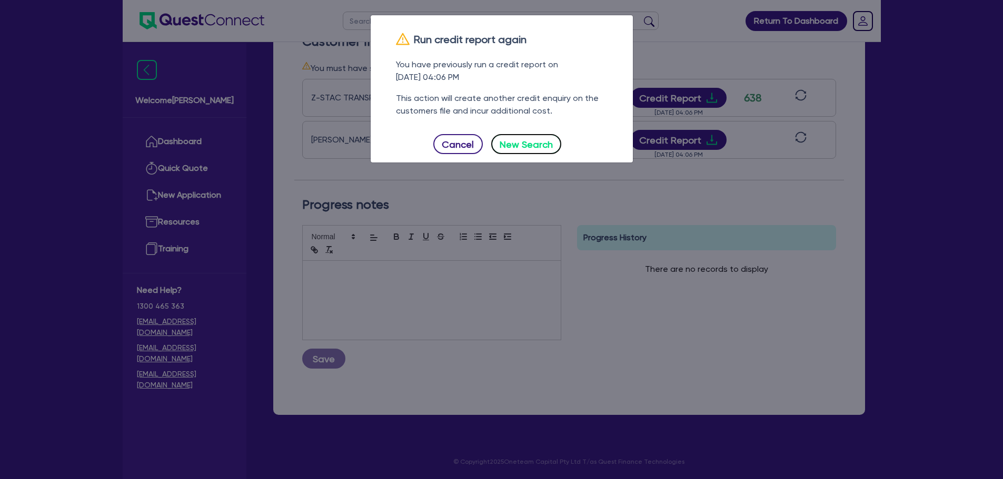
click at [542, 147] on button "New Search" at bounding box center [526, 144] width 71 height 20
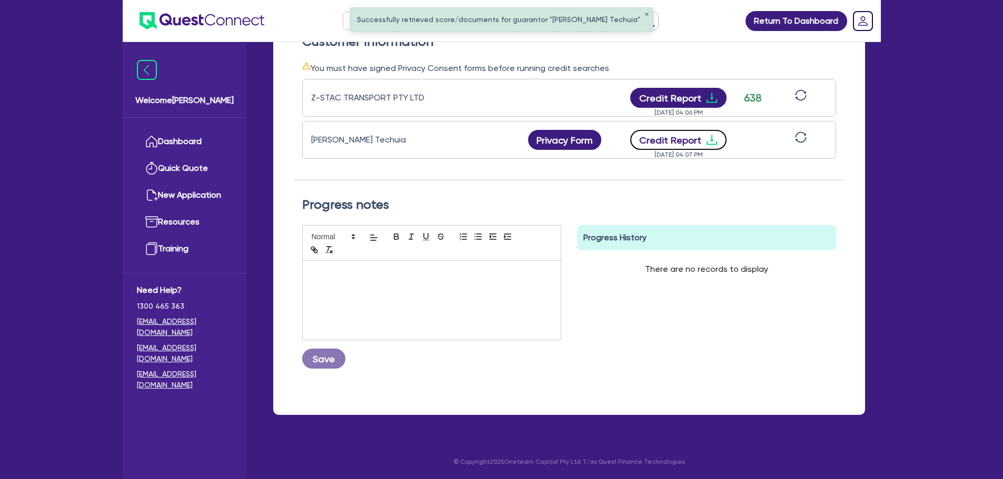
click at [710, 139] on icon "download" at bounding box center [711, 140] width 11 height 10
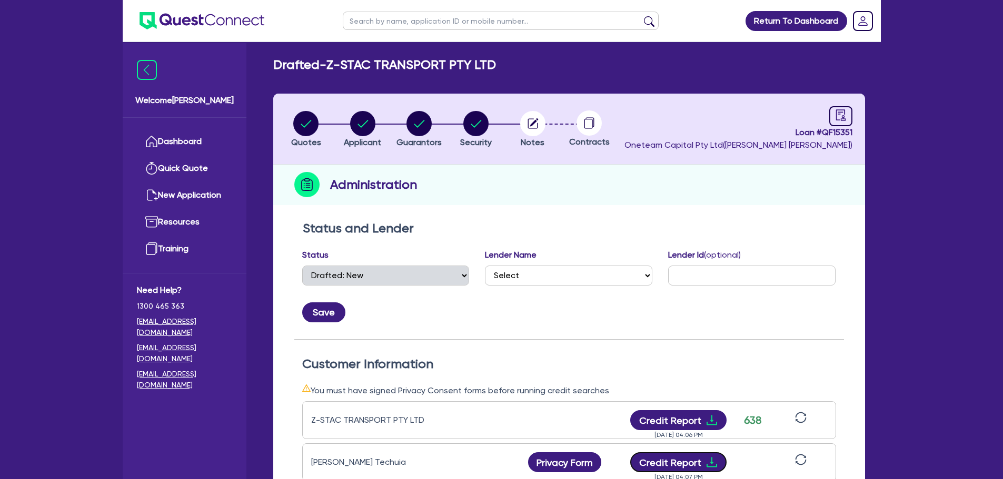
scroll to position [0, 0]
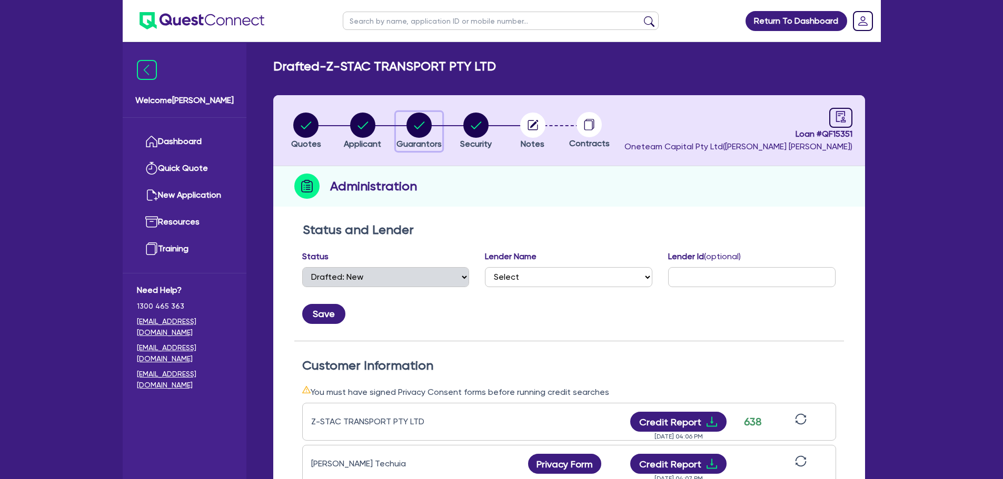
click at [415, 118] on circle "button" at bounding box center [418, 125] width 25 height 25
select select "MR"
select select "QLD"
select select "MARRIED"
select select "INVESTMENT_PROPERTY"
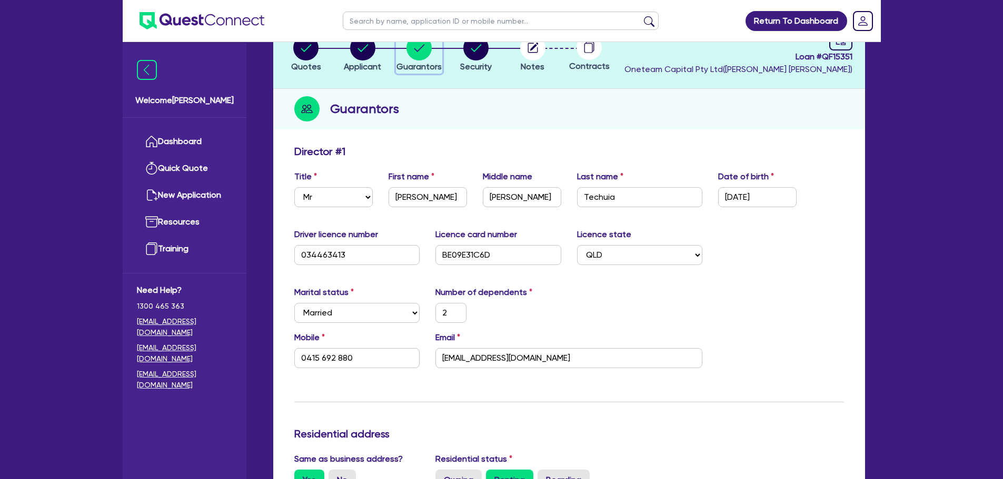
scroll to position [158, 0]
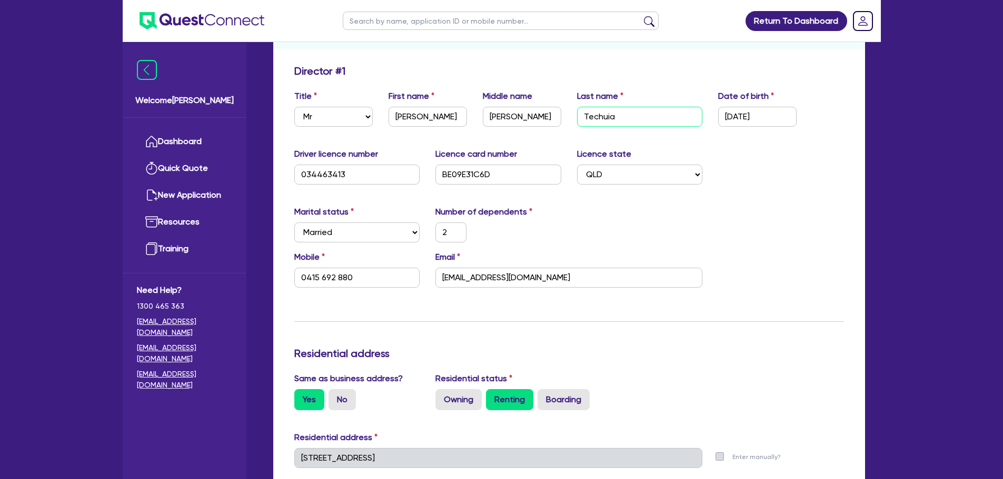
drag, startPoint x: 622, startPoint y: 123, endPoint x: 543, endPoint y: 112, distance: 79.6
click at [543, 113] on div "Title Select Mr Mrs Ms Miss Dr First name Richard Middle name Denis Last name T…" at bounding box center [568, 112] width 565 height 45
type input "N"
type input "2"
type input "0415 692 880"
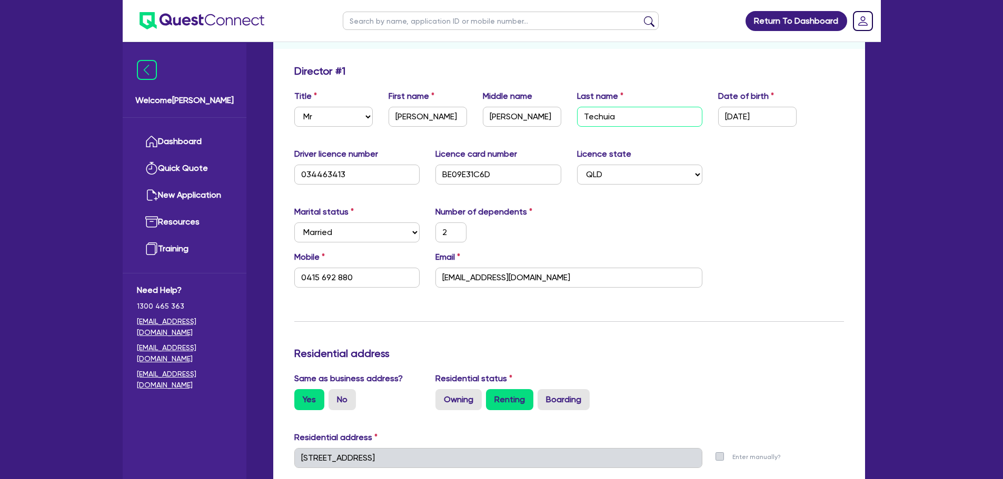
type input "500,000"
type input "Ng"
type input "2"
type input "0415 692 880"
type input "500,000"
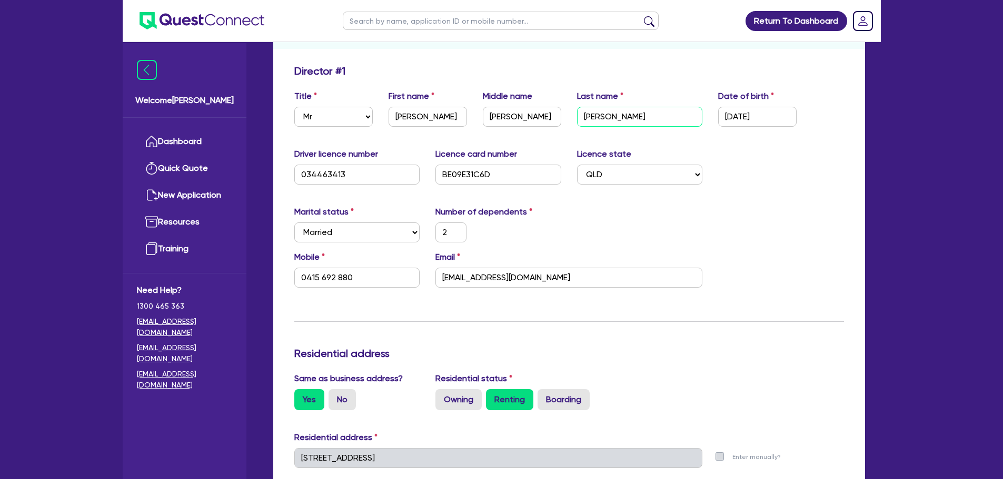
type input "Nga"
type input "2"
type input "0415 692 880"
type input "500,000"
type input "Ngah"
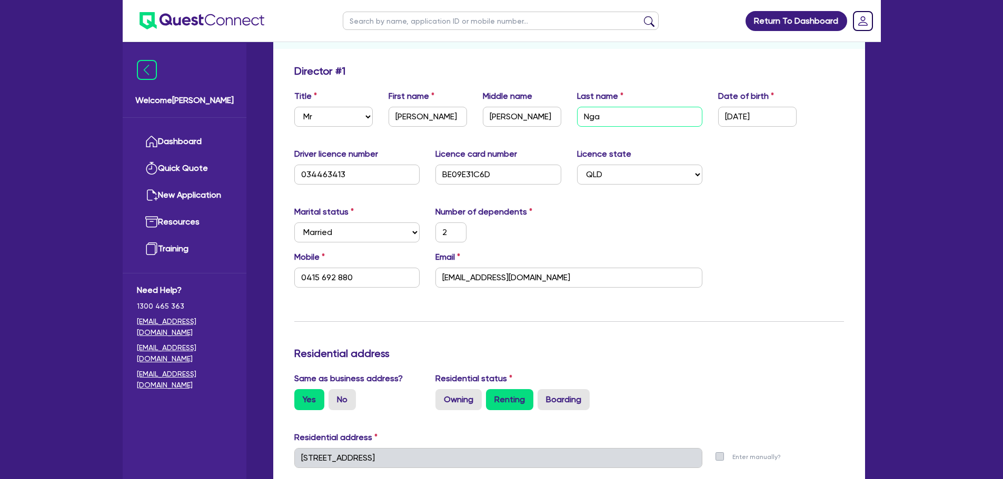
type input "2"
type input "0415 692 880"
type input "500,000"
type input "Ngaha"
type input "2"
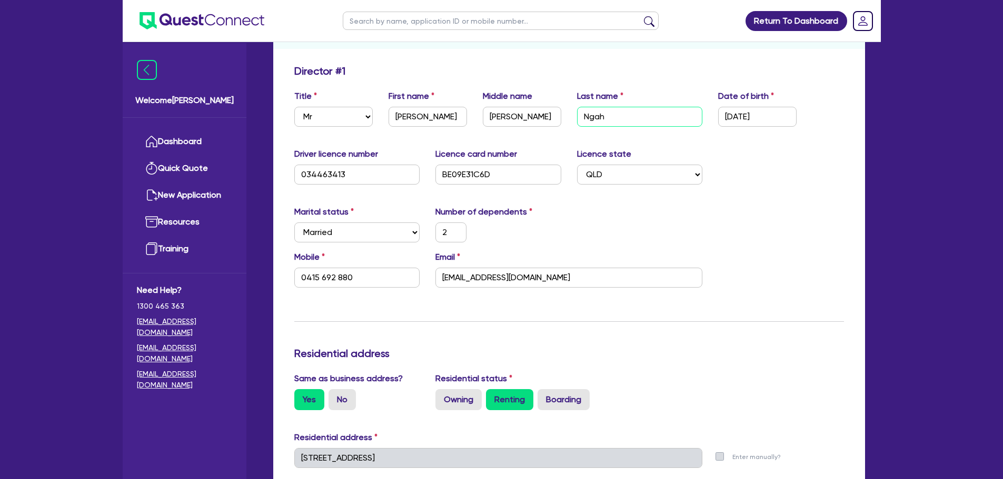
type input "0415 692 880"
type input "500,000"
type input "Ngaha"
click at [536, 121] on input "Denis" at bounding box center [522, 117] width 78 height 20
type input "Denis"
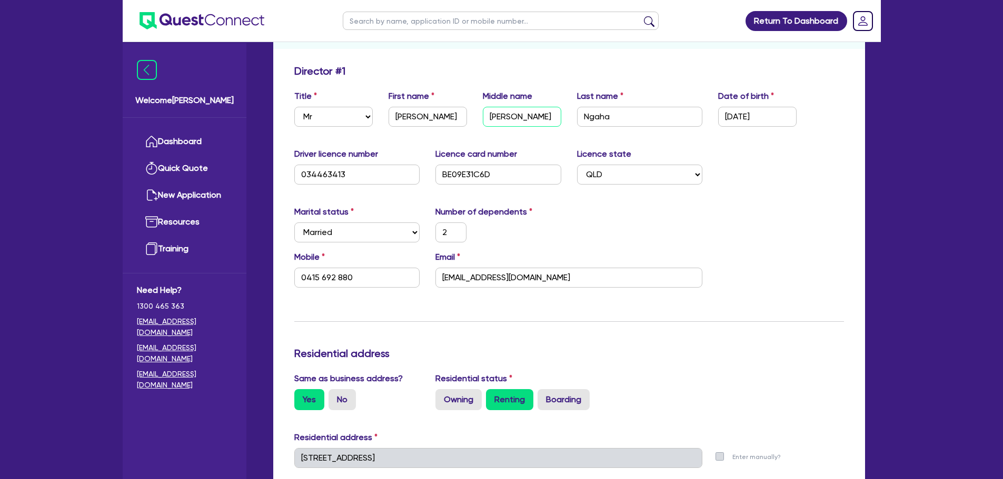
type input "2"
type input "0415 692 880"
type input "500,000"
type input "Denis T"
type input "2"
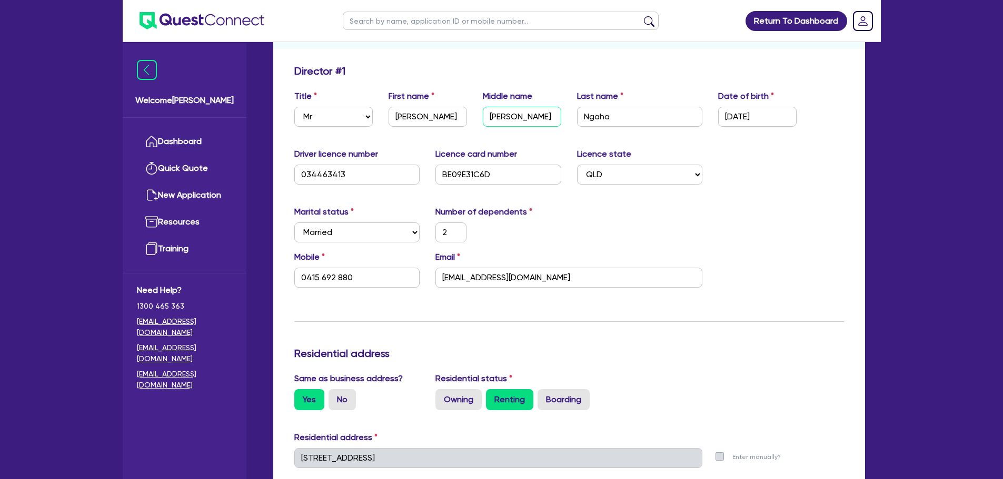
type input "0415 692 880"
type input "500,000"
type input "Denis Te"
type input "2"
type input "0415 692 880"
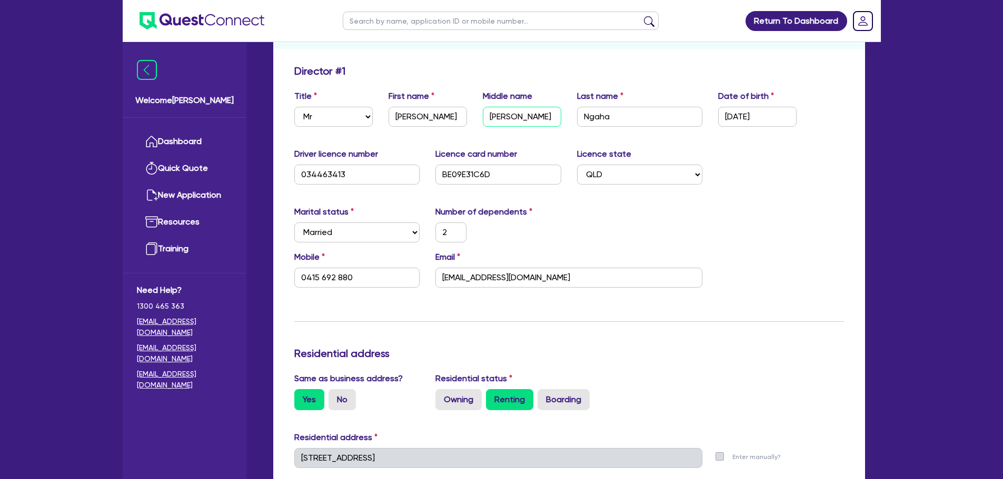
type input "500,000"
type input "Denis Tec"
type input "2"
type input "0415 692 880"
type input "500,000"
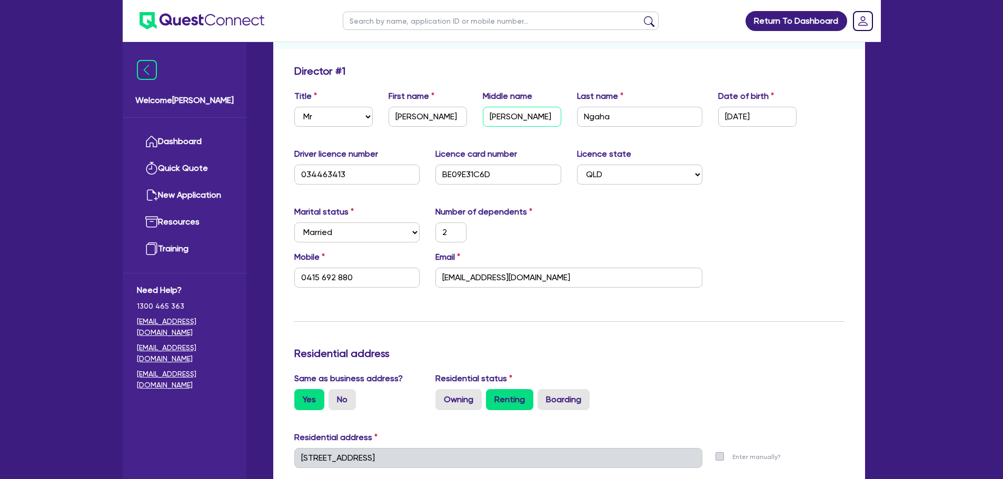
type input "Denis Te"
type input "2"
type input "0415 692 880"
type input "500,000"
type input "Denis Teh"
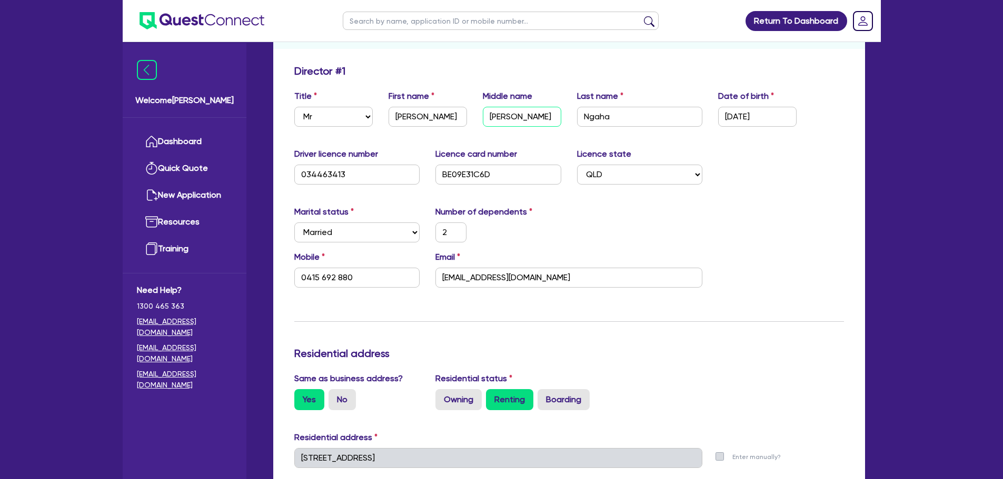
type input "2"
type input "0415 692 880"
type input "500,000"
type input "Denis Tehu"
type input "2"
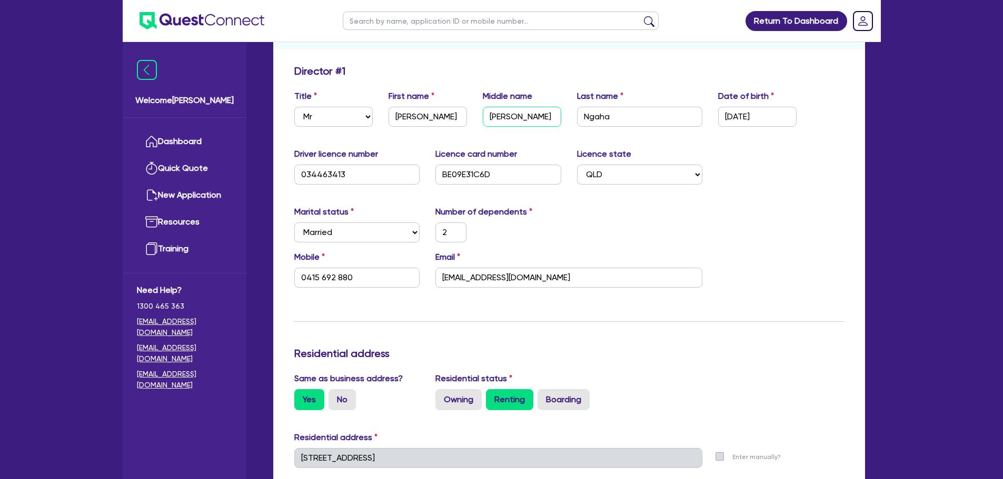
type input "0415 692 880"
type input "500,000"
type input "Denis Tehui"
type input "2"
type input "0415 692 880"
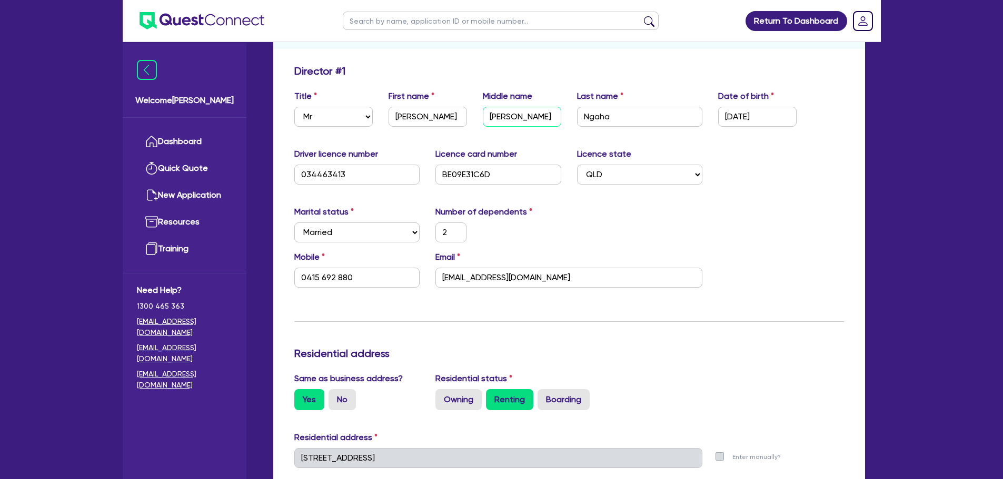
type input "500,000"
type input "Denis Tehuia"
type input "2"
type input "0415 692 880"
type input "500,000"
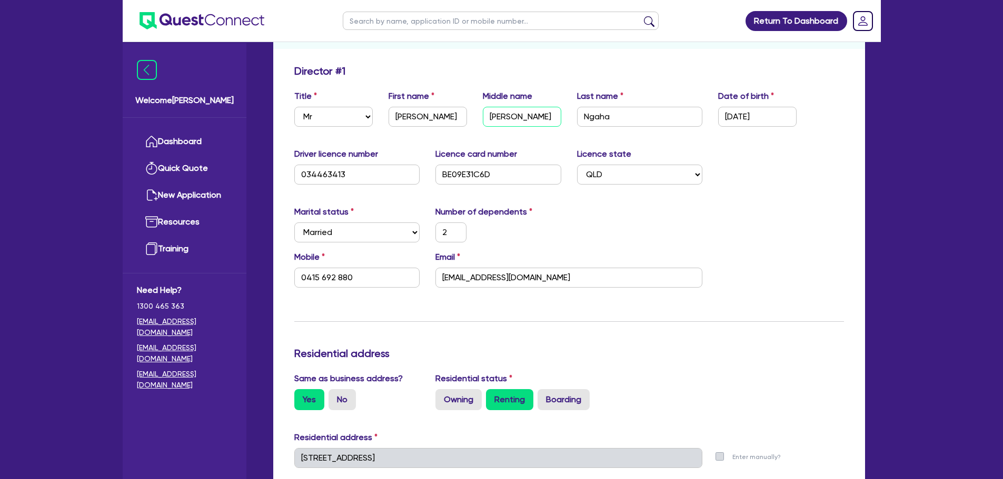
type input "Denis Tehuia"
click at [848, 220] on div "Marital status Select Single Married De Facto / Partner Number of dependents 2" at bounding box center [568, 228] width 565 height 45
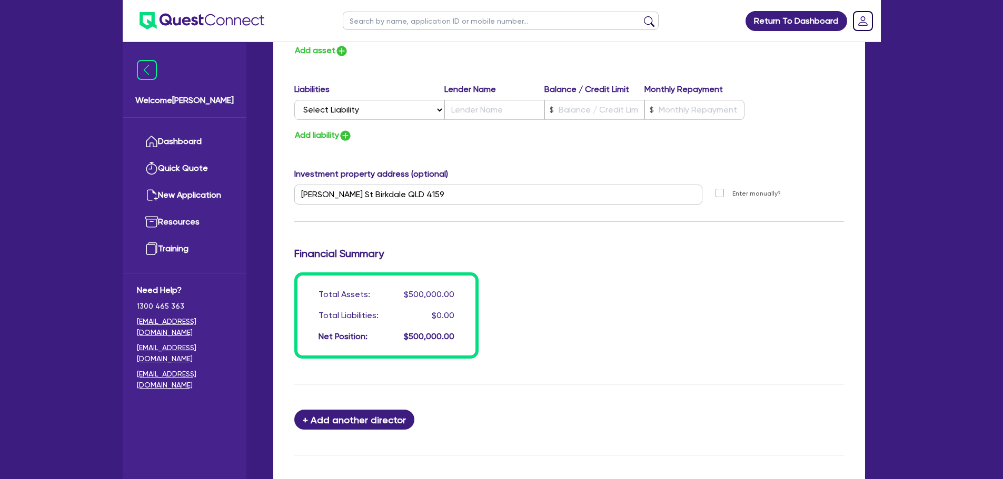
scroll to position [789, 0]
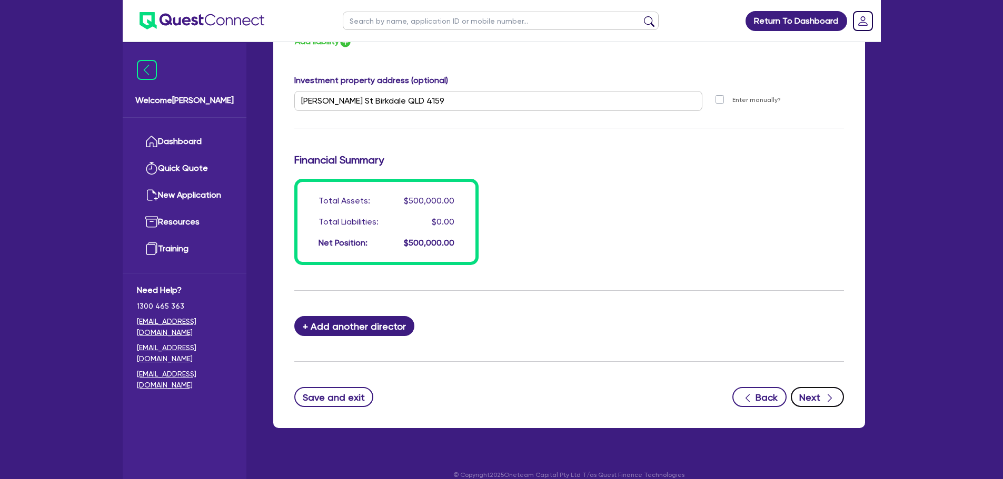
click at [812, 399] on button "Next" at bounding box center [816, 397] width 53 height 20
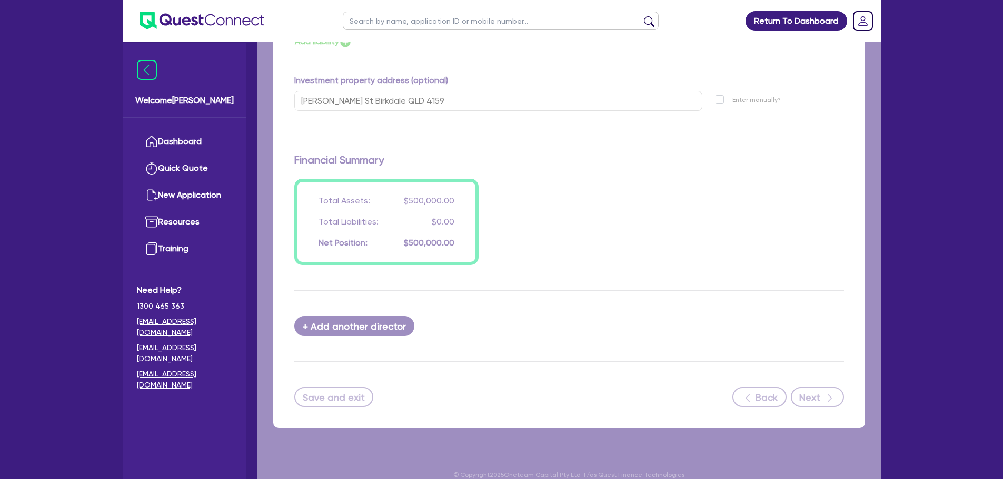
select select "PRIMARY_ASSETS"
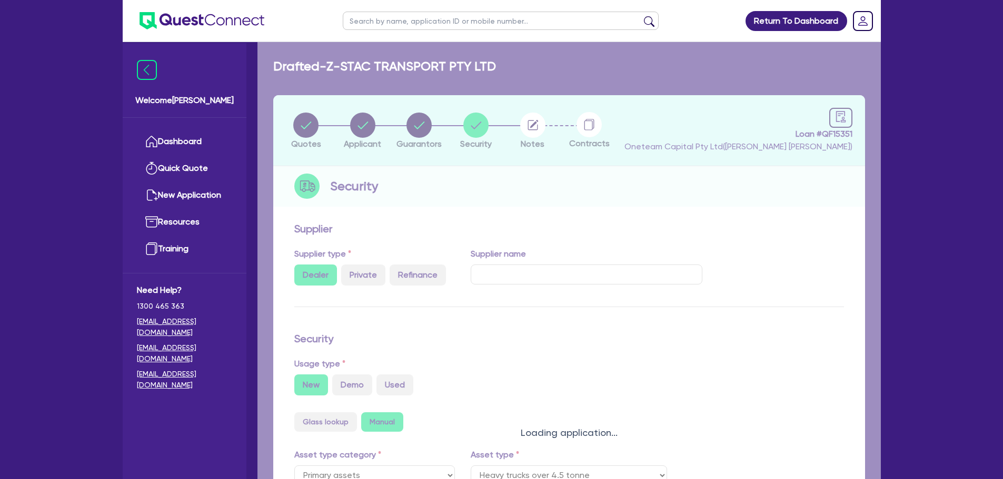
select select "HEAVY_TRUCKS"
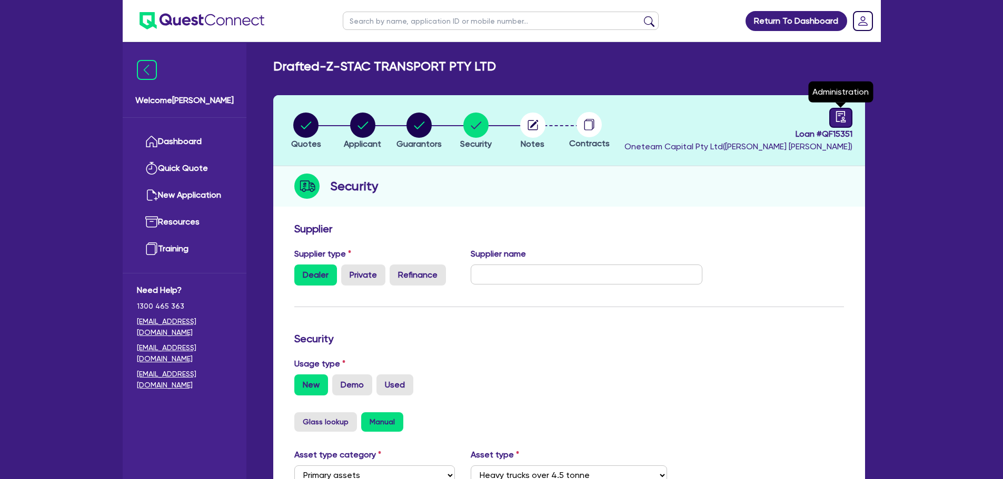
click at [850, 114] on div at bounding box center [840, 118] width 23 height 20
select select "DRAFTED_NEW"
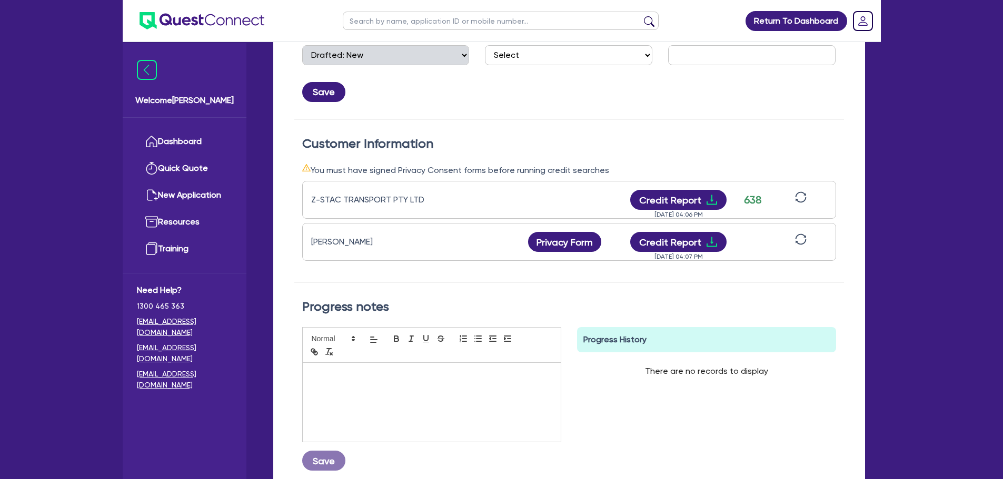
scroll to position [263, 0]
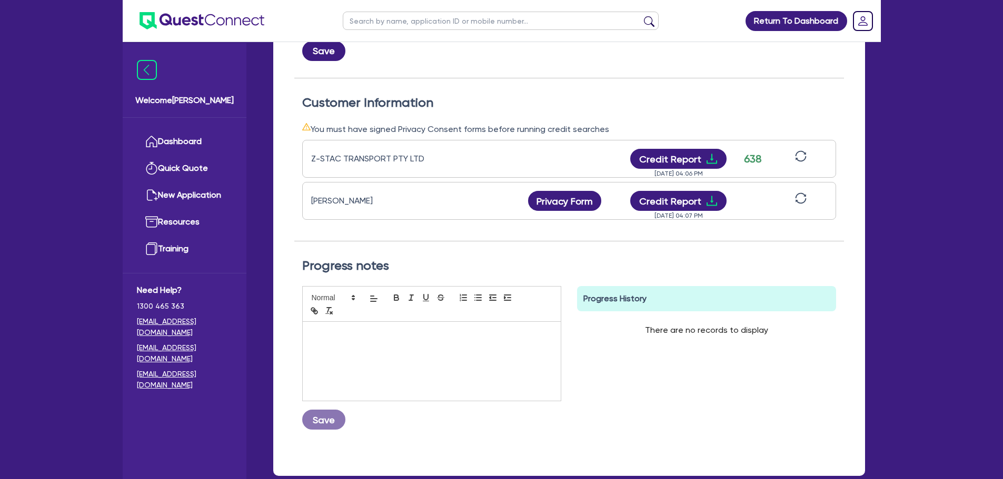
click at [802, 201] on icon "sync" at bounding box center [801, 199] width 12 height 12
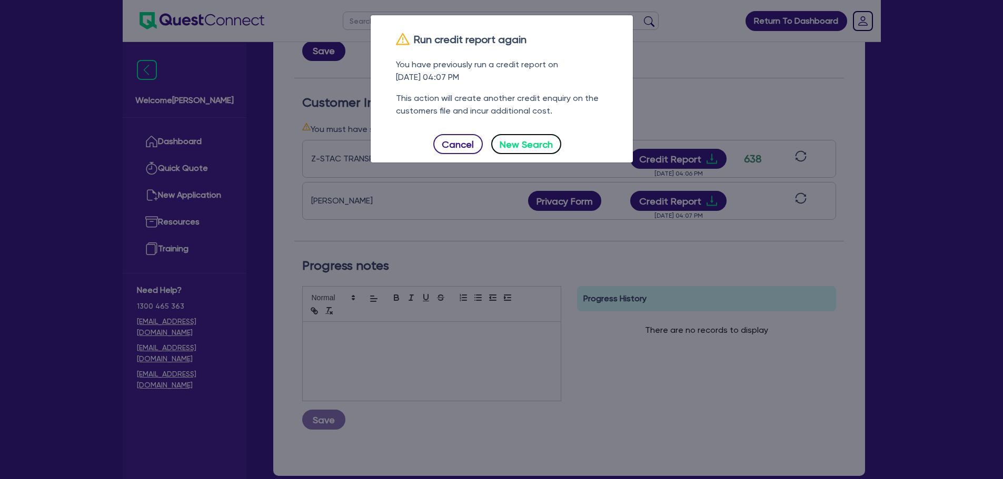
click at [541, 140] on button "New Search" at bounding box center [526, 144] width 71 height 20
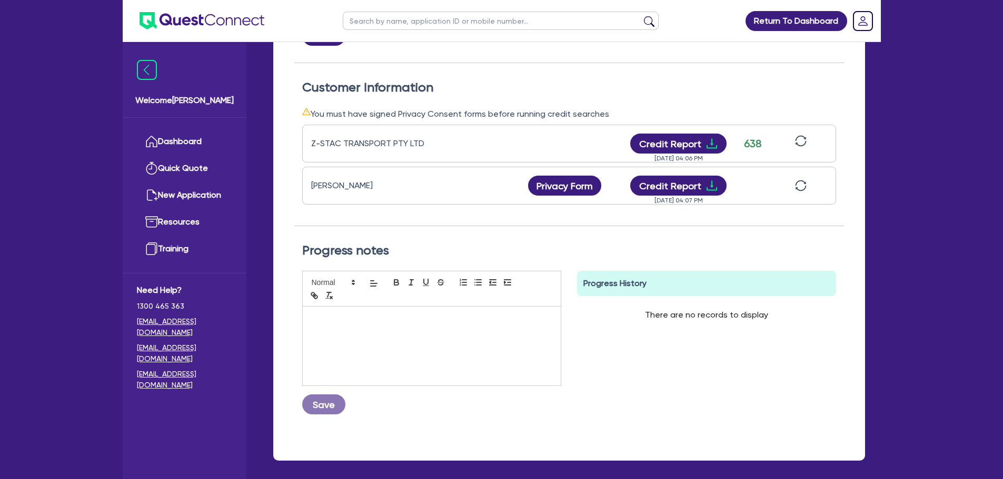
scroll to position [211, 0]
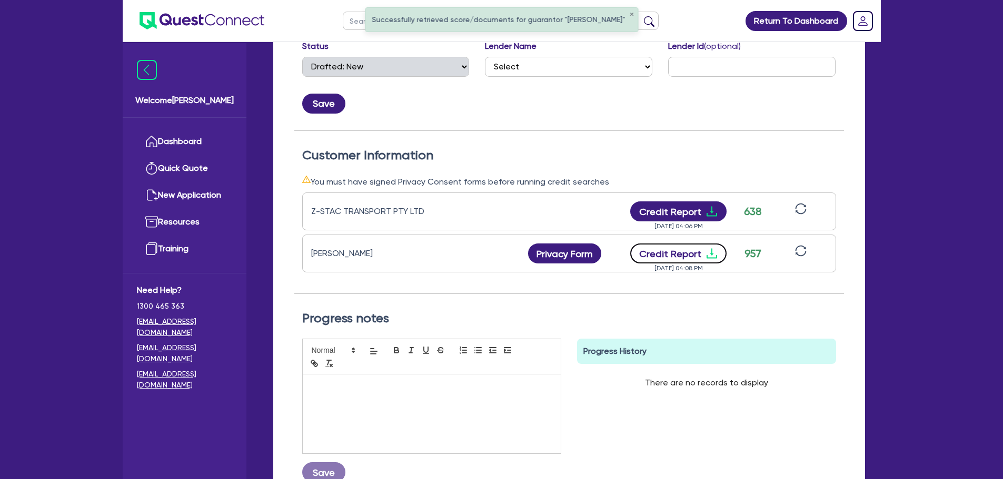
click at [709, 259] on icon "download" at bounding box center [711, 253] width 13 height 13
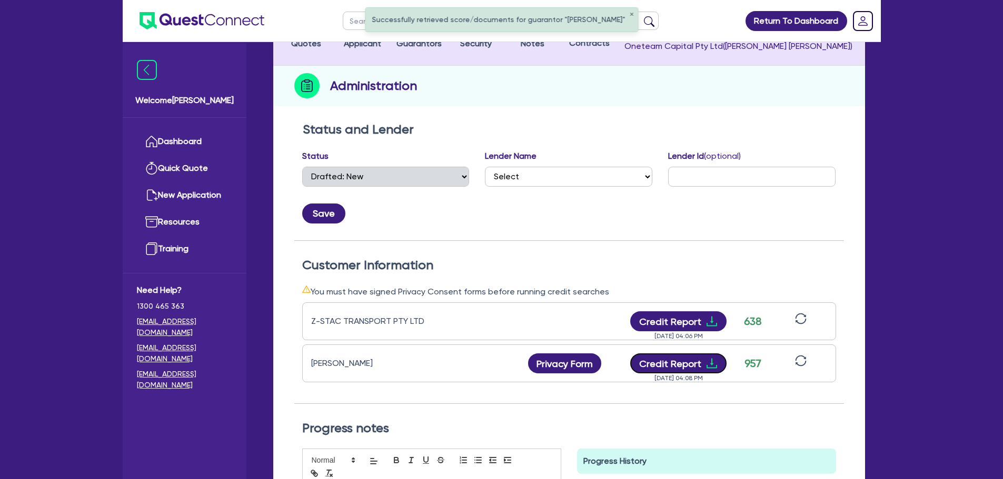
scroll to position [0, 0]
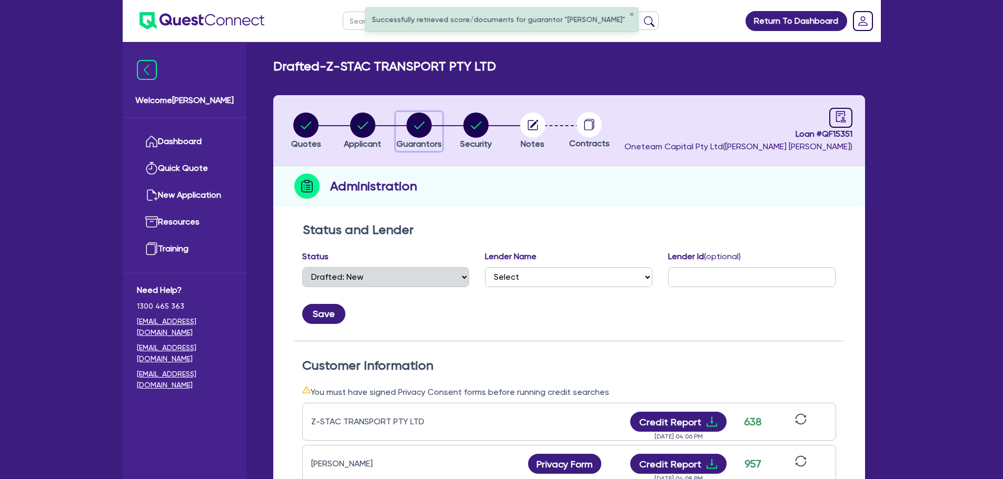
click at [415, 123] on circle "button" at bounding box center [418, 125] width 25 height 25
select select "MR"
select select "QLD"
select select "MARRIED"
select select "INVESTMENT_PROPERTY"
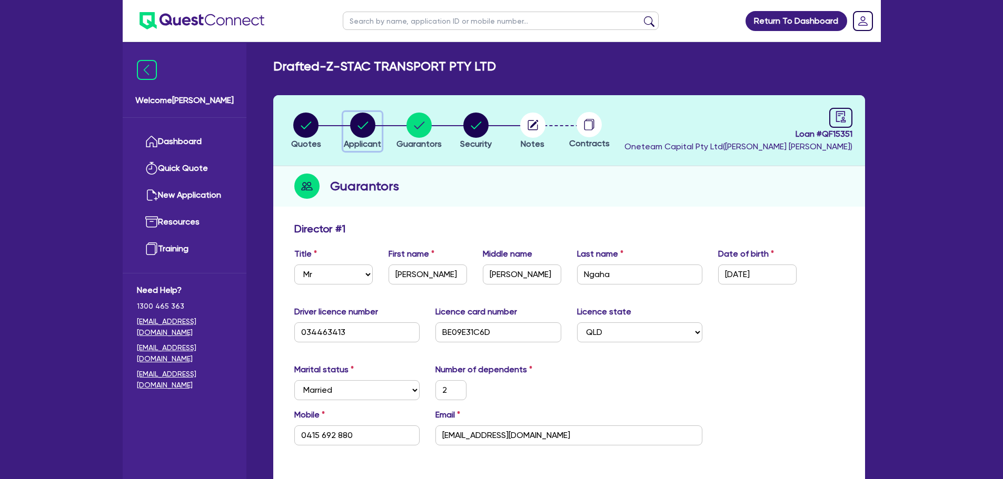
click at [357, 137] on button "Applicant" at bounding box center [362, 131] width 38 height 39
select select "COMPANY"
select select "TRANSPORT_WAREHOUSING"
select select "PASSENGERS_FREIGHT_TRANSPORT"
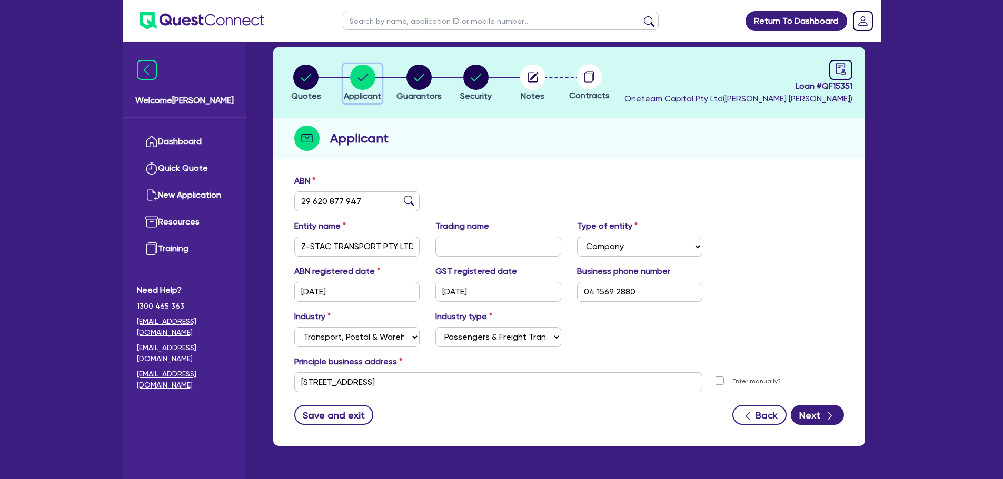
scroll to position [79, 0]
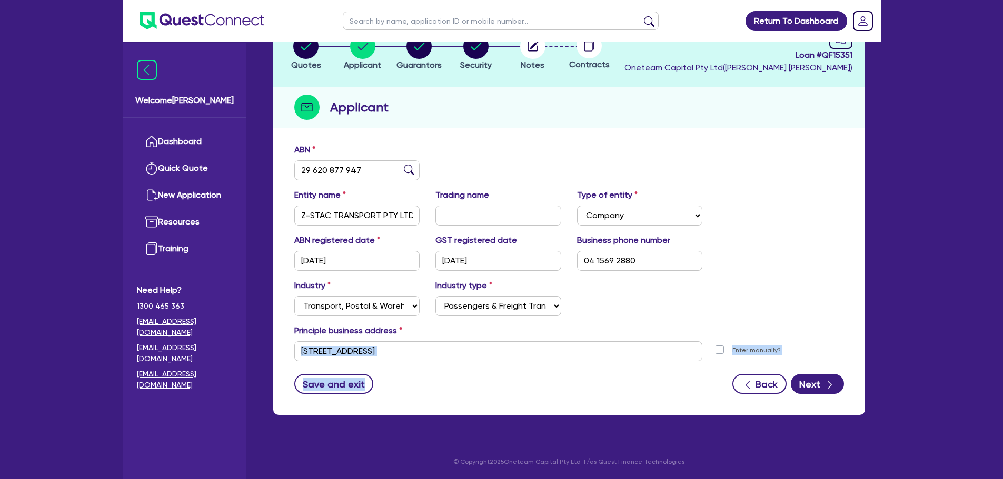
drag, startPoint x: 430, startPoint y: 368, endPoint x: 334, endPoint y: 356, distance: 97.1
click at [334, 356] on form "ABN 29 620 877 947 Entity name Z-STAC TRANSPORT PTY LTD Trading name Type of en…" at bounding box center [568, 269] width 549 height 251
click at [424, 355] on input "37 Aji St Algester QLD 4115" at bounding box center [498, 352] width 408 height 20
drag, startPoint x: 308, startPoint y: 347, endPoint x: 259, endPoint y: 348, distance: 49.5
click at [259, 348] on div "Drafted - Z-STAC TRANSPORT PTY LTD Quotes Applicant Guarantors Security Notes C…" at bounding box center [568, 204] width 623 height 448
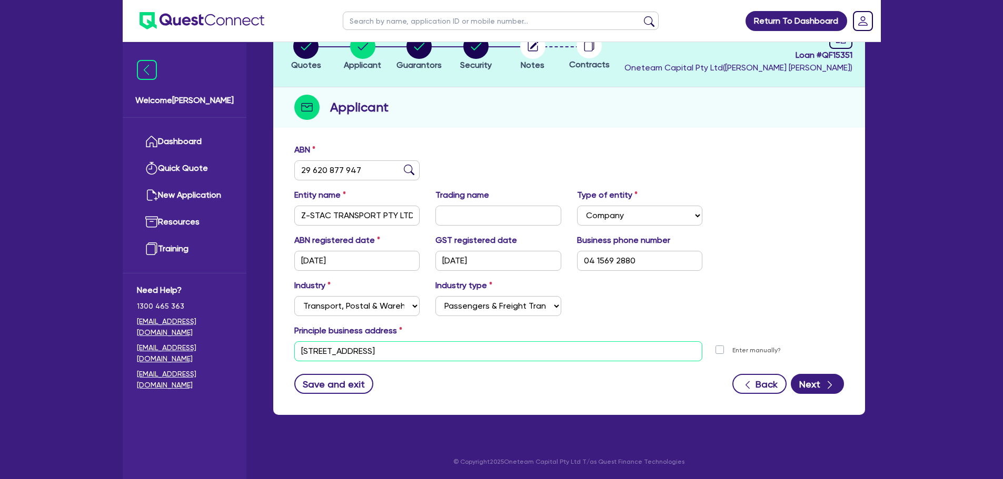
paste input "12 Triantha ST, Algester QLD 4115"
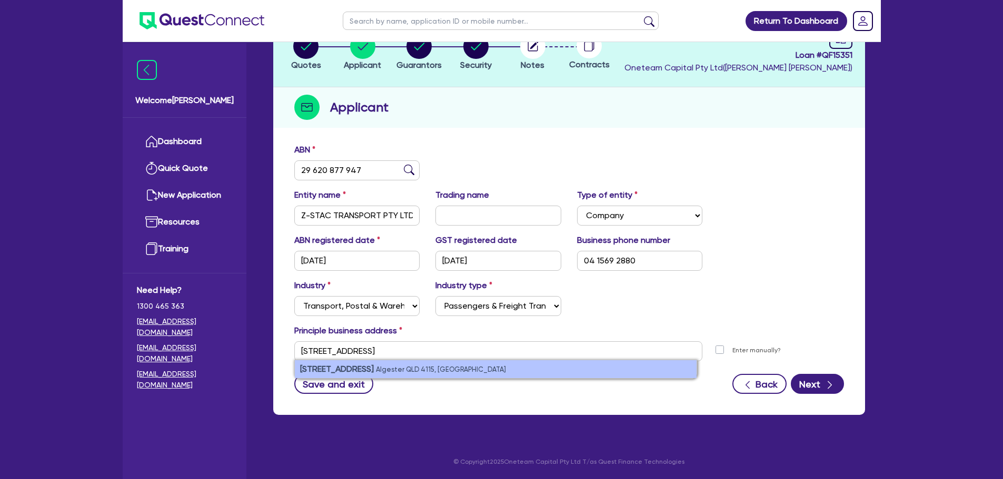
click at [537, 376] on li "12 Triantha St Algester QLD 4115, Australia" at bounding box center [496, 369] width 402 height 18
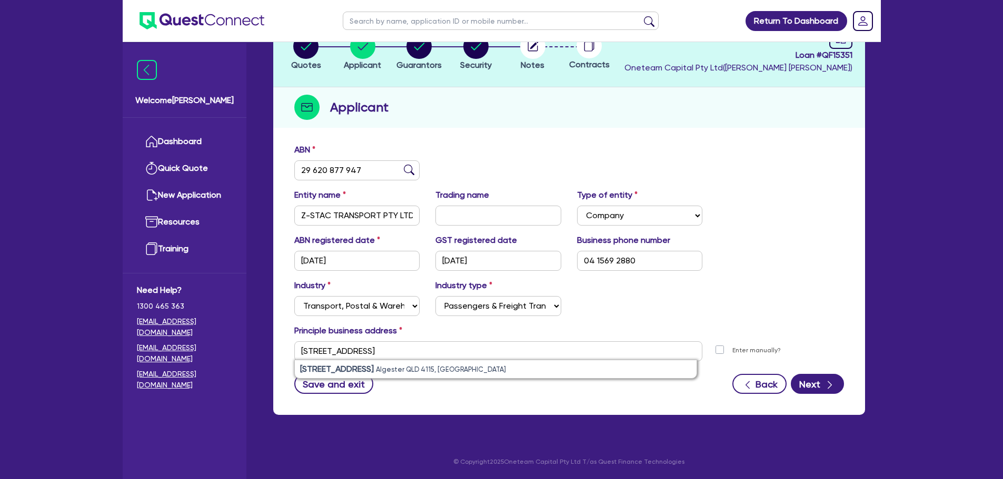
type input "12 Triantha St Algester QLD 4115"
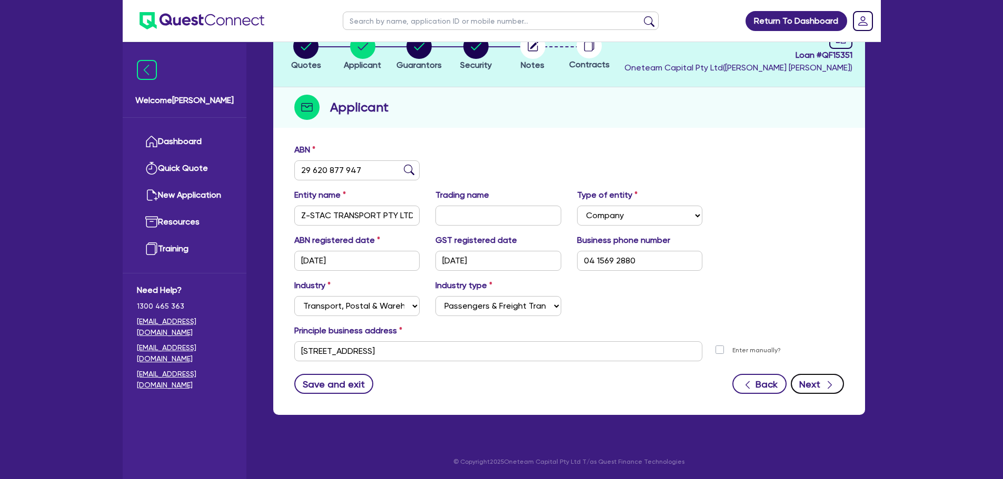
click at [826, 383] on icon "button" at bounding box center [829, 385] width 11 height 11
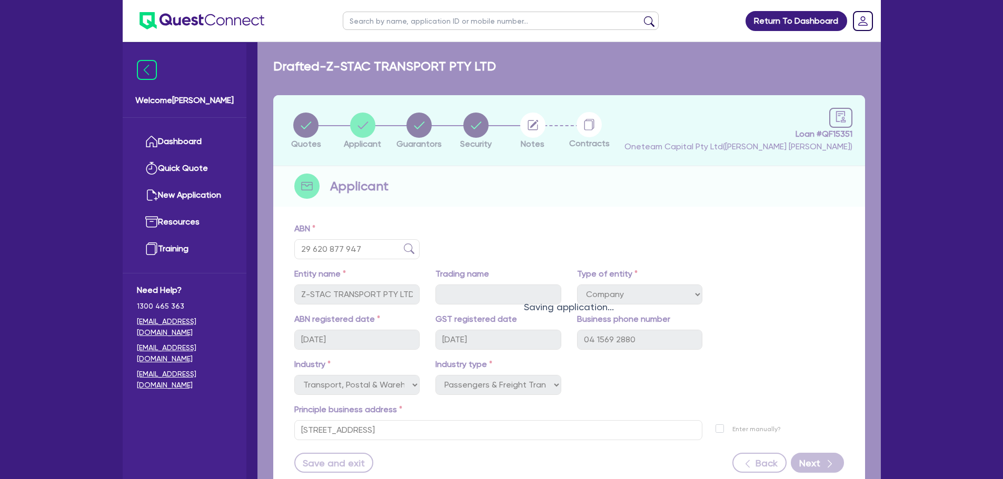
select select "MR"
select select "QLD"
select select "MARRIED"
select select "INVESTMENT_PROPERTY"
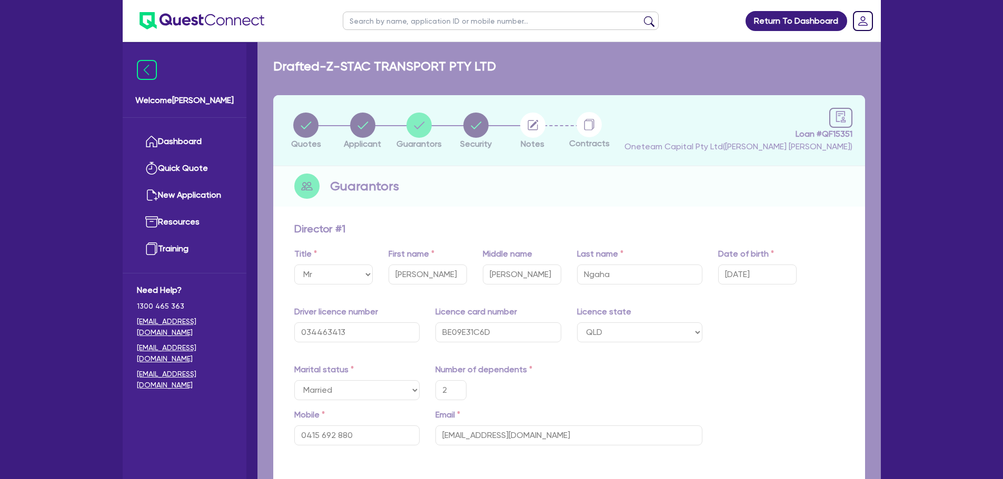
type input "2"
type input "0415 692 880"
type input "12 Triantha St Algester QLD 4115"
type input "500,000"
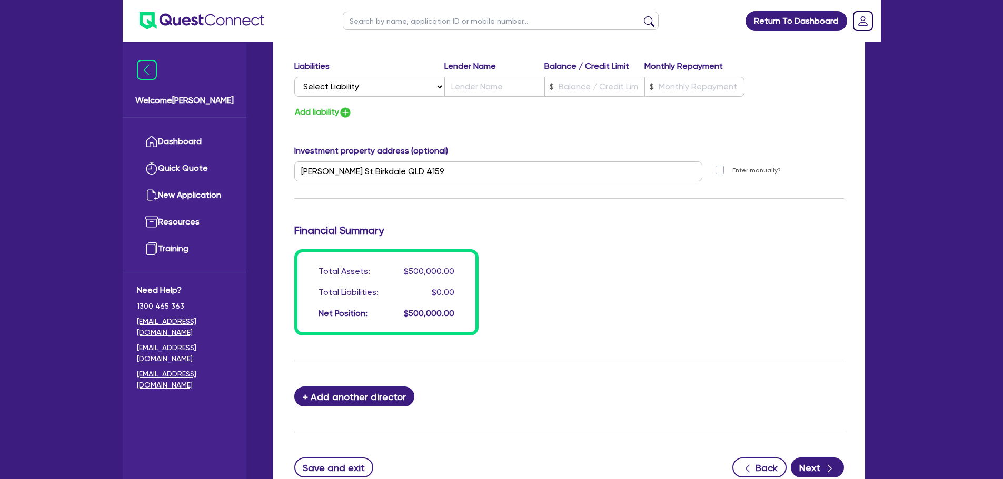
scroll to position [803, 0]
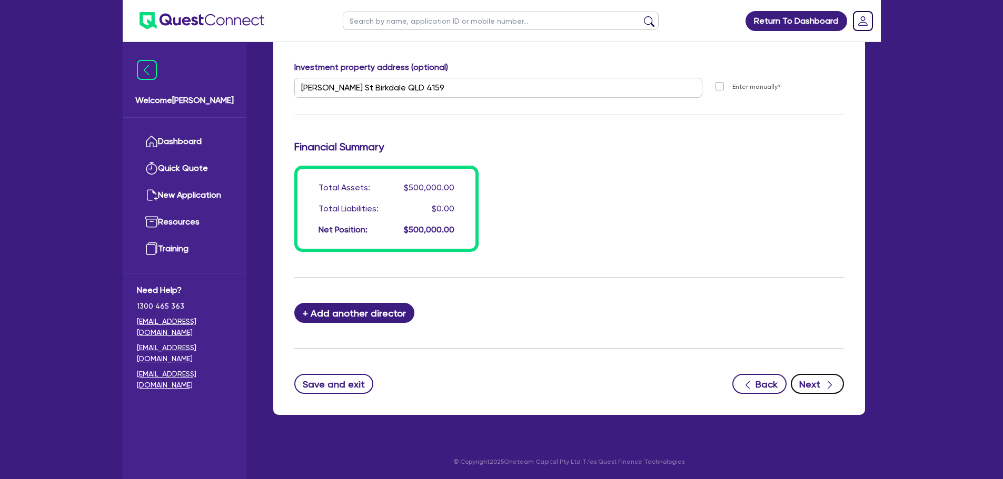
click at [807, 377] on button "Next" at bounding box center [816, 384] width 53 height 20
select select "PRIMARY_ASSETS"
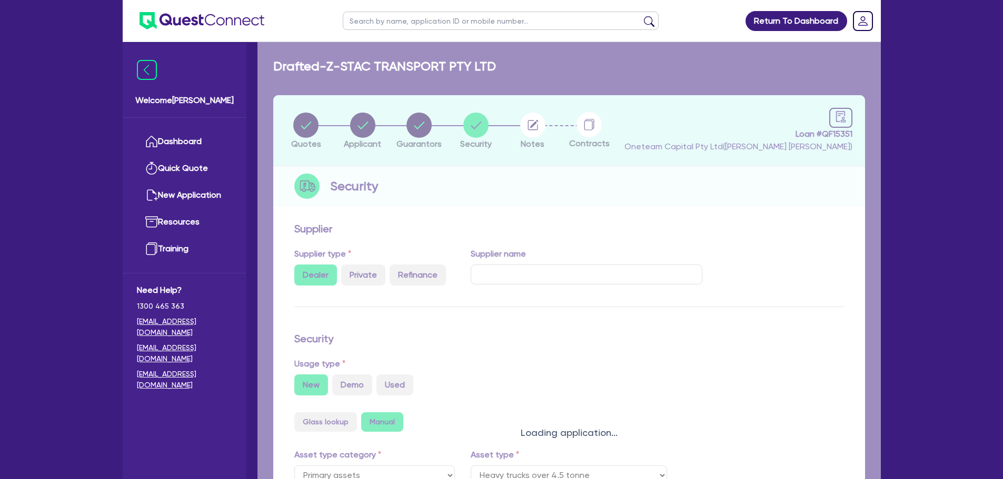
select select "HEAVY_TRUCKS"
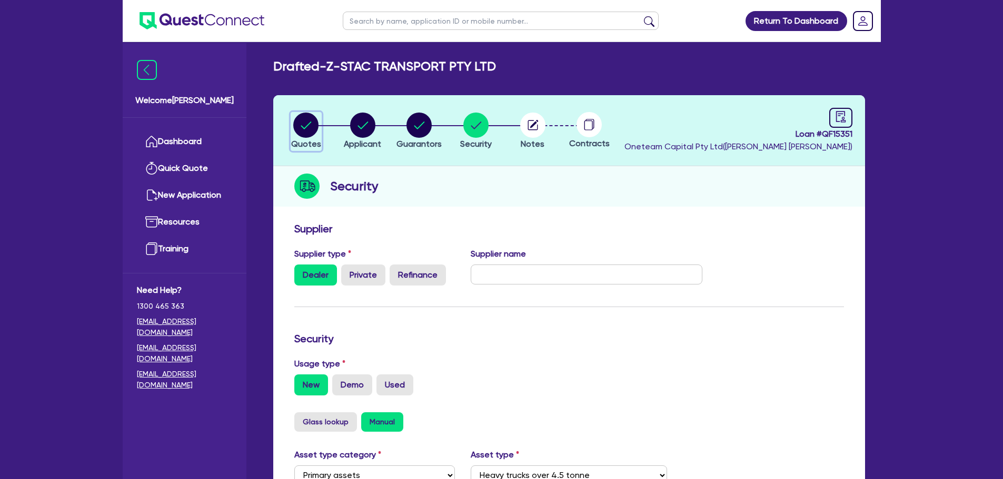
click at [307, 116] on circle "button" at bounding box center [305, 125] width 25 height 25
select select "PRIMARY_ASSETS"
select select "HEAVY_TRUCKS"
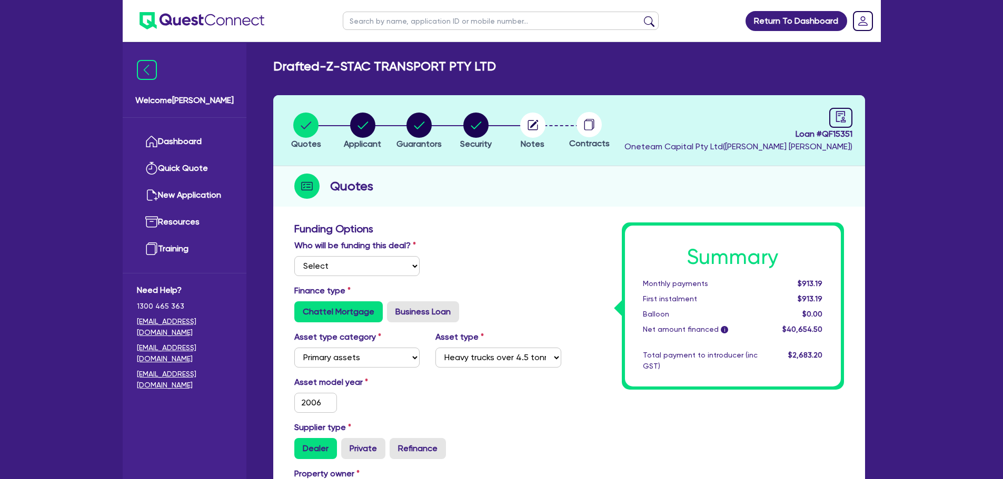
click at [555, 121] on ul "Quotes Applicant Guarantors Security Notes Contracts" at bounding box center [448, 130] width 340 height 37
click at [549, 122] on li "Notes" at bounding box center [532, 130] width 57 height 37
click at [535, 127] on circle "button" at bounding box center [532, 125] width 25 height 25
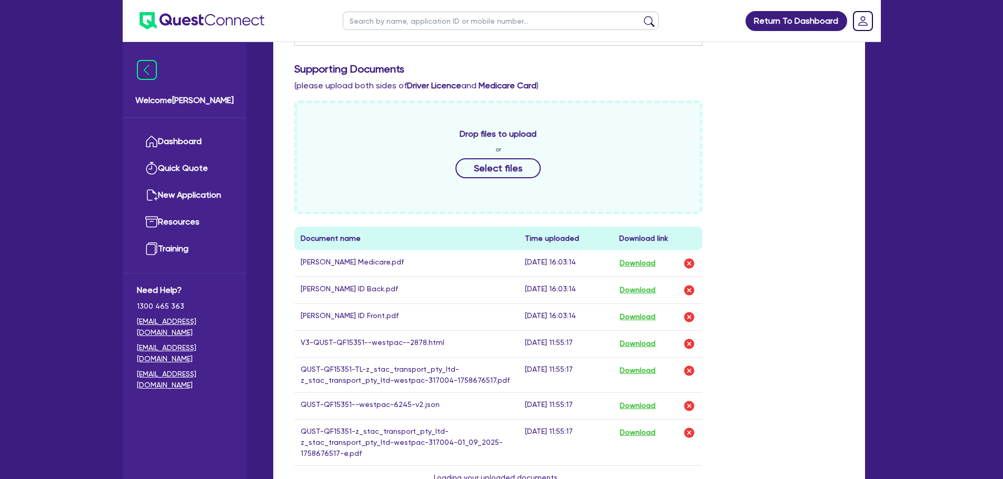
scroll to position [368, 0]
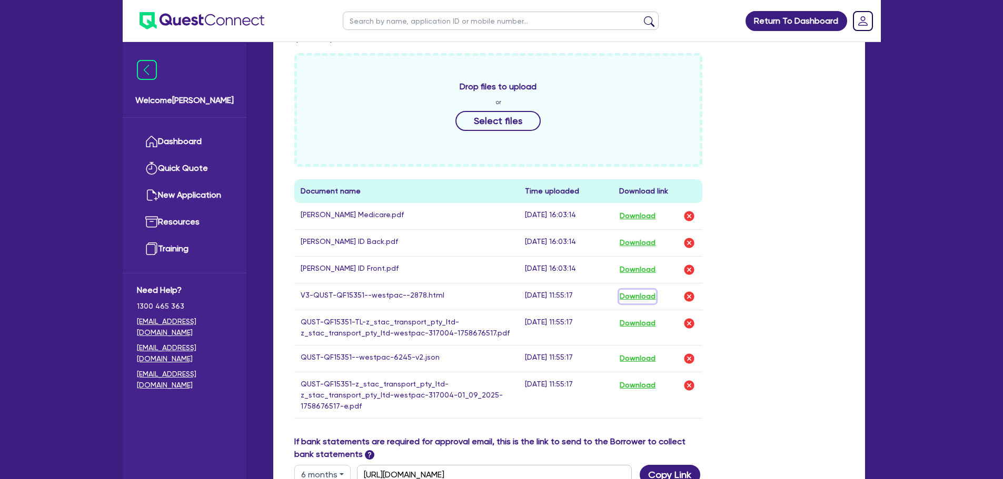
click at [633, 294] on button "Download" at bounding box center [637, 297] width 37 height 14
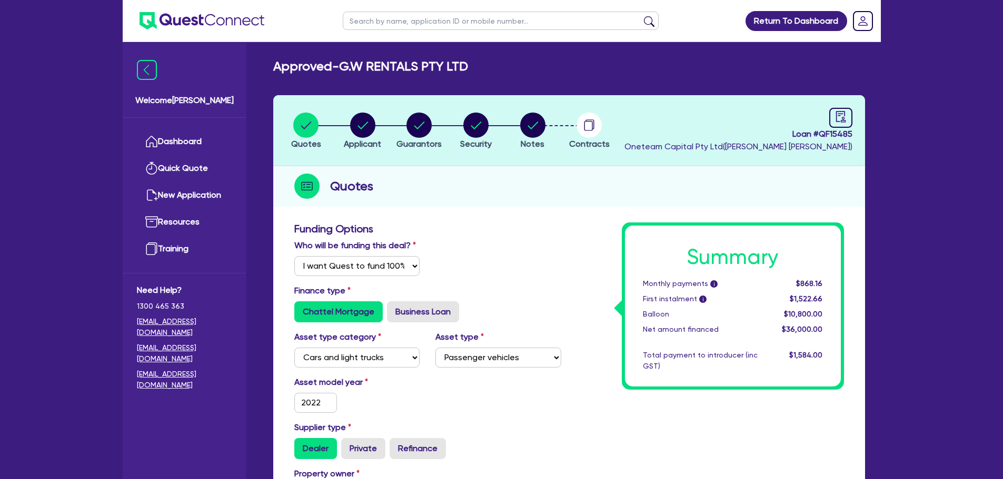
select select "Quest Finance - Own Book"
select select "CARS_AND_LIGHT_TRUCKS"
select select "PASSENGER_VEHICLES"
click at [386, 21] on input "text" at bounding box center [501, 21] width 316 height 18
type input "J"
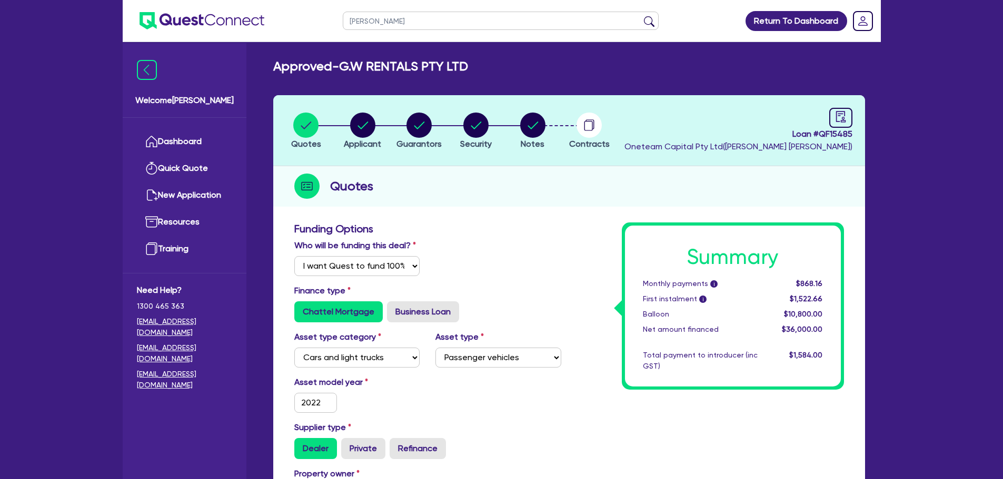
type input "[PERSON_NAME]"
click button "submit" at bounding box center [648, 23] width 17 height 15
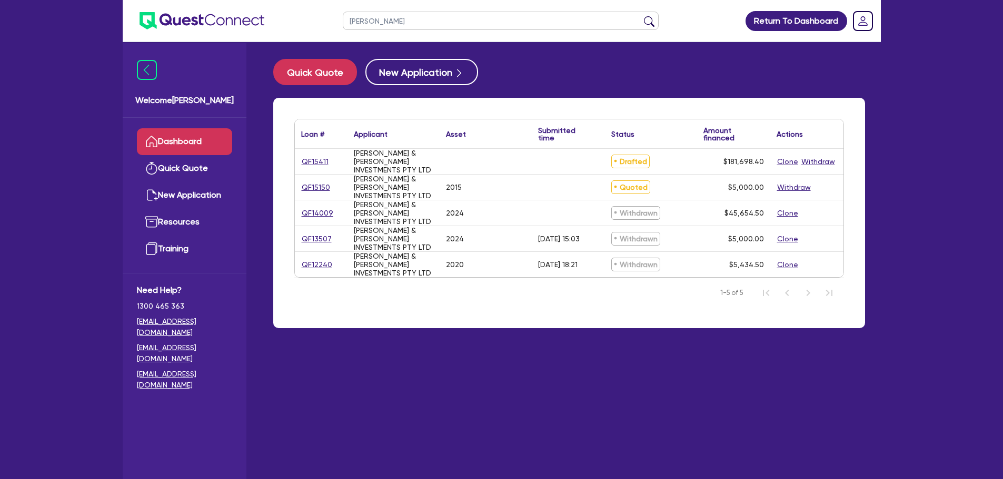
click at [331, 161] on div "QF15411" at bounding box center [320, 162] width 39 height 12
click at [326, 161] on link "QF15411" at bounding box center [315, 162] width 28 height 12
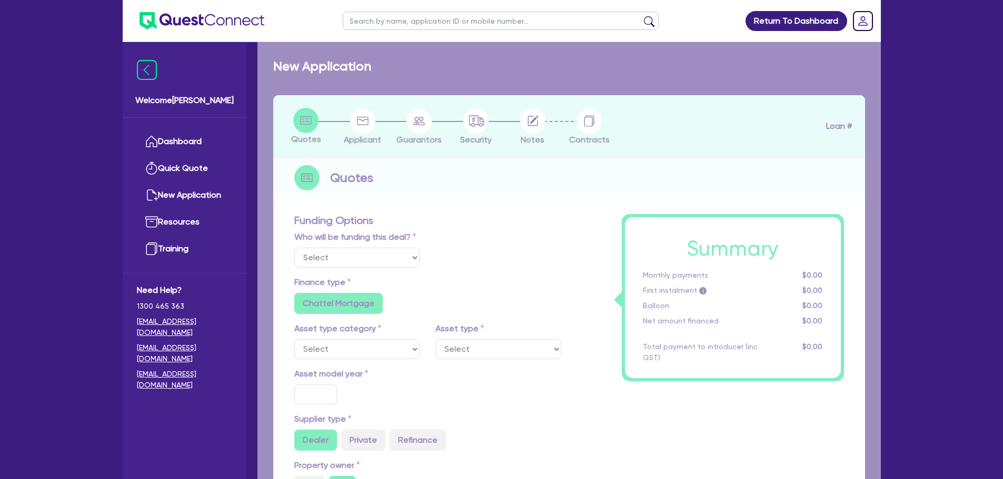
select select "Other"
radio input "false"
type input "180,000"
type input "3"
type input "5,450.95"
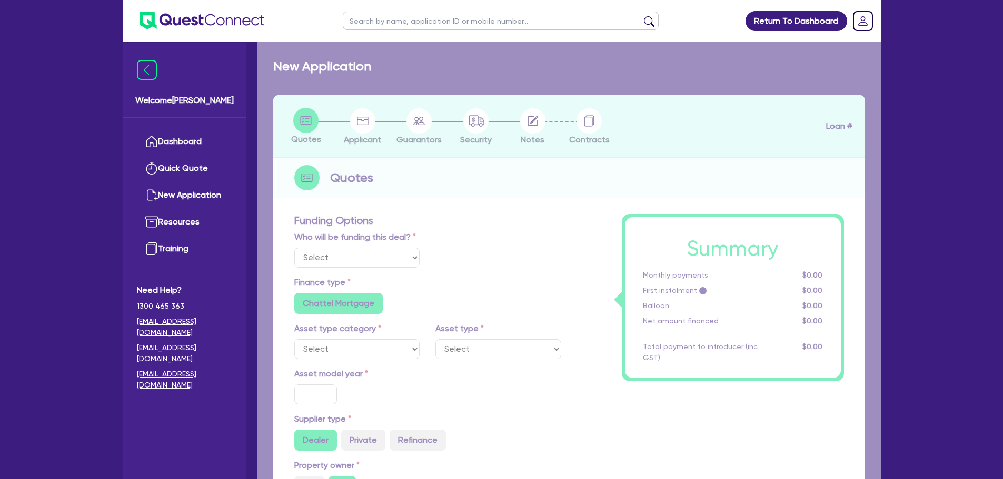
type input "7.99"
type input "949"
radio input "true"
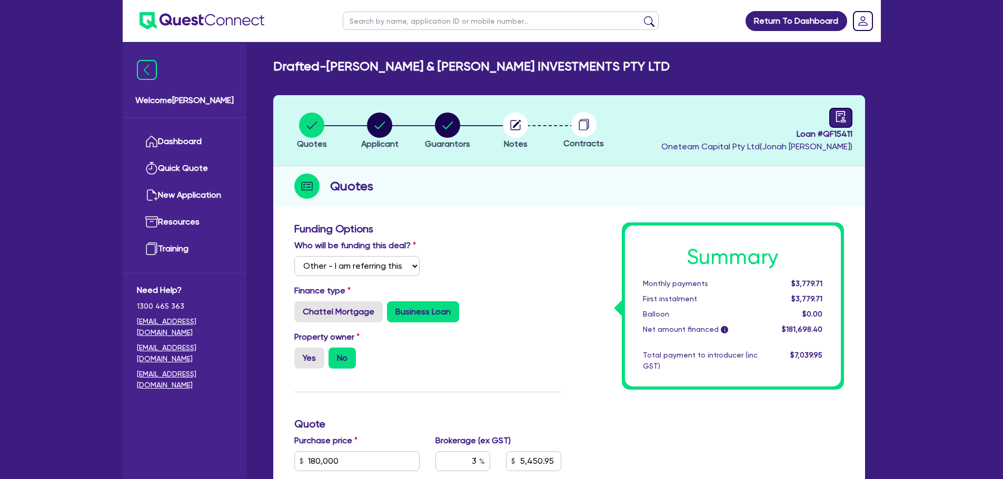
click at [835, 114] on icon "audit" at bounding box center [841, 117] width 12 height 12
select select "DRAFTED_NEW"
select select "Other"
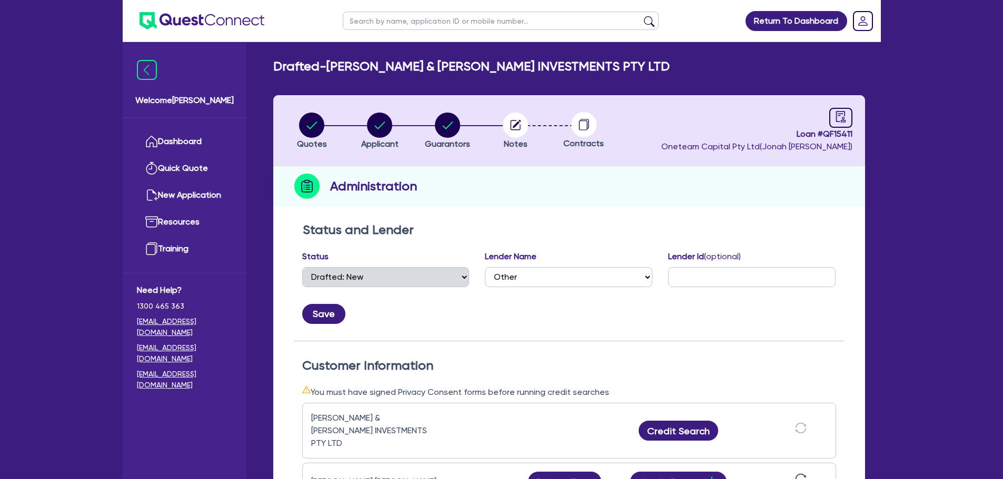
click at [414, 27] on input "text" at bounding box center [501, 21] width 316 height 18
type input "[PERSON_NAME]"
click button "submit" at bounding box center [648, 23] width 17 height 15
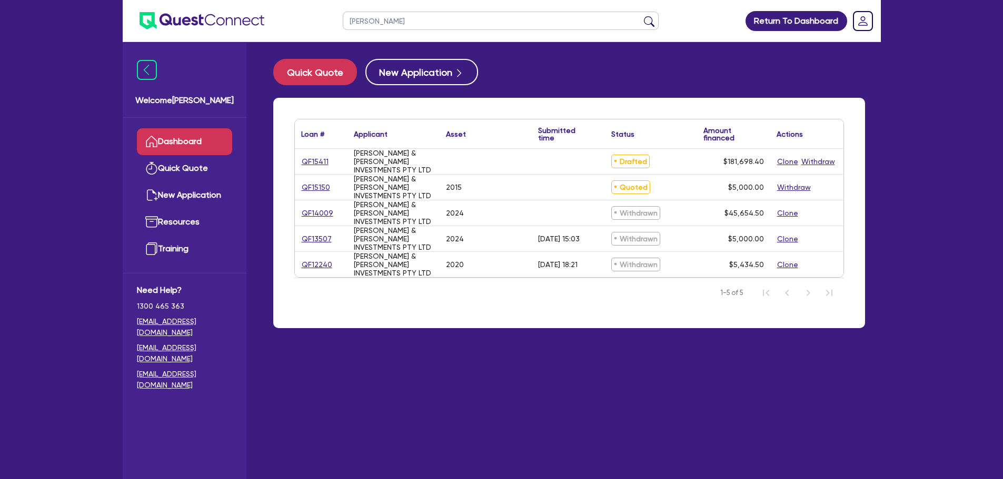
click at [317, 179] on div "QF15150" at bounding box center [321, 187] width 53 height 25
click at [317, 182] on link "QF15150" at bounding box center [315, 188] width 29 height 12
select select "CARS_AND_LIGHT_TRUCKS"
select select "PASSENGER_VEHICLES"
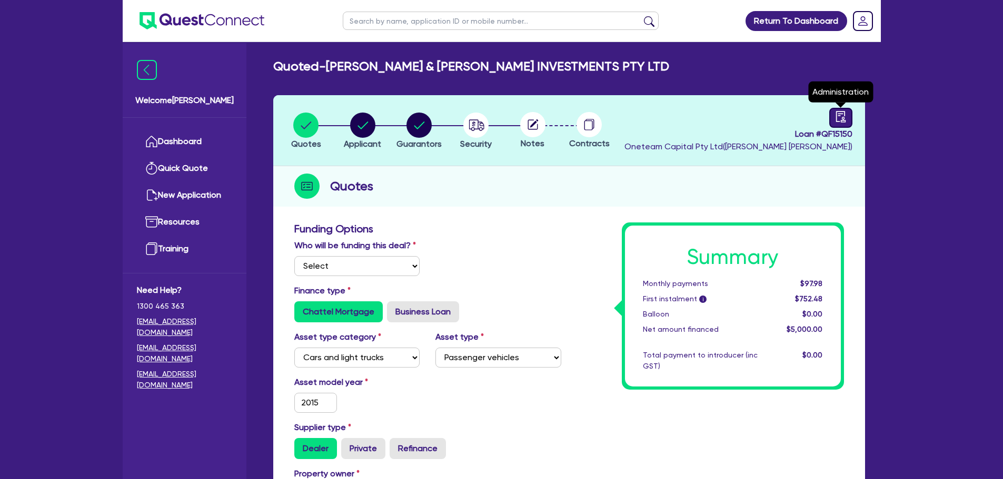
click at [837, 117] on icon "audit" at bounding box center [841, 117] width 12 height 12
select select "QUOTED"
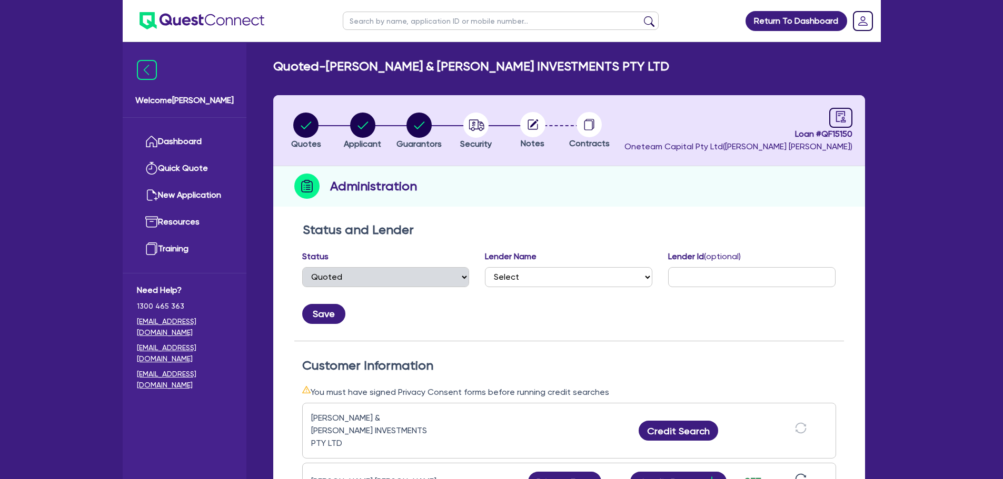
scroll to position [263, 0]
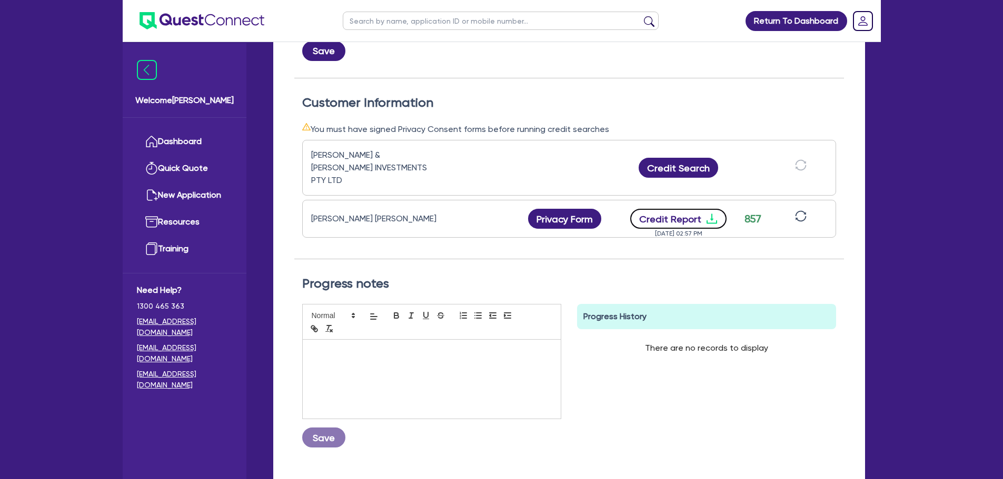
click at [717, 209] on button "Credit Report" at bounding box center [678, 219] width 96 height 20
click at [796, 211] on icon "sync" at bounding box center [801, 217] width 12 height 12
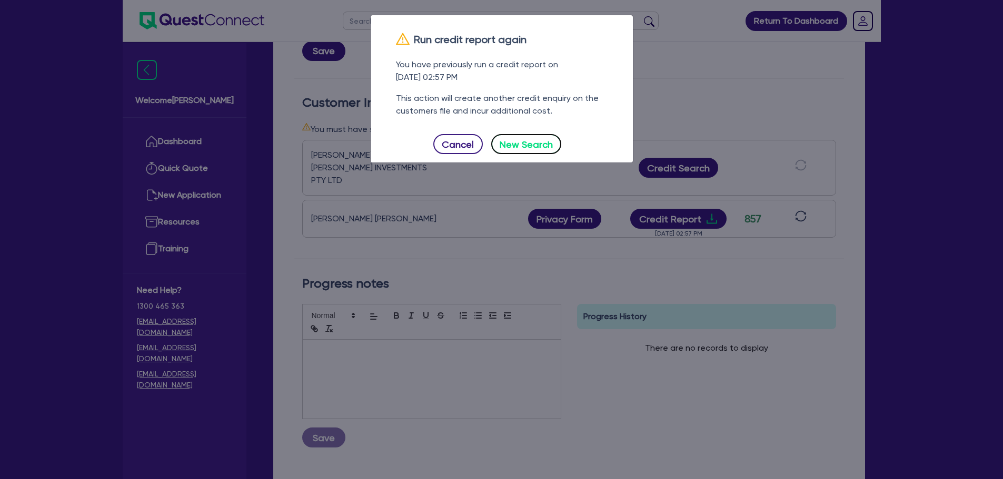
click at [546, 146] on button "New Search" at bounding box center [526, 144] width 71 height 20
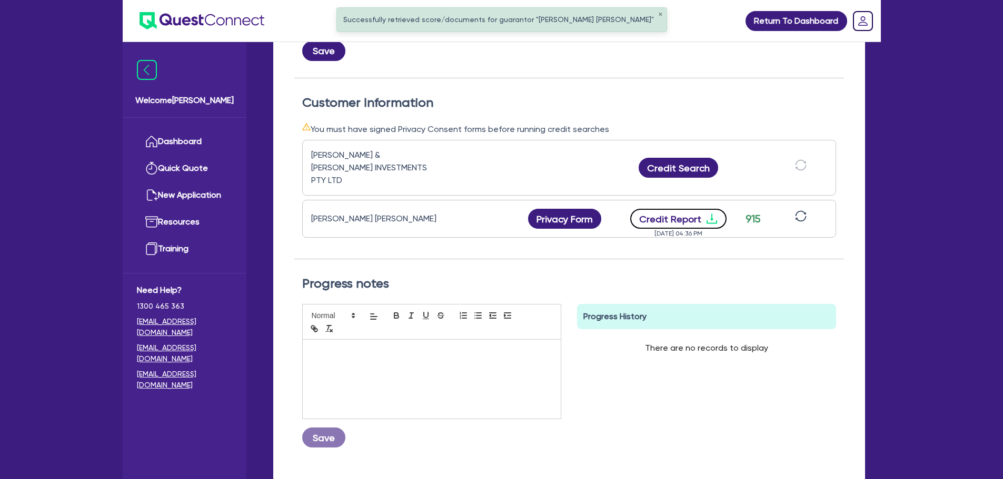
click at [708, 213] on icon "download" at bounding box center [711, 219] width 13 height 13
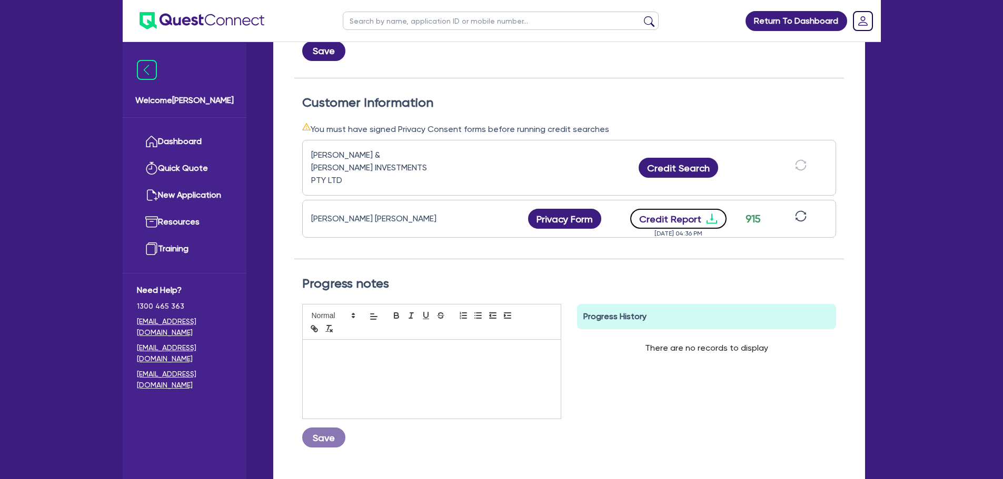
click at [714, 214] on icon "download" at bounding box center [711, 219] width 11 height 10
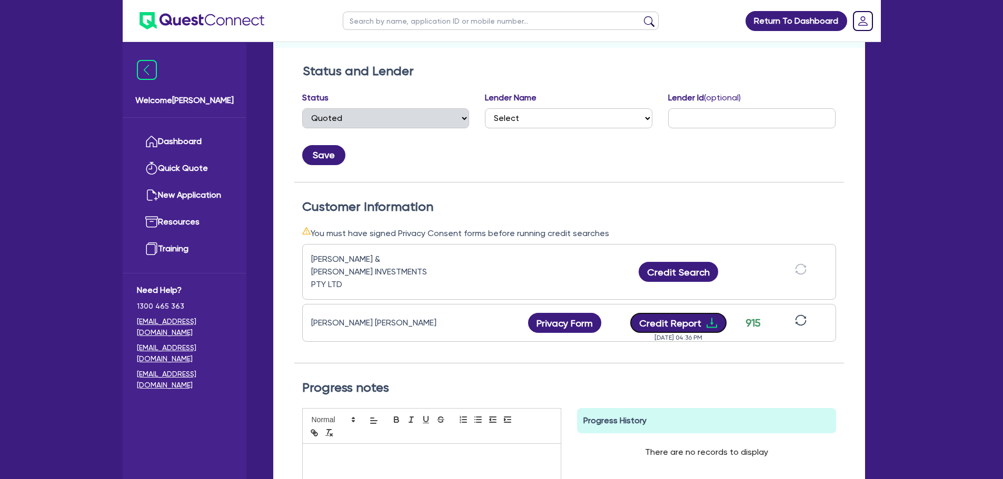
scroll to position [158, 0]
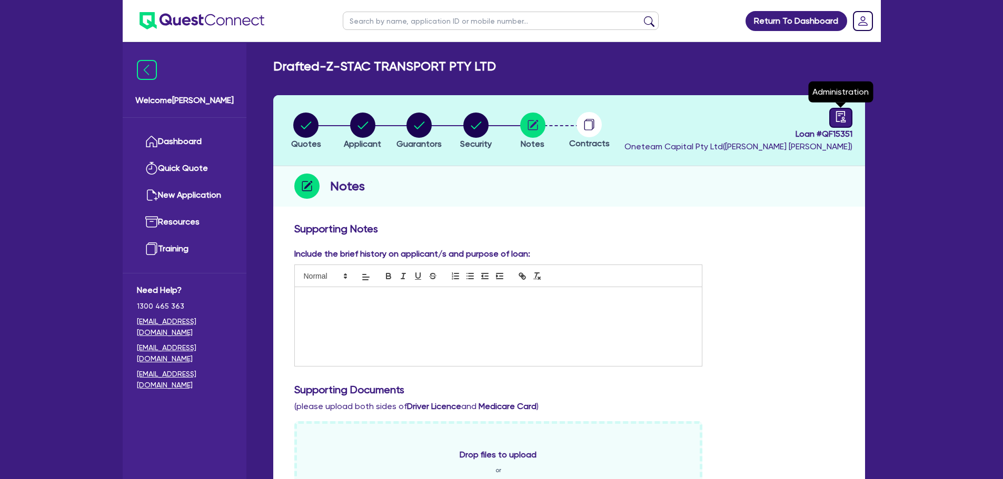
click at [847, 124] on div at bounding box center [840, 118] width 23 height 20
select select "DRAFTED_NEW"
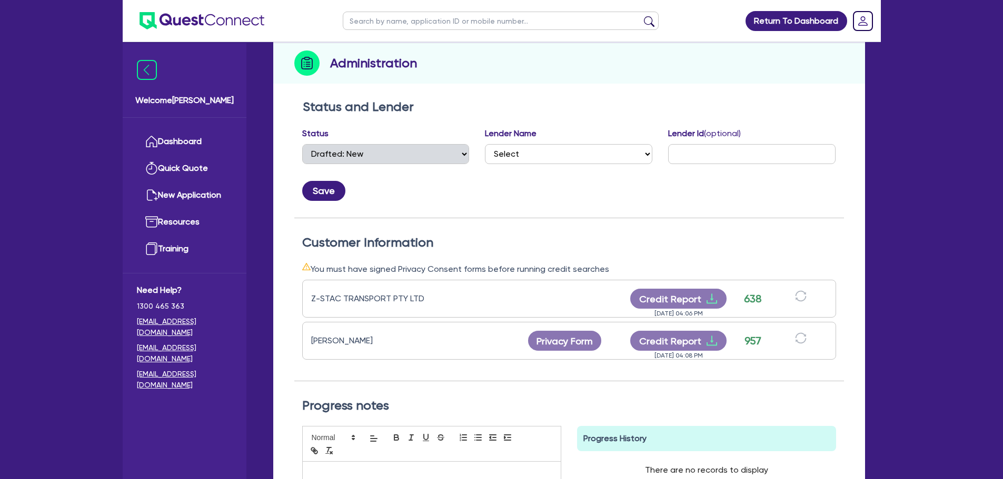
scroll to position [158, 0]
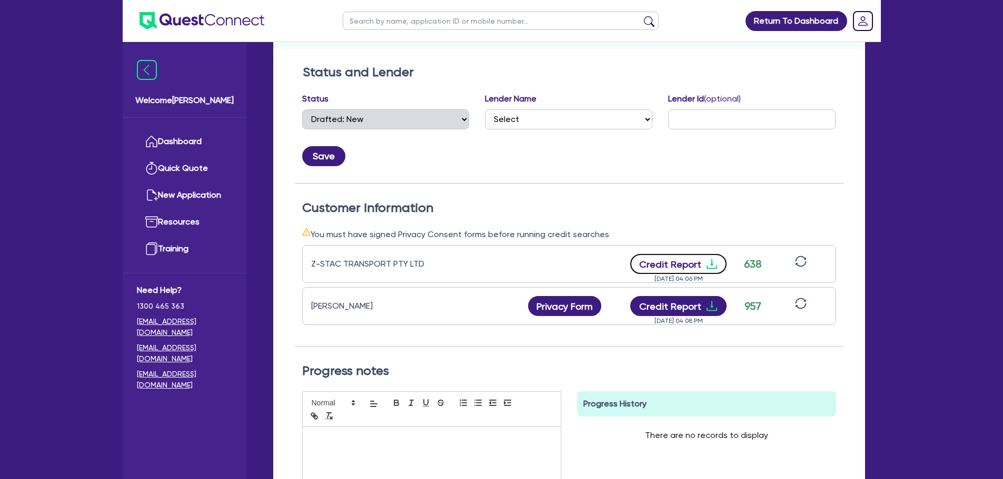
click at [712, 268] on icon "download" at bounding box center [711, 264] width 11 height 10
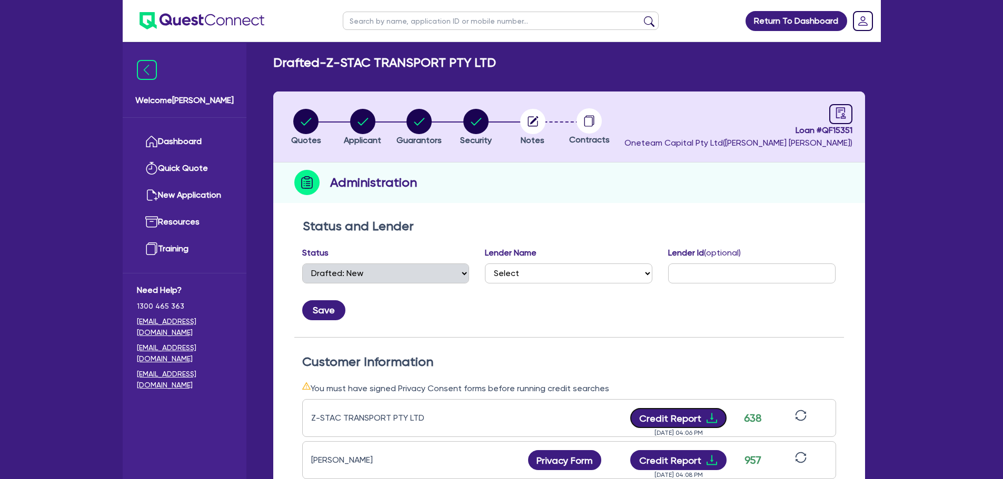
scroll to position [0, 0]
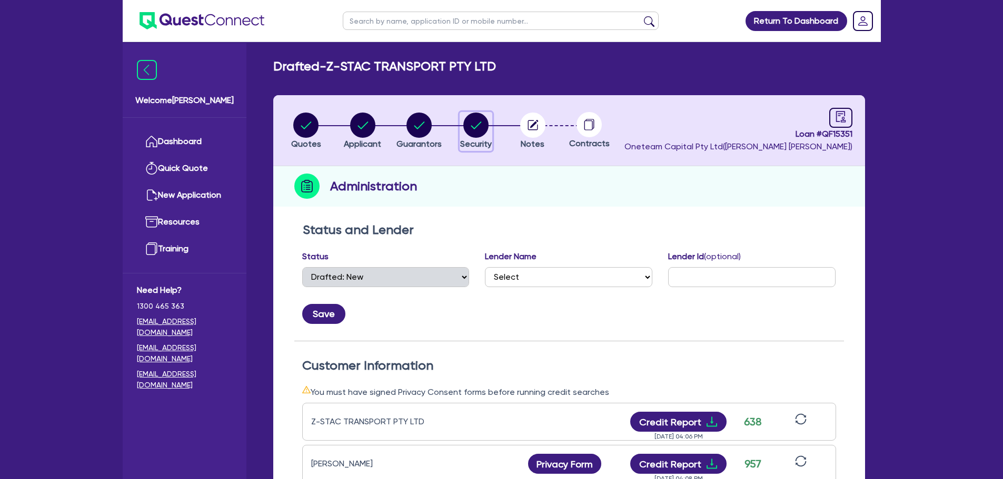
click at [475, 126] on circle "button" at bounding box center [475, 125] width 25 height 25
select select "PRIMARY_ASSETS"
select select "HEAVY_TRUCKS"
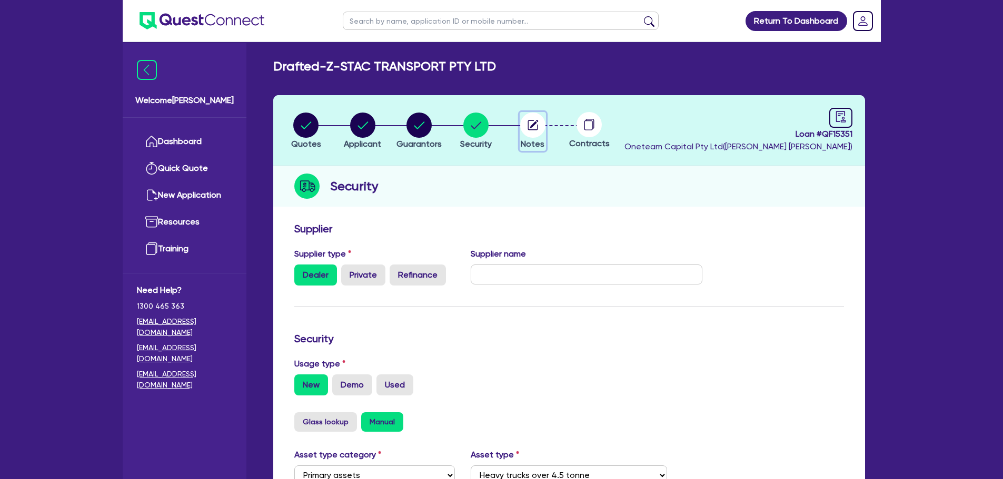
click at [525, 123] on circle "button" at bounding box center [532, 125] width 25 height 25
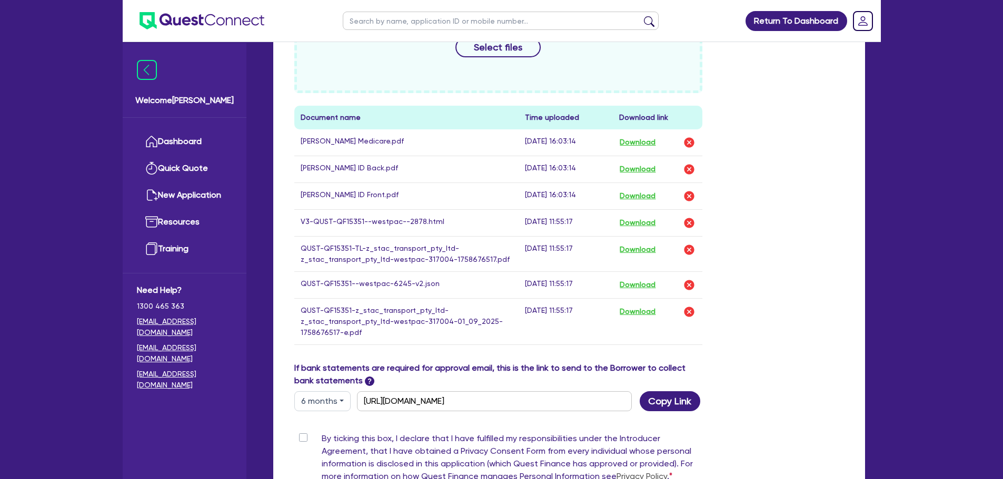
scroll to position [421, 0]
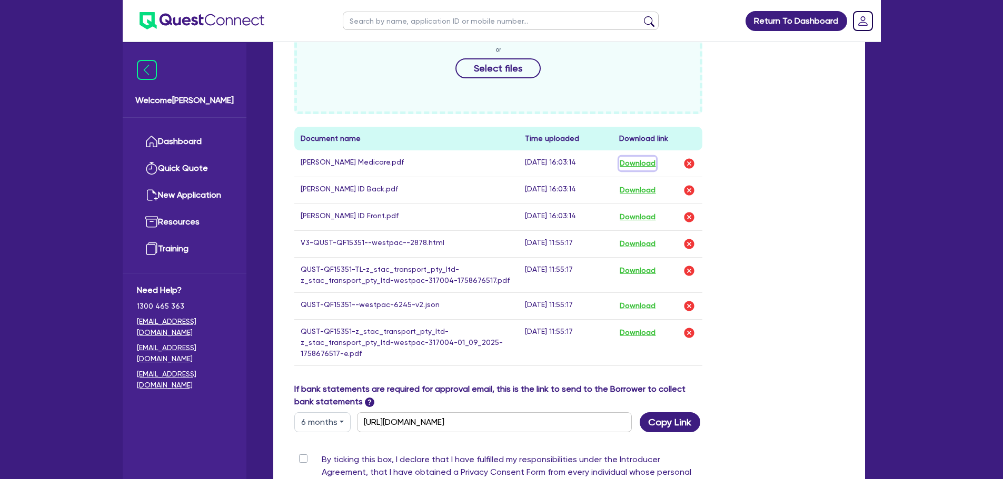
click at [635, 159] on button "Download" at bounding box center [637, 164] width 37 height 14
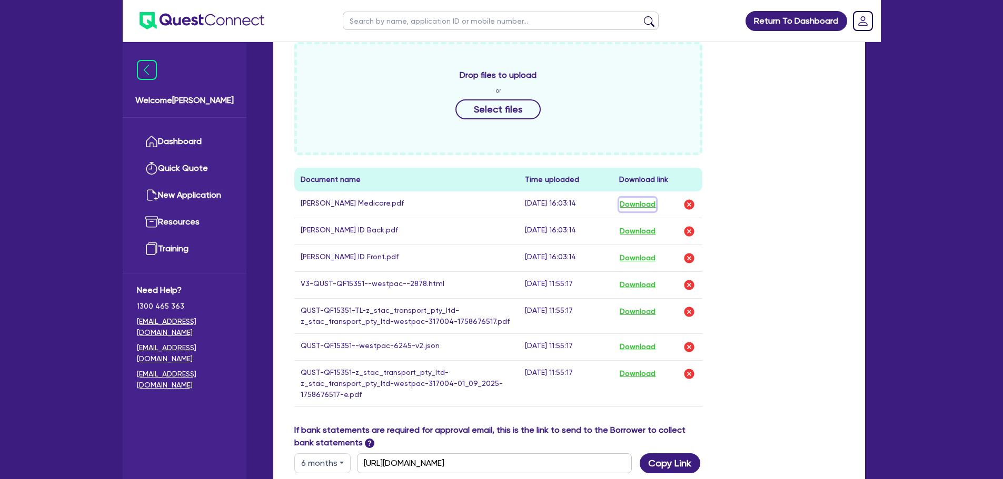
scroll to position [526, 0]
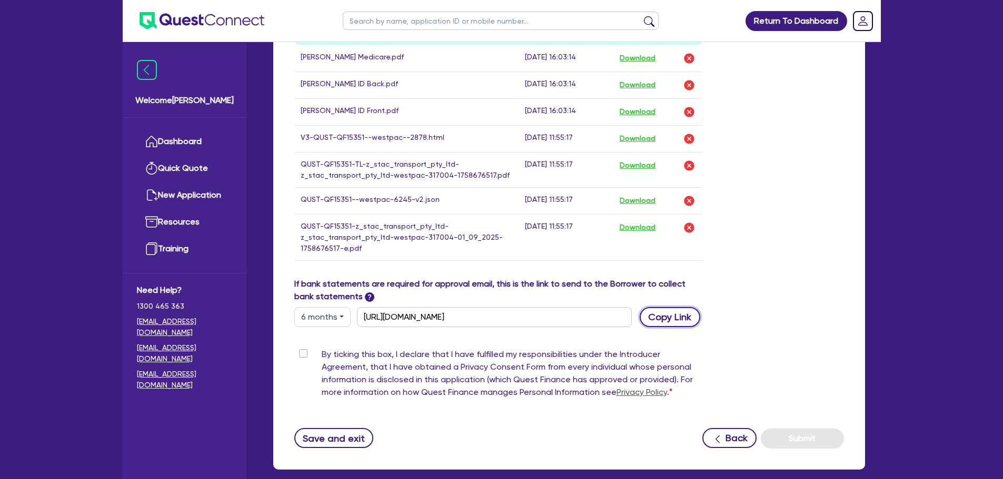
click at [688, 320] on button "Copy Link" at bounding box center [669, 317] width 61 height 20
click at [322, 354] on label "By ticking this box, I declare that I have fulfilled my responsibilities under …" at bounding box center [512, 375] width 381 height 55
click at [303, 354] on input "By ticking this box, I declare that I have fulfilled my responsibilities under …" at bounding box center [298, 353] width 8 height 10
checkbox input "true"
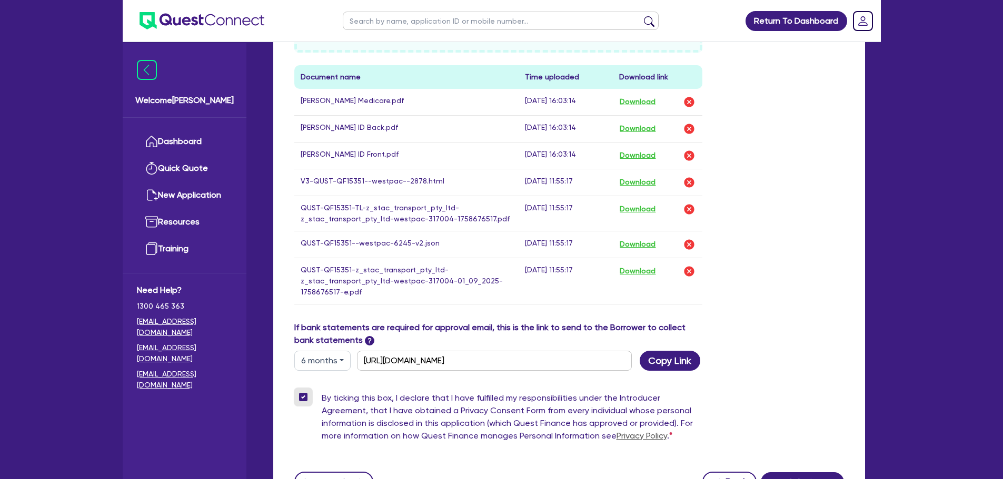
scroll to position [581, 0]
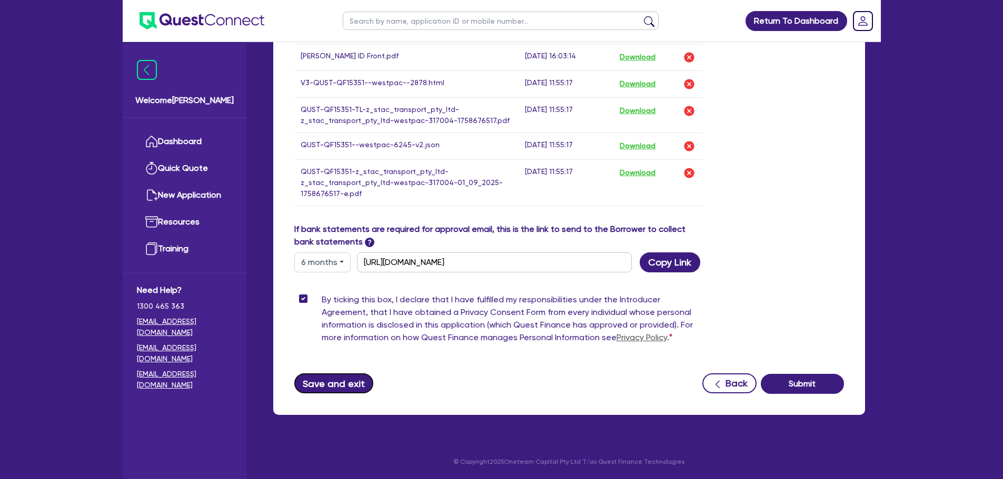
click at [341, 385] on button "Save and exit" at bounding box center [333, 384] width 79 height 20
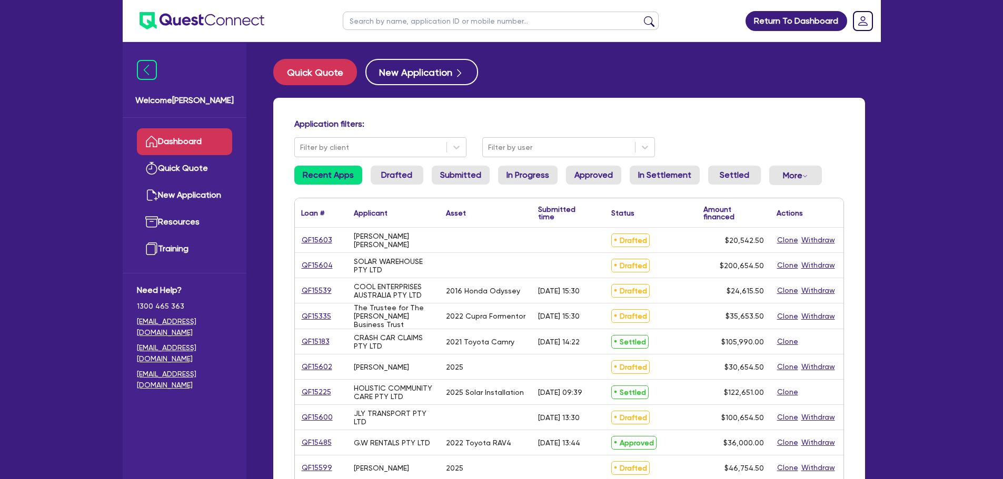
click at [946, 194] on div "Return To Dashboard Edit Profile Logout Welcome [PERSON_NAME] Quick Quote New A…" at bounding box center [501, 424] width 1003 height 849
click at [432, 22] on input "text" at bounding box center [501, 21] width 316 height 18
type input "[PERSON_NAME]"
click at [640, 16] on button "submit" at bounding box center [648, 23] width 17 height 15
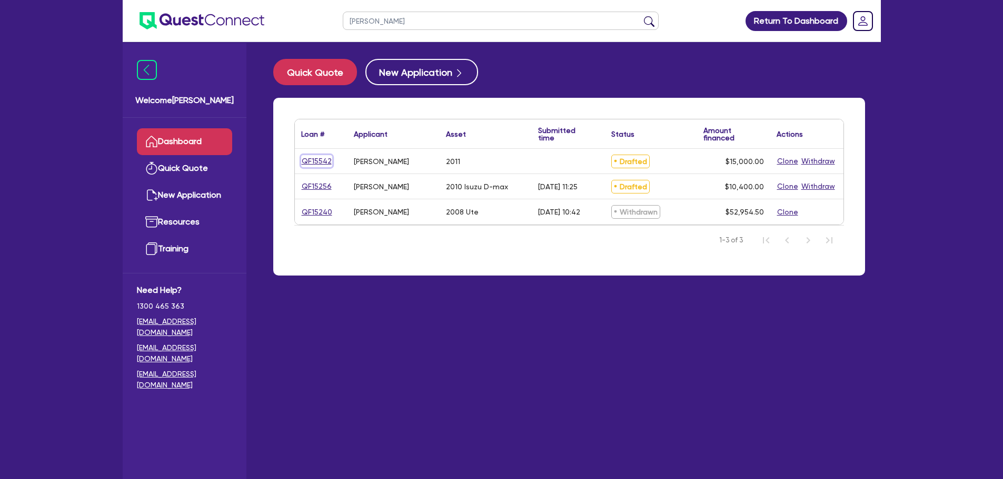
click at [319, 159] on link "QF15542" at bounding box center [316, 161] width 31 height 12
select select "PRIMARY_ASSETS"
select select "HEAVY_TRUCKS"
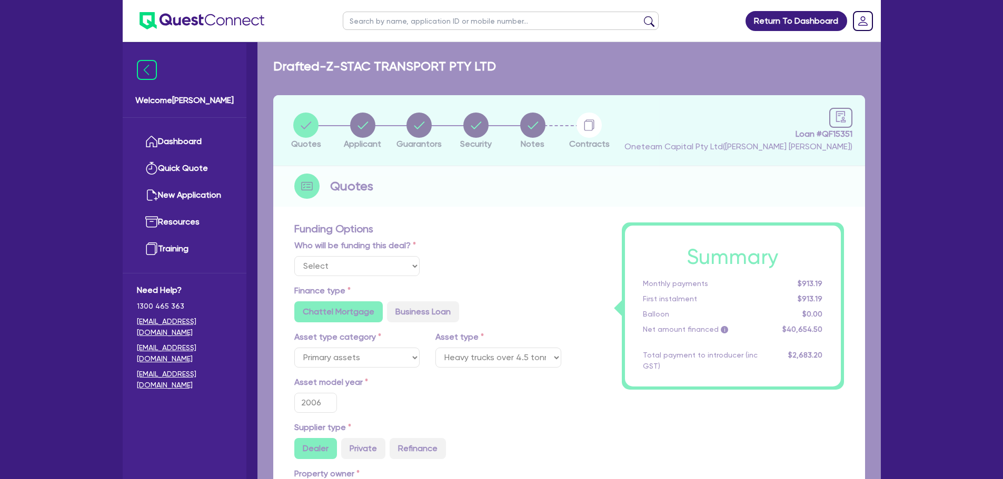
select select "Other"
select select "CARS_AND_LIGHT_TRUCKS"
select select "PASSENGER_VEHICLES"
type input "2011"
type input "15,000"
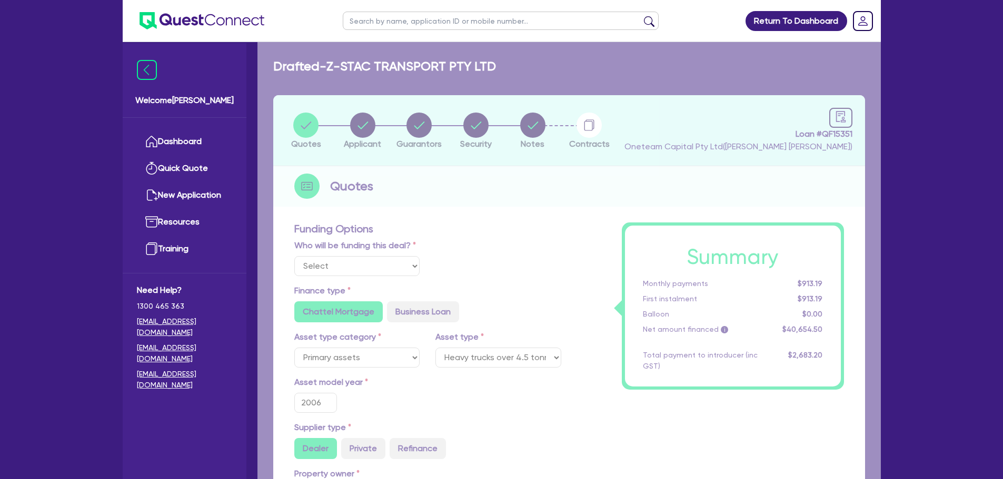
type input "10"
type input "1,500"
type input "17.95"
radio input "false"
radio input "true"
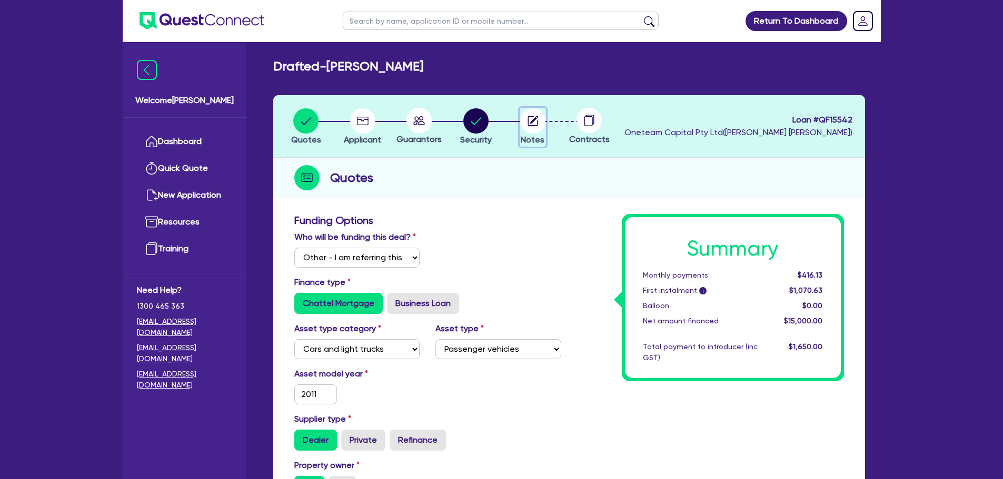
click at [532, 127] on circle "button" at bounding box center [532, 120] width 25 height 25
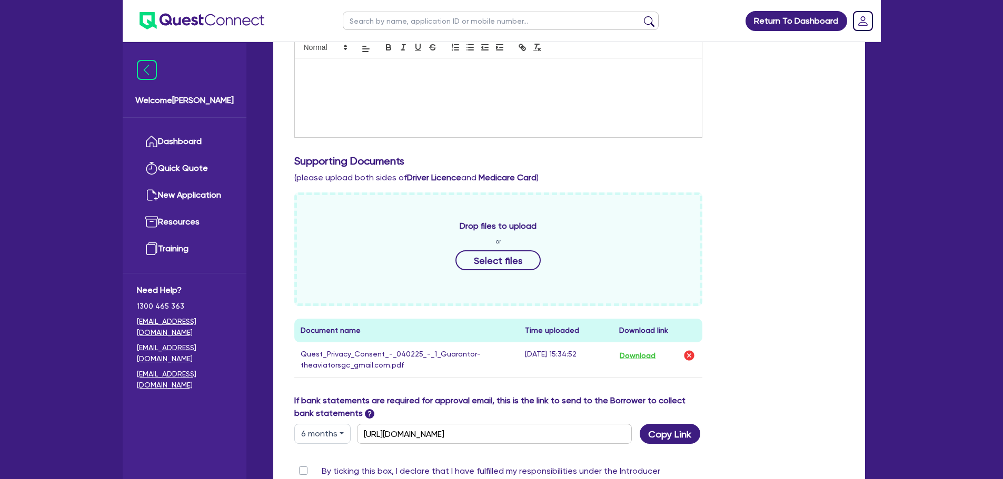
scroll to position [316, 0]
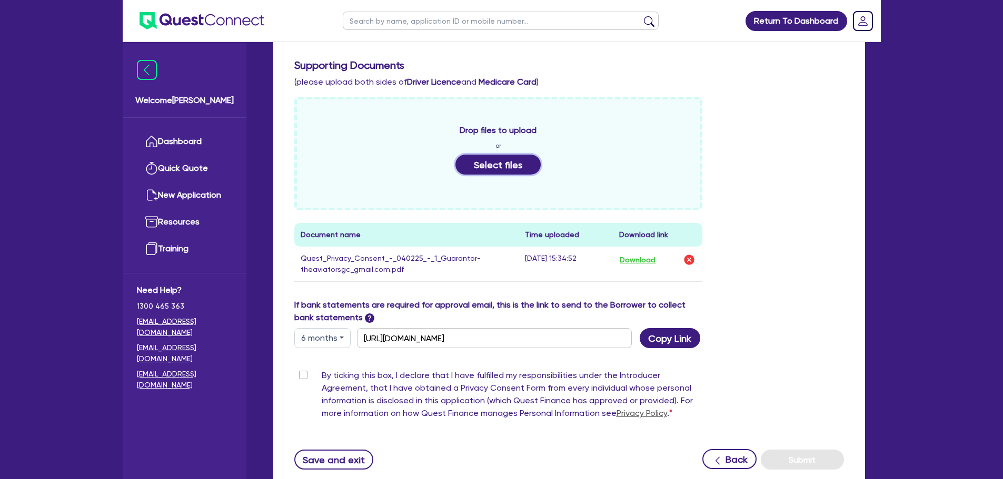
click at [483, 167] on button "Select files" at bounding box center [497, 165] width 85 height 20
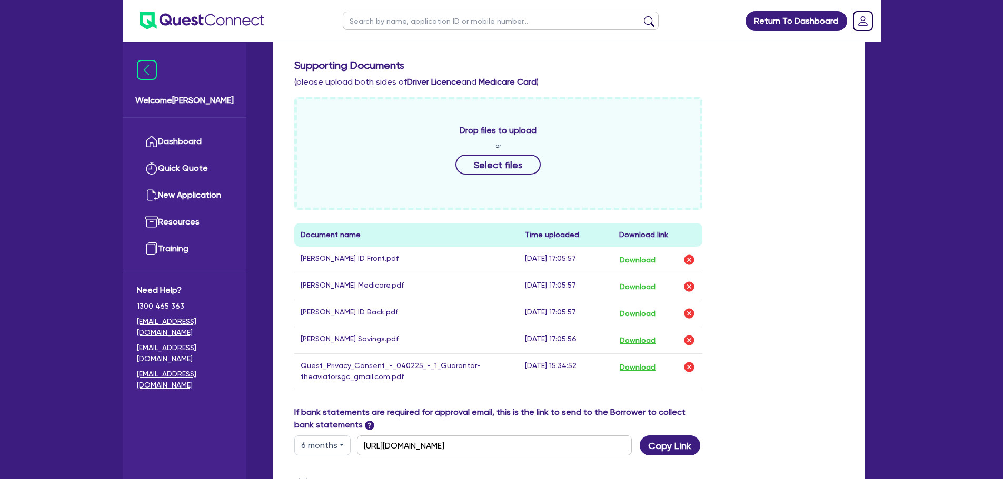
click at [305, 429] on label "If bank statements are required for approval email, this is the link to send to…" at bounding box center [498, 418] width 408 height 25
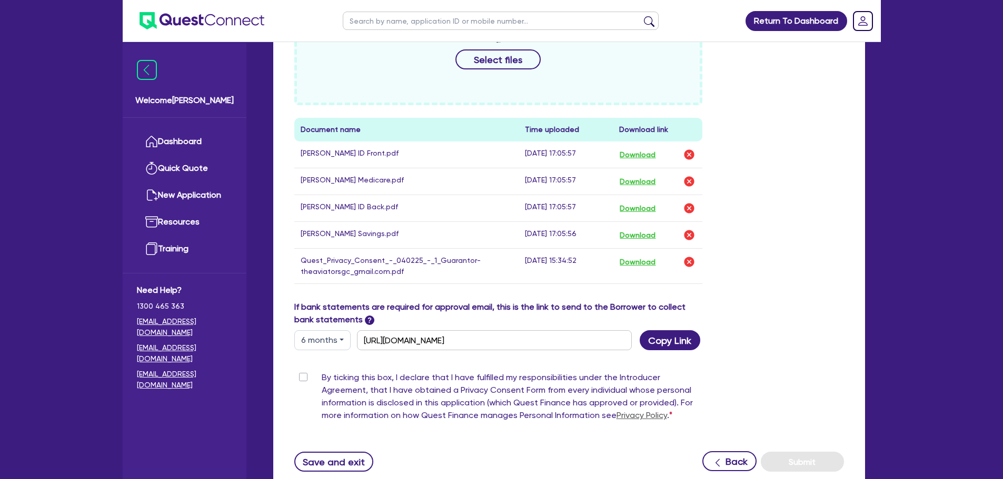
scroll to position [499, 0]
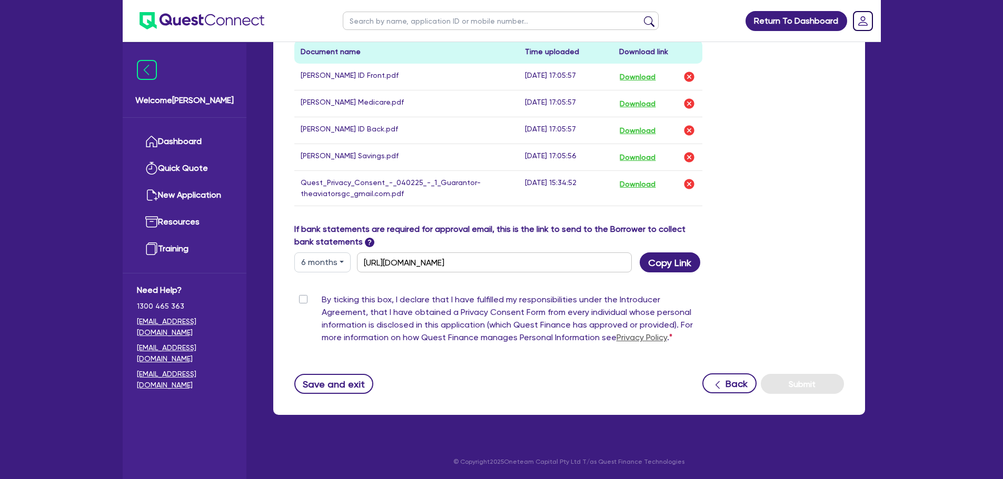
click at [322, 297] on label "By ticking this box, I declare that I have fulfilled my responsibilities under …" at bounding box center [512, 321] width 381 height 55
click at [301, 297] on input "By ticking this box, I declare that I have fulfilled my responsibilities under …" at bounding box center [298, 299] width 8 height 10
checkbox input "true"
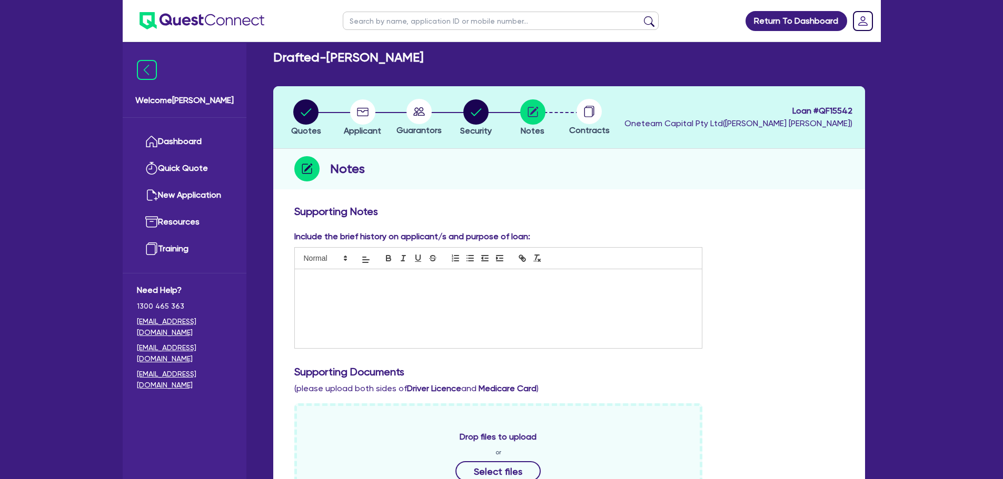
scroll to position [0, 0]
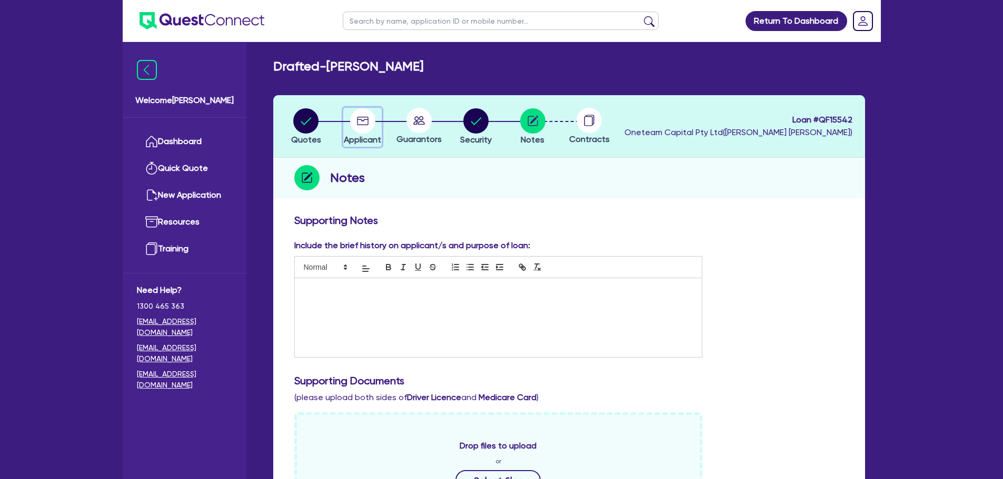
click at [355, 129] on circle "button" at bounding box center [362, 120] width 25 height 25
select select "SOLE_TRADER"
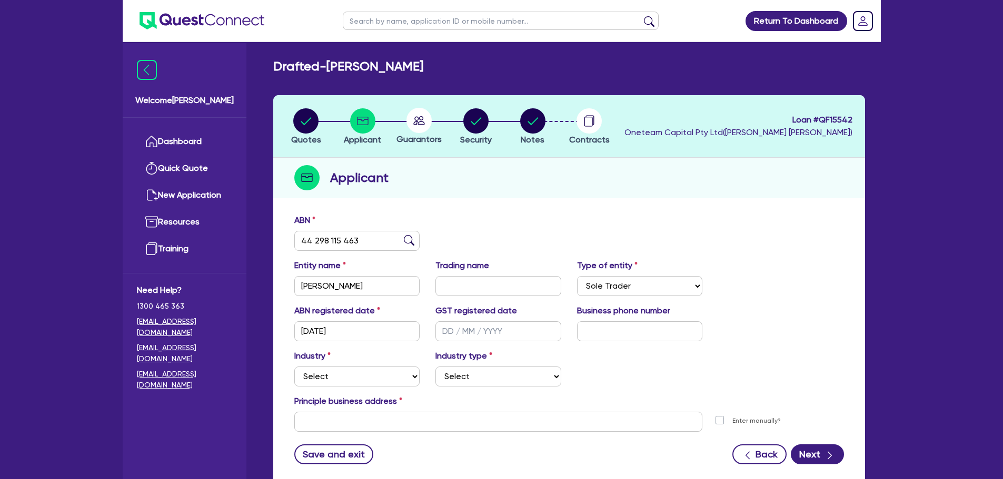
click at [589, 220] on div "ABN 44 298 115 463" at bounding box center [568, 236] width 565 height 45
click at [622, 327] on input "text" at bounding box center [640, 332] width 126 height 20
click at [520, 119] on circle "button" at bounding box center [532, 120] width 25 height 25
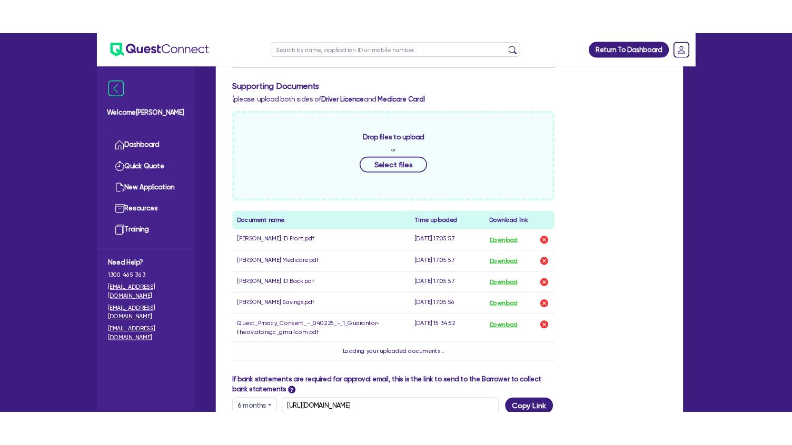
scroll to position [421, 0]
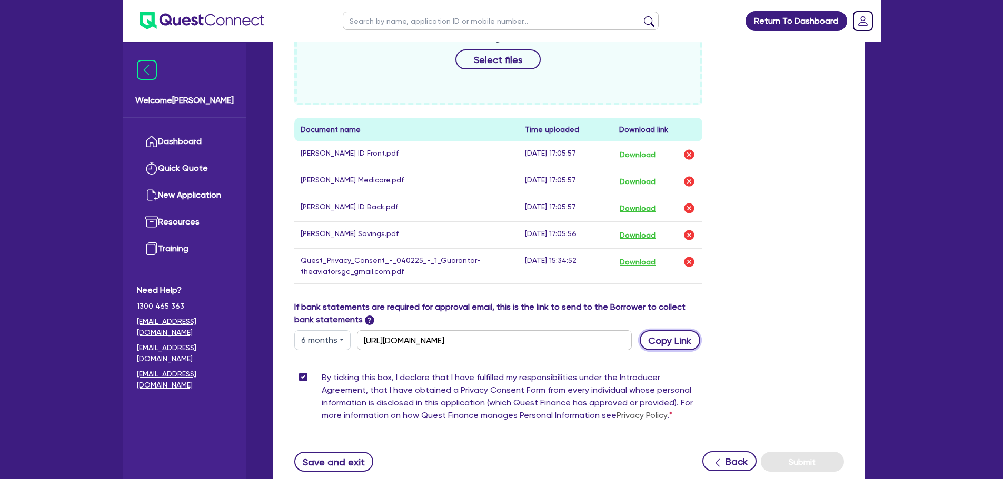
click at [670, 346] on button "Copy Link" at bounding box center [669, 340] width 61 height 20
click at [860, 247] on div "Supporting Notes Include the brief history on applicant/s and purpose of loan: …" at bounding box center [569, 141] width 592 height 706
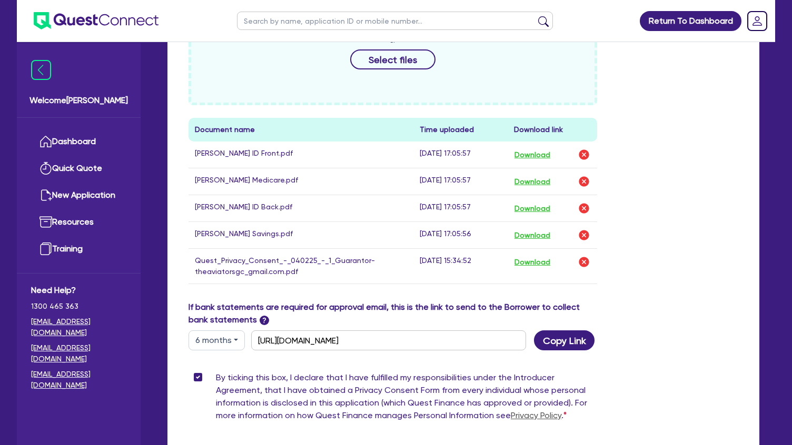
click at [769, 0] on html "Return To Dashboard Edit Profile Logout Welcome [PERSON_NAME] Quick Quote New A…" at bounding box center [396, 68] width 792 height 978
